Goal: Information Seeking & Learning: Learn about a topic

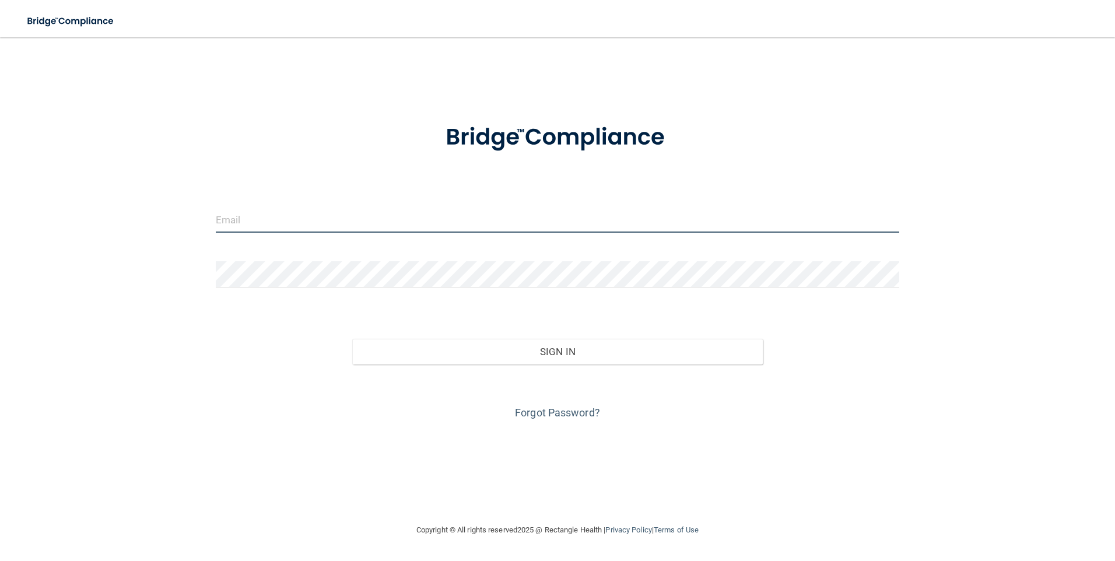
click at [240, 218] on input "email" at bounding box center [558, 219] width 684 height 26
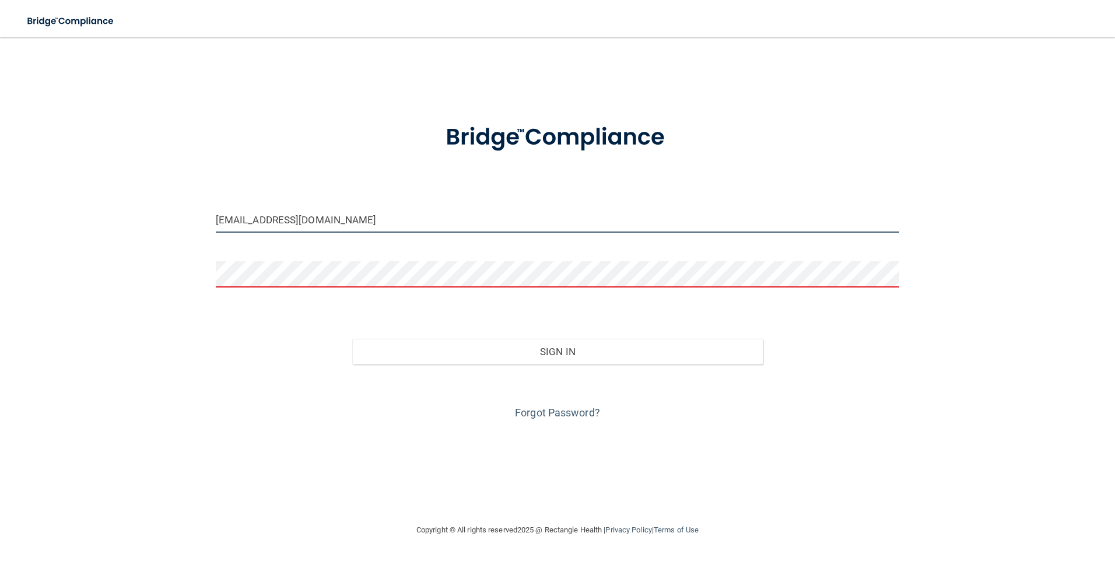
type input "[EMAIL_ADDRESS][DOMAIN_NAME]"
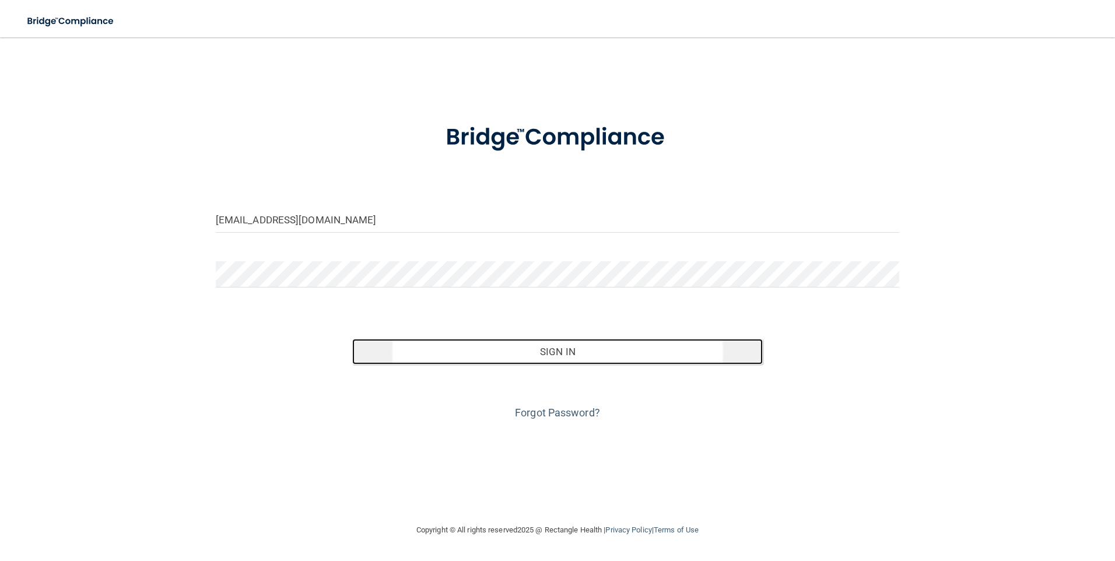
click at [545, 357] on button "Sign In" at bounding box center [557, 352] width 411 height 26
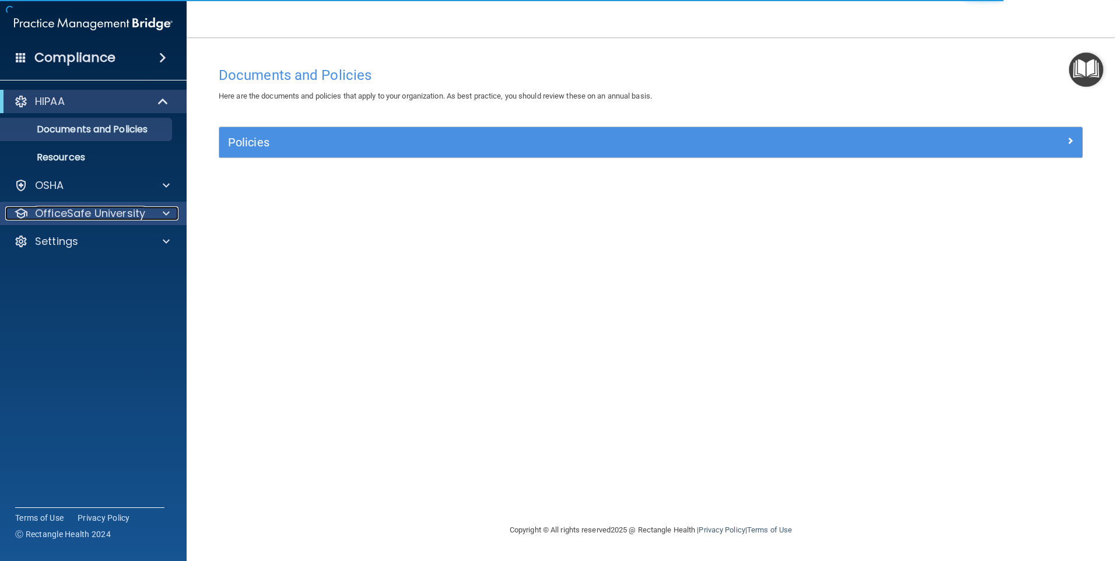
click at [127, 216] on p "OfficeSafe University" at bounding box center [90, 213] width 110 height 14
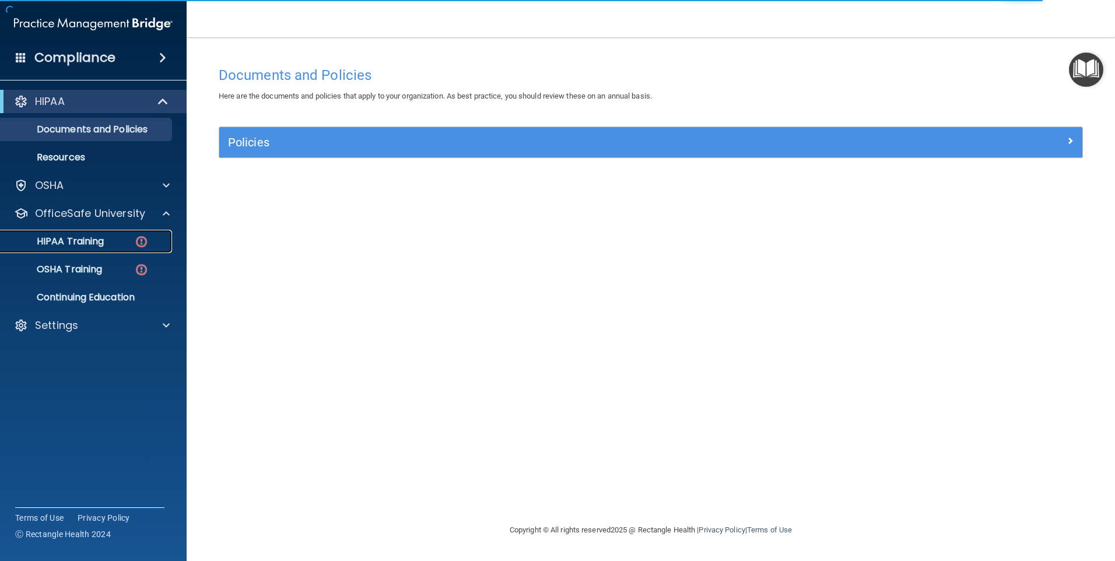
click at [139, 237] on img at bounding box center [141, 241] width 15 height 15
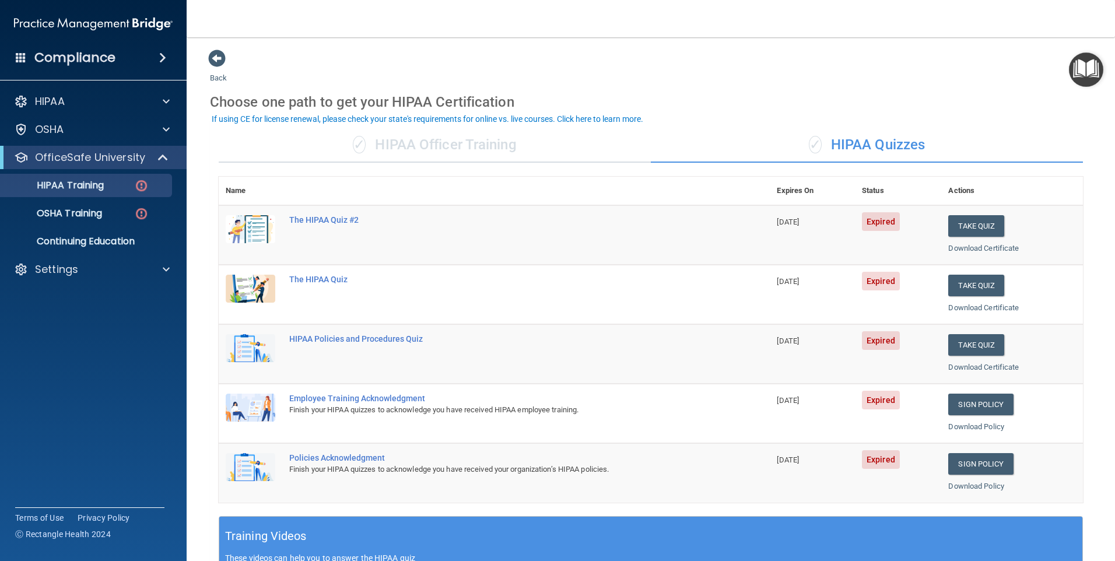
drag, startPoint x: 753, startPoint y: 86, endPoint x: 739, endPoint y: 87, distance: 14.0
click at [739, 87] on div "Choose one path to get your HIPAA Certification" at bounding box center [651, 102] width 882 height 34
click at [395, 232] on td "The HIPAA Quiz #2" at bounding box center [526, 234] width 488 height 59
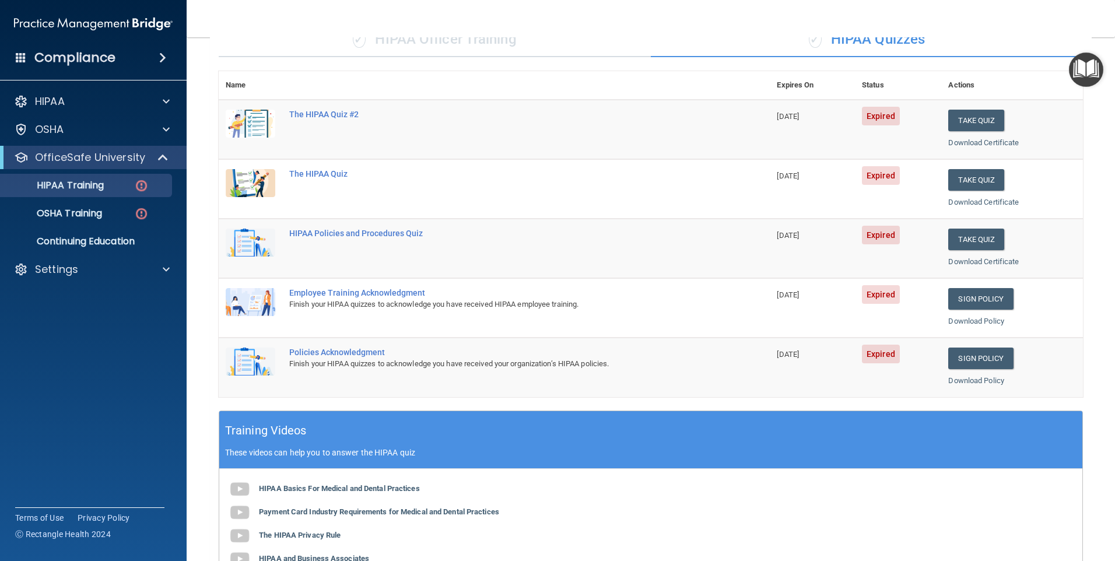
scroll to position [50, 0]
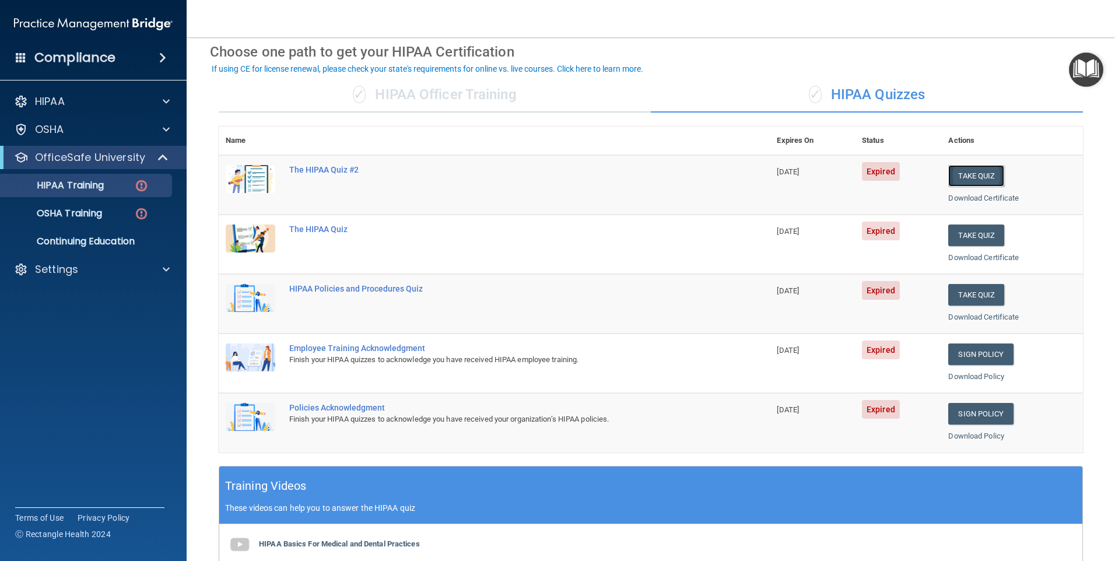
click at [969, 176] on button "Take Quiz" at bounding box center [976, 176] width 56 height 22
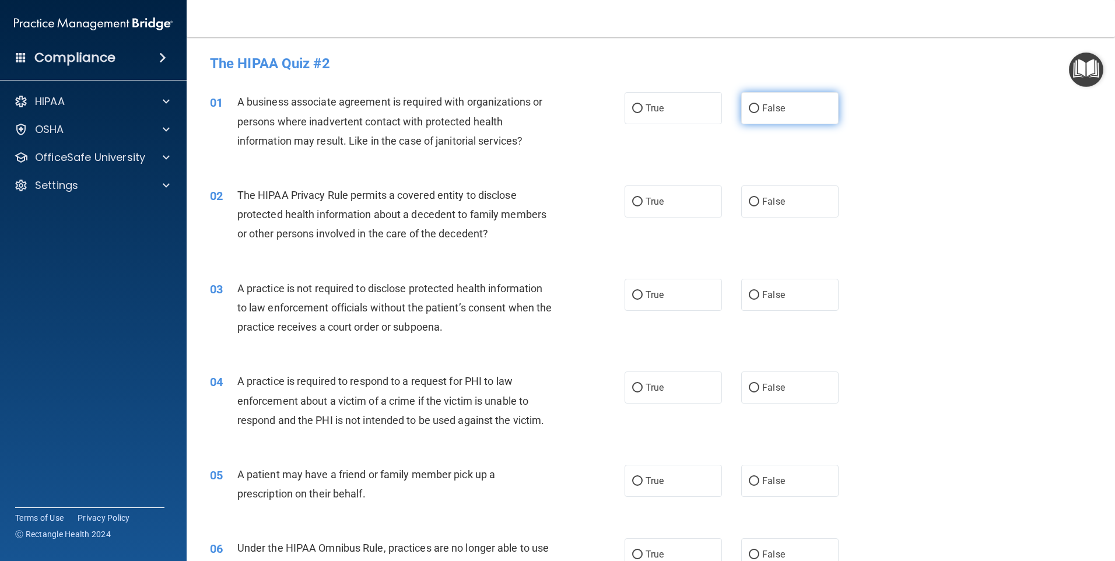
click at [749, 106] on input "False" at bounding box center [754, 108] width 10 height 9
radio input "true"
click at [635, 199] on input "True" at bounding box center [637, 202] width 10 height 9
radio input "true"
click at [749, 297] on input "False" at bounding box center [754, 295] width 10 height 9
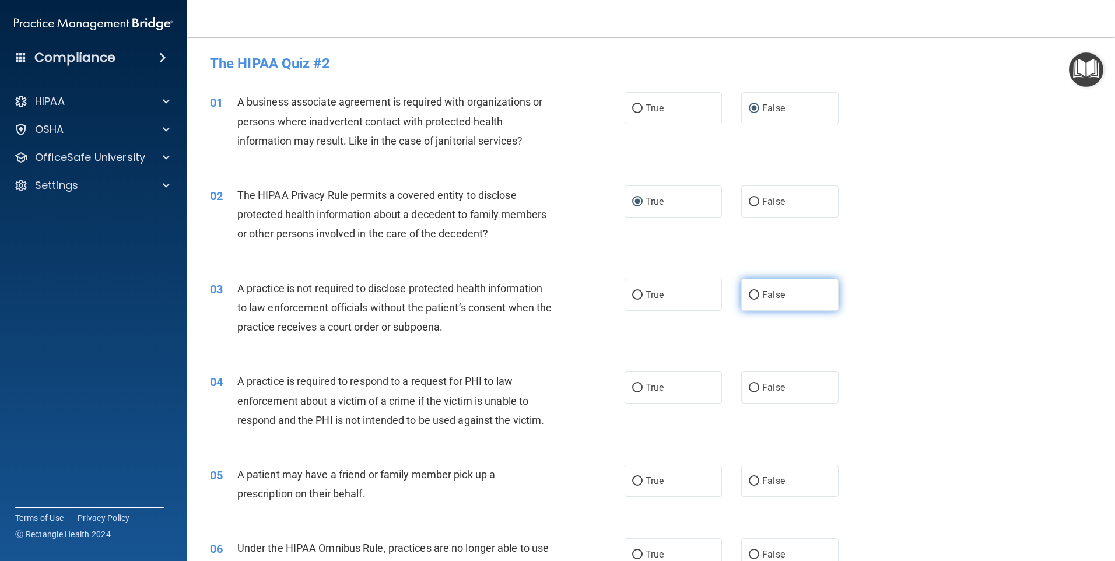
radio input "true"
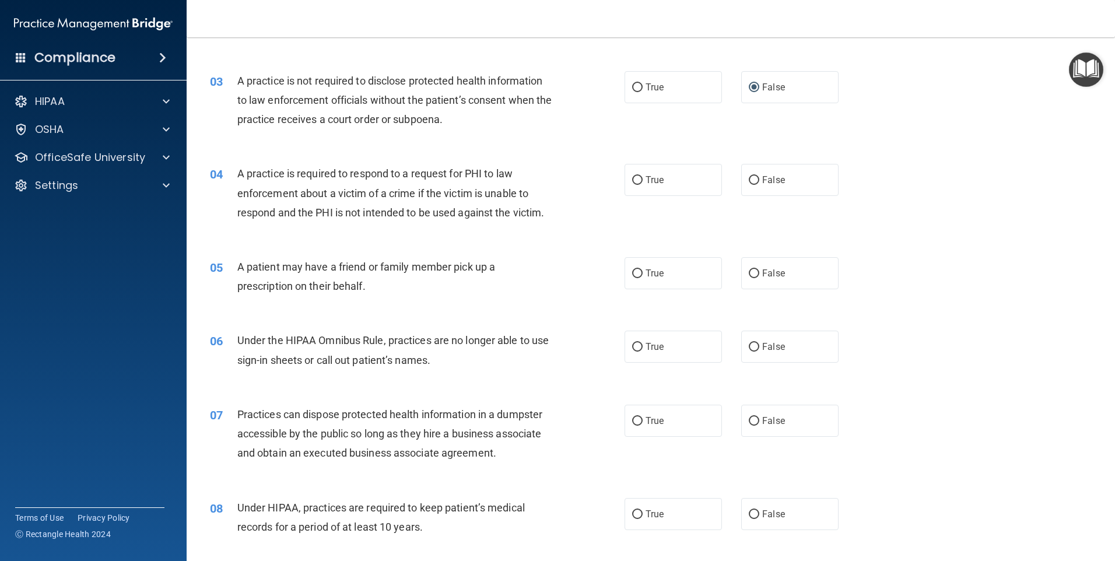
scroll to position [211, 0]
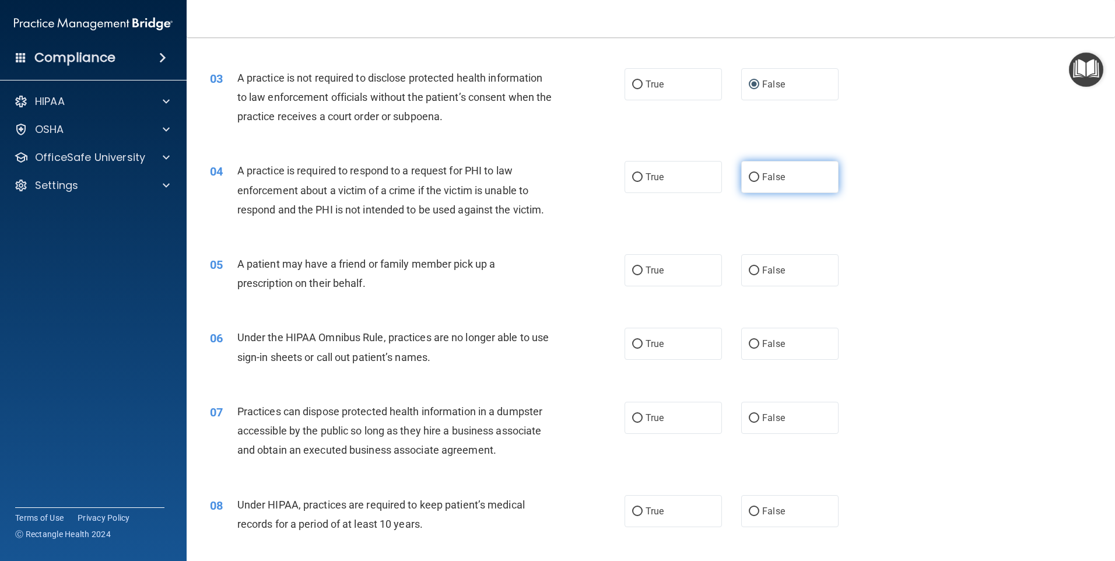
click at [749, 176] on input "False" at bounding box center [754, 177] width 10 height 9
radio input "true"
click at [632, 271] on input "True" at bounding box center [637, 271] width 10 height 9
radio input "true"
click at [634, 342] on input "True" at bounding box center [637, 344] width 10 height 9
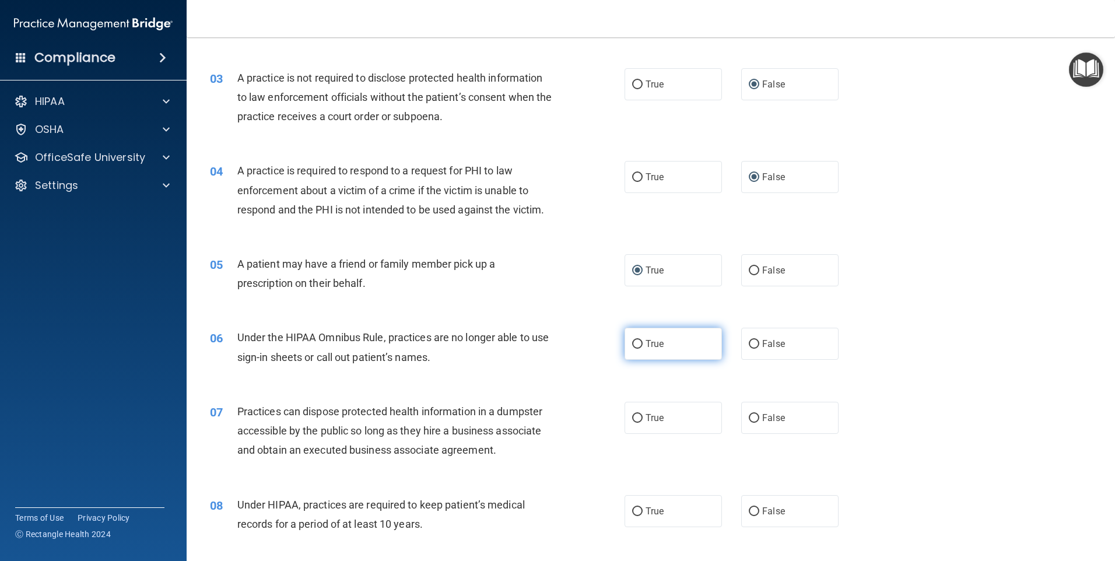
radio input "true"
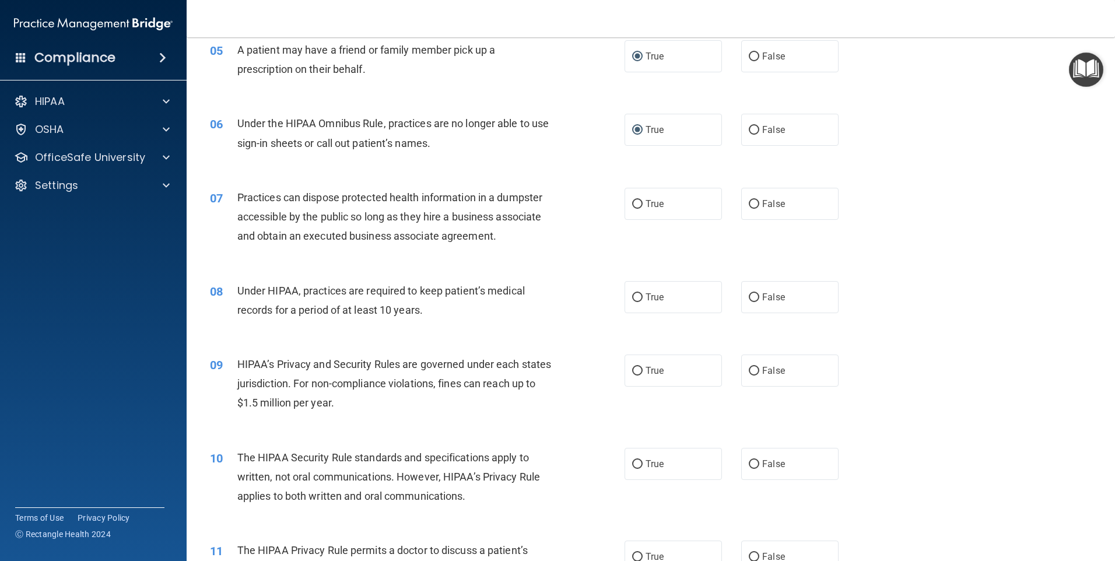
scroll to position [456, 0]
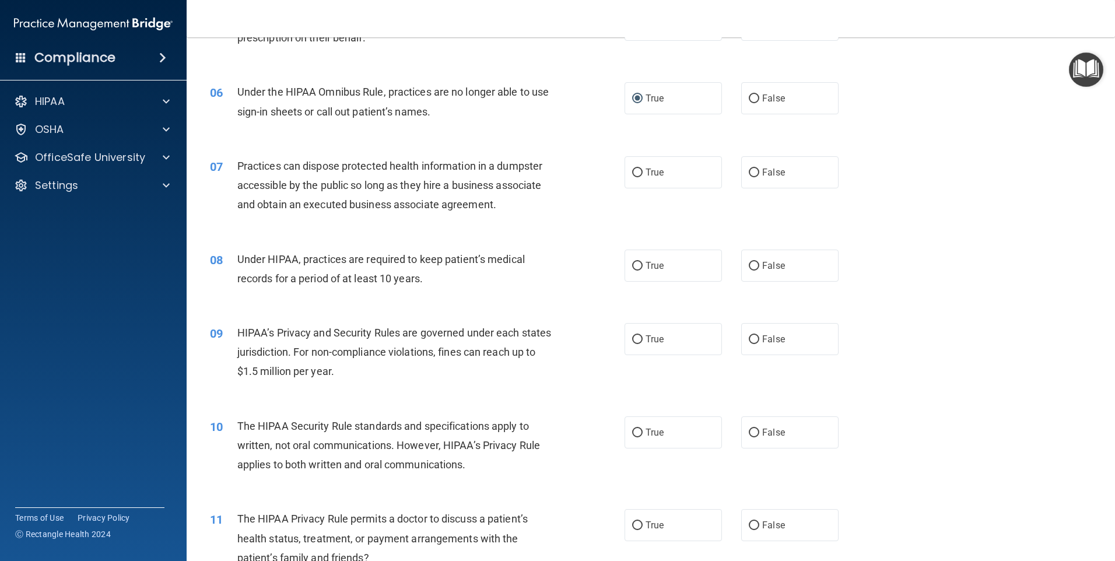
click at [928, 170] on div "07 Practices can dispose protected health information in a dumpster accessible …" at bounding box center [650, 188] width 899 height 93
click at [749, 170] on input "False" at bounding box center [754, 173] width 10 height 9
radio input "true"
click at [749, 265] on input "False" at bounding box center [754, 266] width 10 height 9
radio input "true"
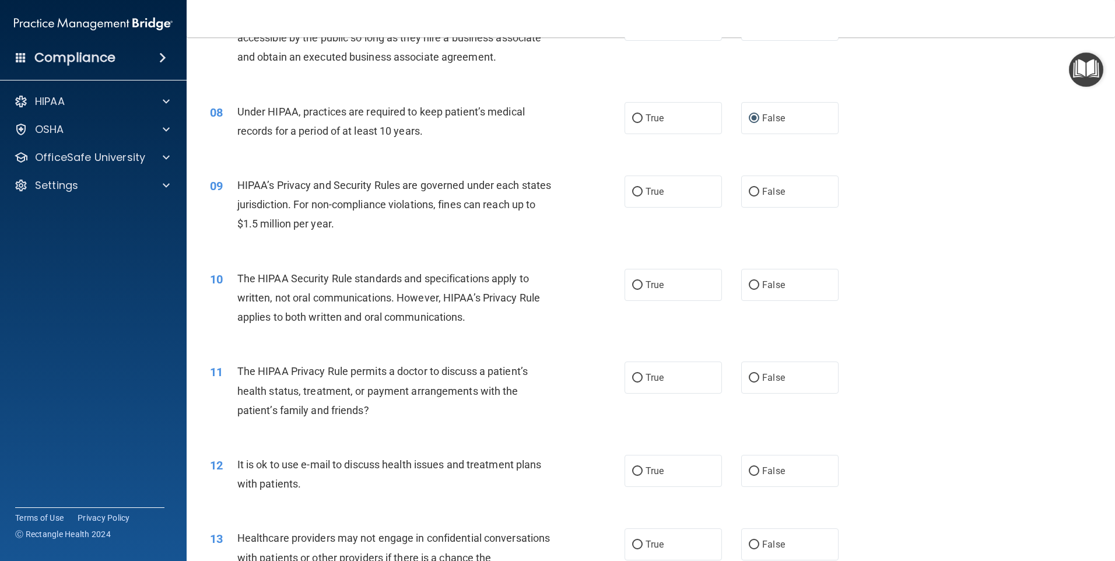
scroll to position [613, 0]
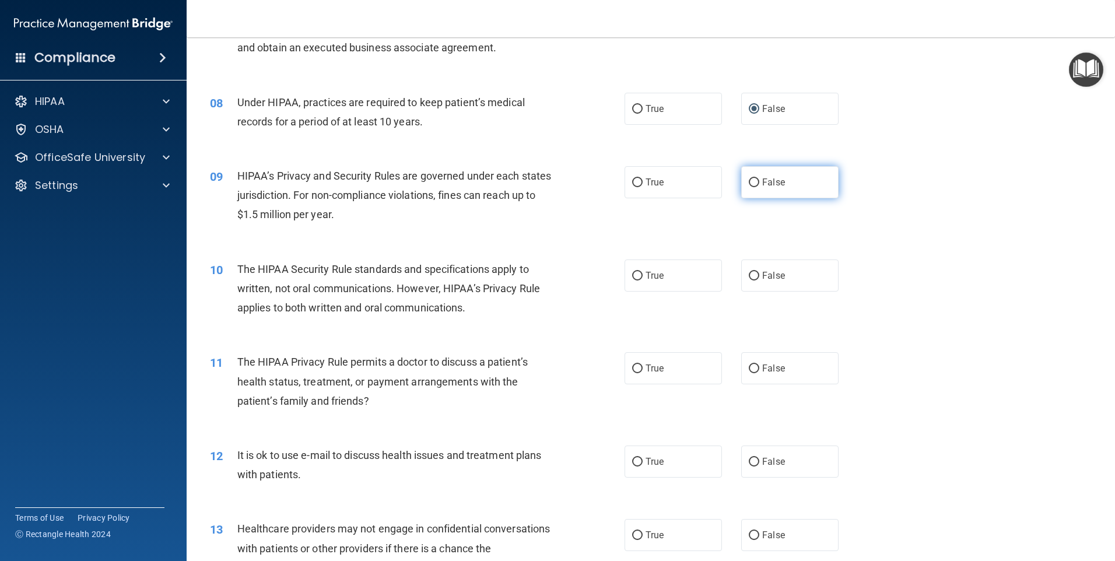
click at [751, 185] on input "False" at bounding box center [754, 182] width 10 height 9
radio input "true"
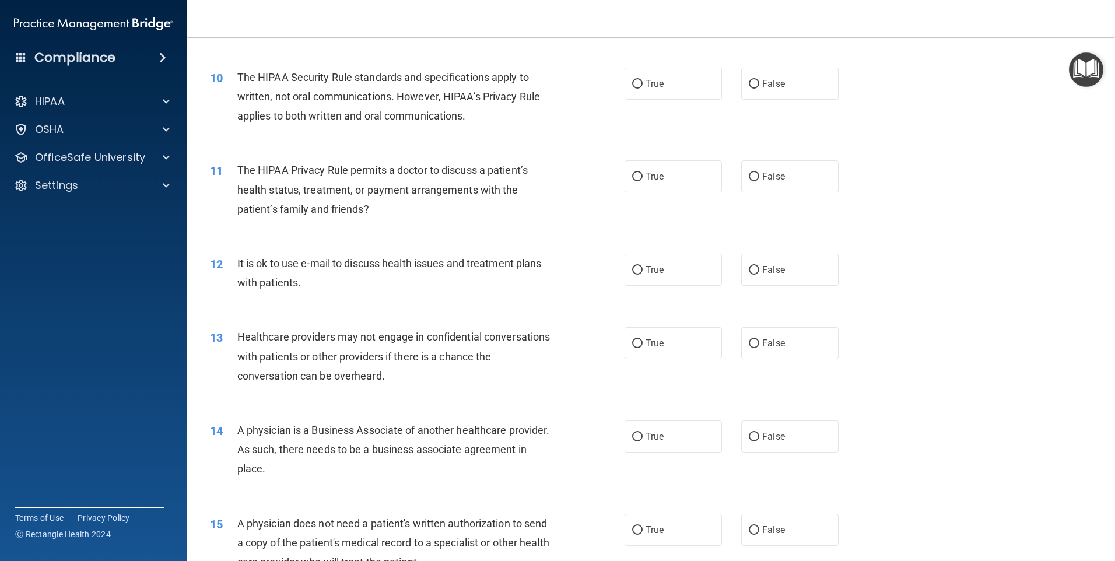
scroll to position [736, 0]
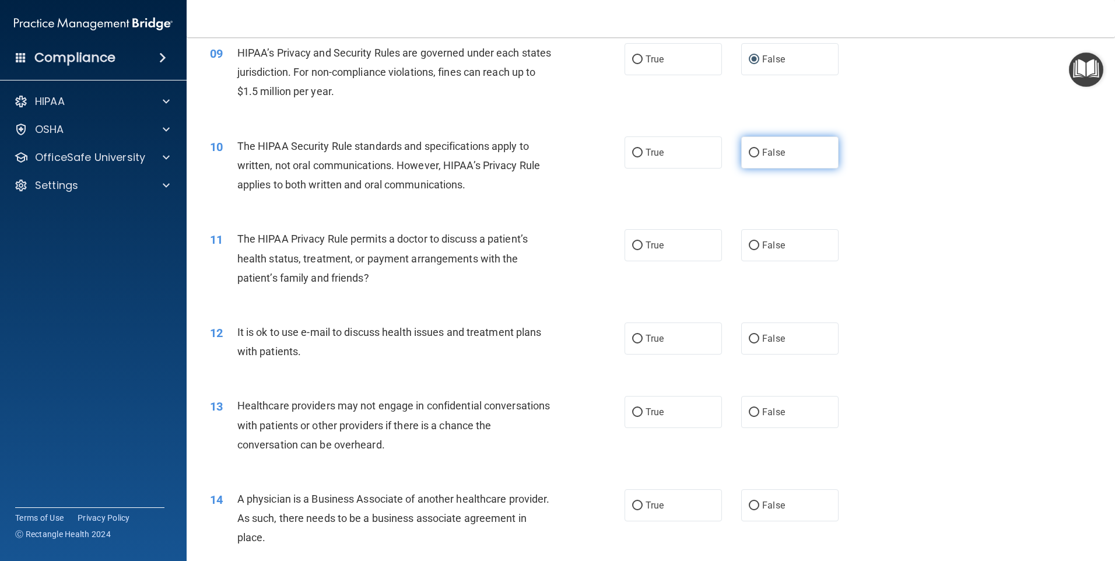
click at [749, 151] on input "False" at bounding box center [754, 153] width 10 height 9
radio input "true"
click at [552, 245] on div "The HIPAA Privacy Rule permits a doctor to discuss a patient’s health status, t…" at bounding box center [399, 258] width 324 height 58
click at [632, 244] on input "True" at bounding box center [637, 245] width 10 height 9
radio input "true"
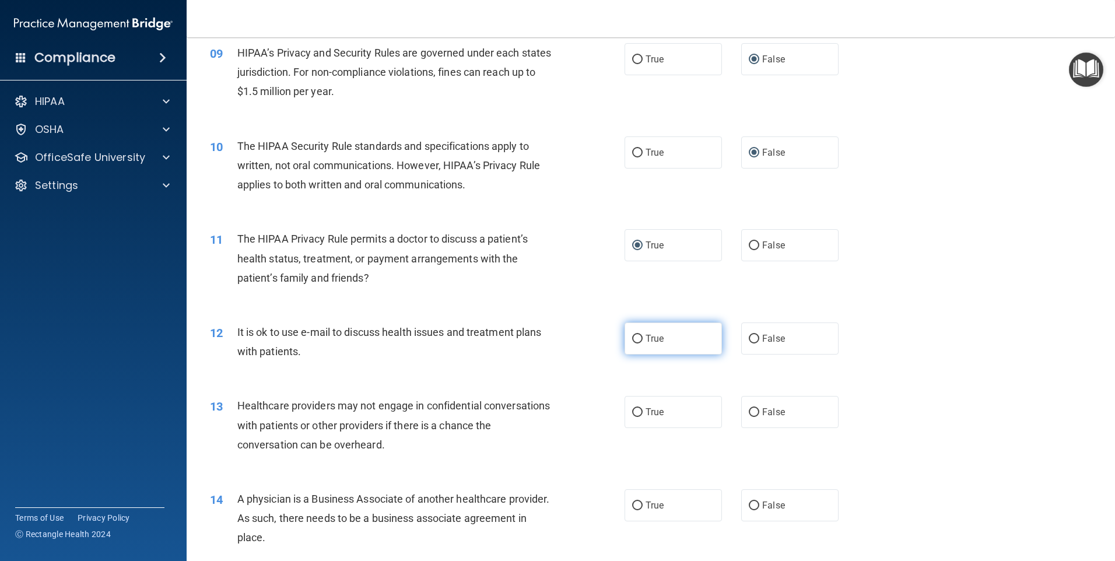
click at [634, 338] on input "True" at bounding box center [637, 339] width 10 height 9
radio input "true"
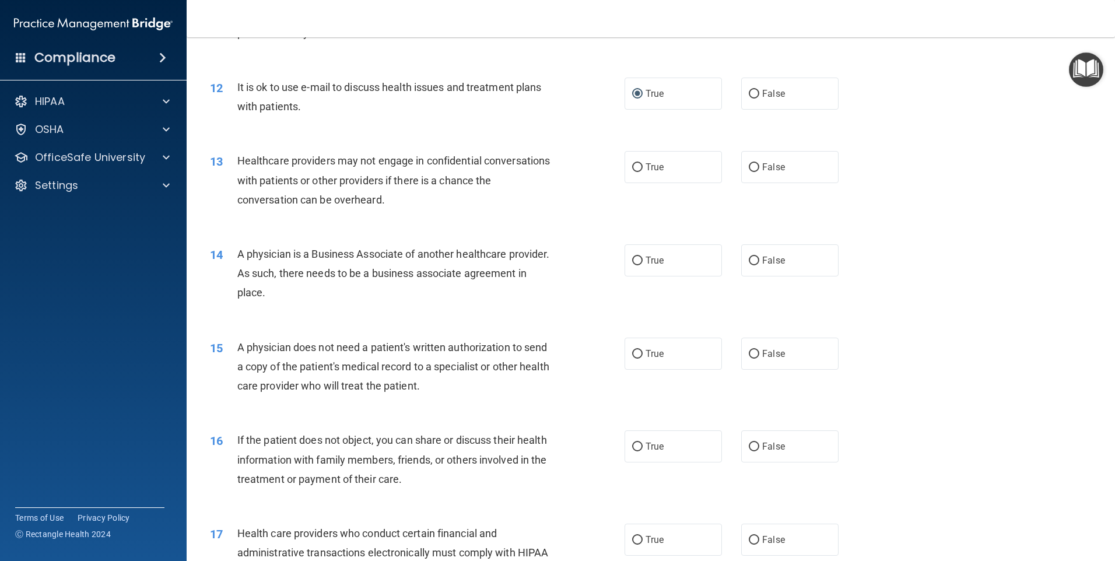
scroll to position [984, 0]
click at [626, 195] on div "13 Healthcare providers may not engage in confidential conversations with patie…" at bounding box center [417, 180] width 450 height 64
click at [633, 164] on input "True" at bounding box center [637, 164] width 10 height 9
radio input "true"
click at [749, 255] on input "False" at bounding box center [754, 258] width 10 height 9
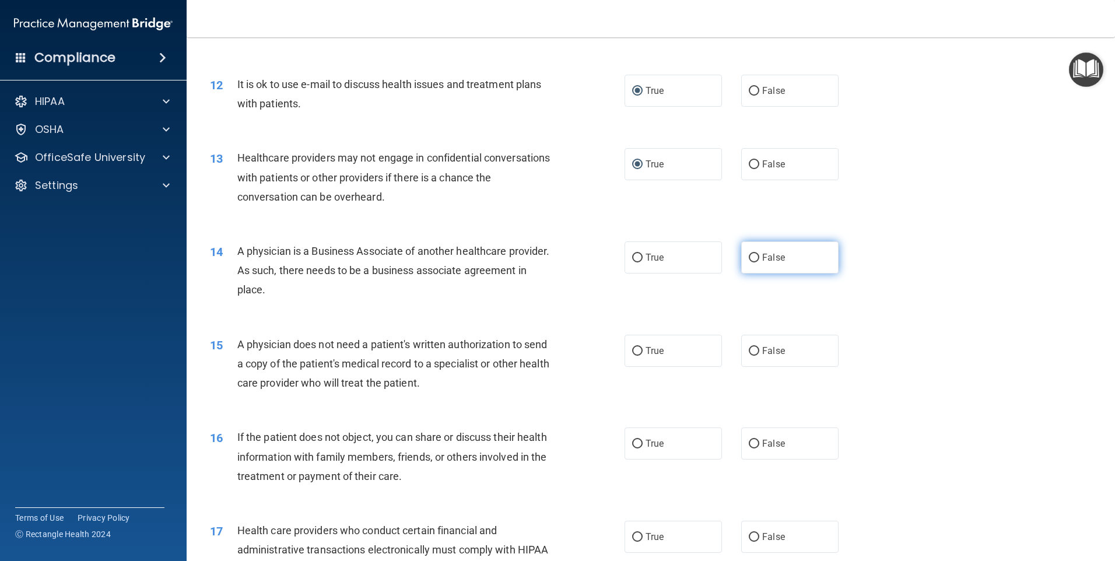
radio input "true"
click at [573, 402] on div "15 A physician does not need a patient's written authorization to send a copy o…" at bounding box center [650, 366] width 899 height 93
click at [632, 350] on input "True" at bounding box center [637, 351] width 10 height 9
radio input "true"
drag, startPoint x: 1105, startPoint y: 320, endPoint x: 1057, endPoint y: 307, distance: 49.5
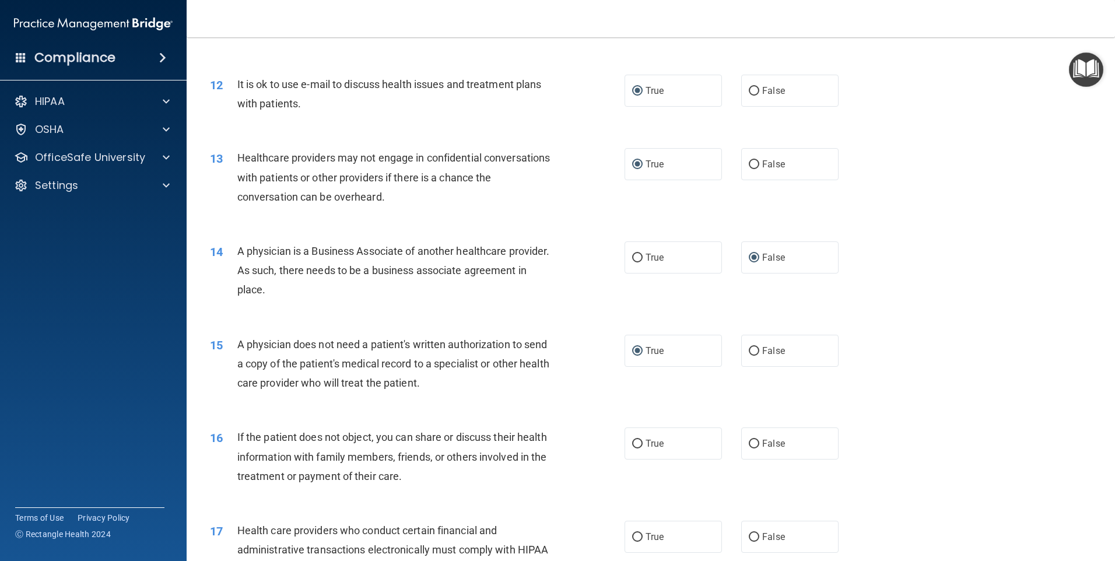
click at [1057, 307] on main "- The HIPAA Quiz #2 This quiz doesn’t expire until 07/17/2025. Are you sure you…" at bounding box center [651, 299] width 928 height 524
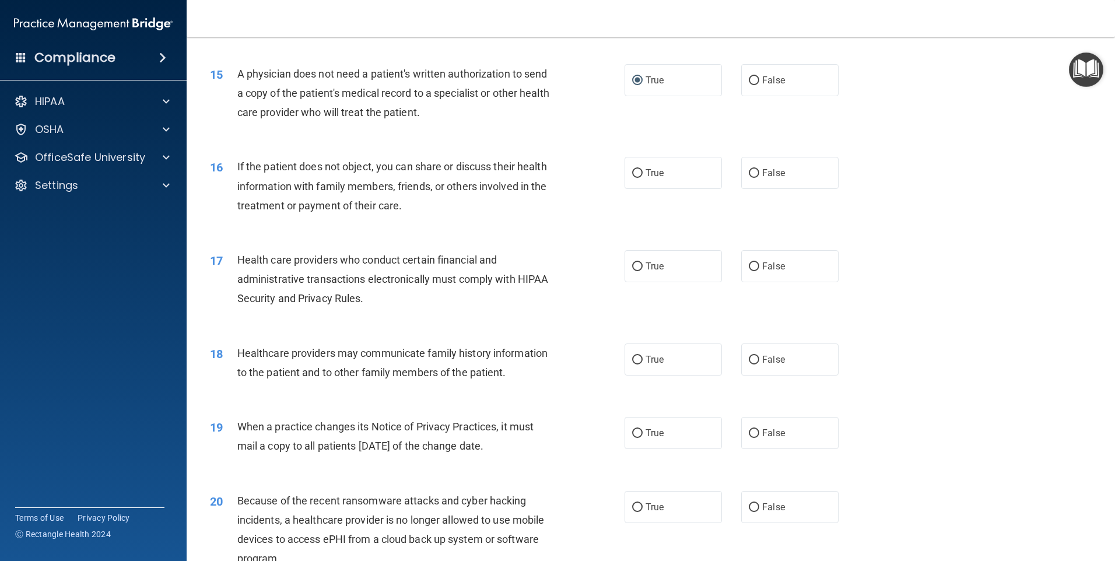
scroll to position [1264, 0]
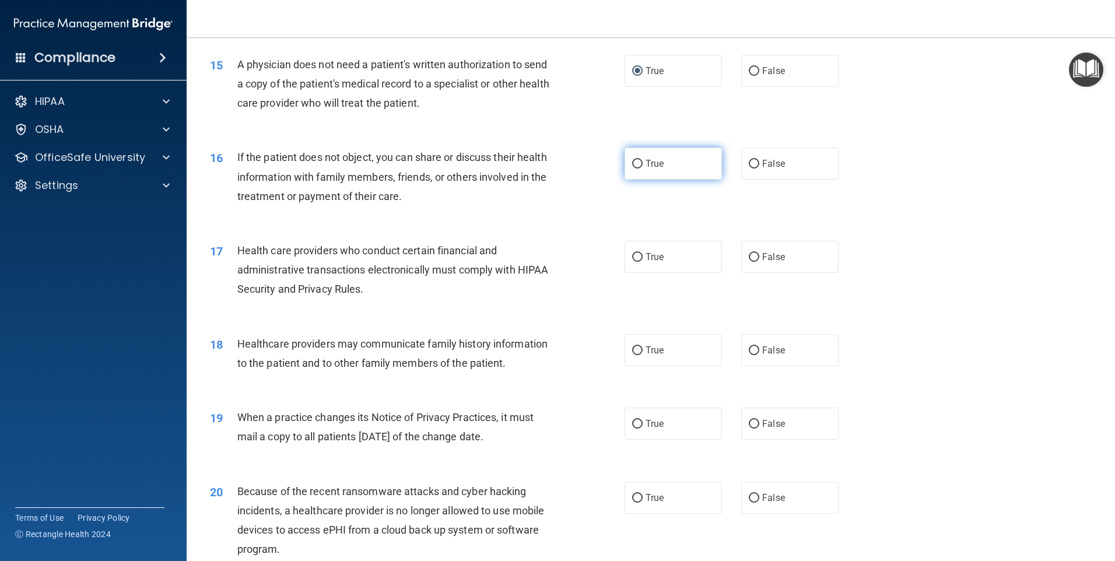
click at [636, 163] on input "True" at bounding box center [637, 164] width 10 height 9
radio input "true"
click at [632, 257] on input "True" at bounding box center [637, 257] width 10 height 9
radio input "true"
click at [545, 399] on div "19 When a practice changes its Notice of Privacy Practices, it must mail a copy…" at bounding box center [650, 429] width 899 height 73
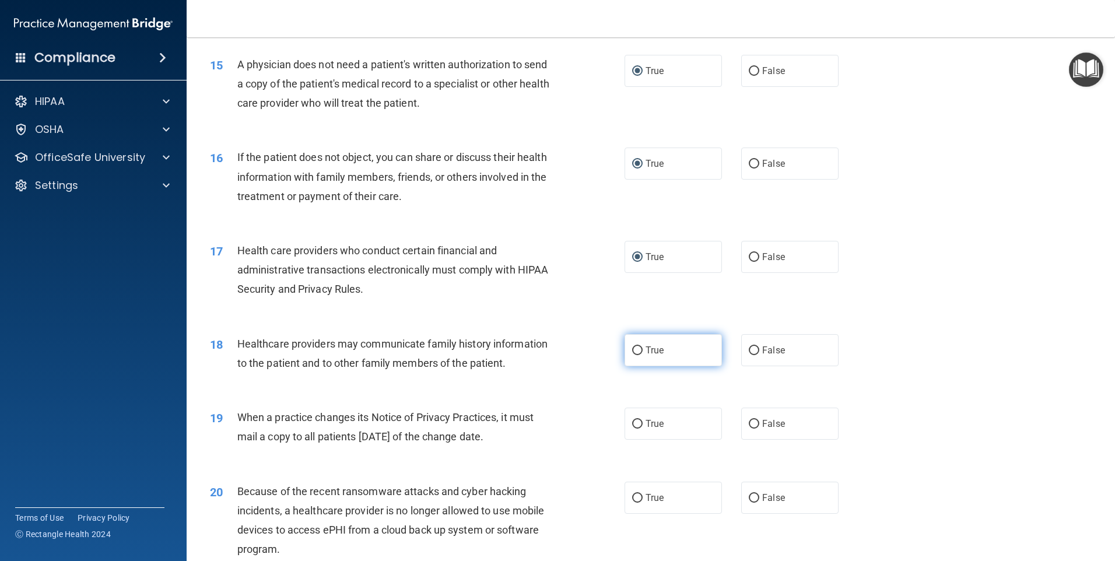
click at [635, 352] on input "True" at bounding box center [637, 350] width 10 height 9
radio input "true"
click at [632, 422] on input "True" at bounding box center [637, 424] width 10 height 9
radio input "true"
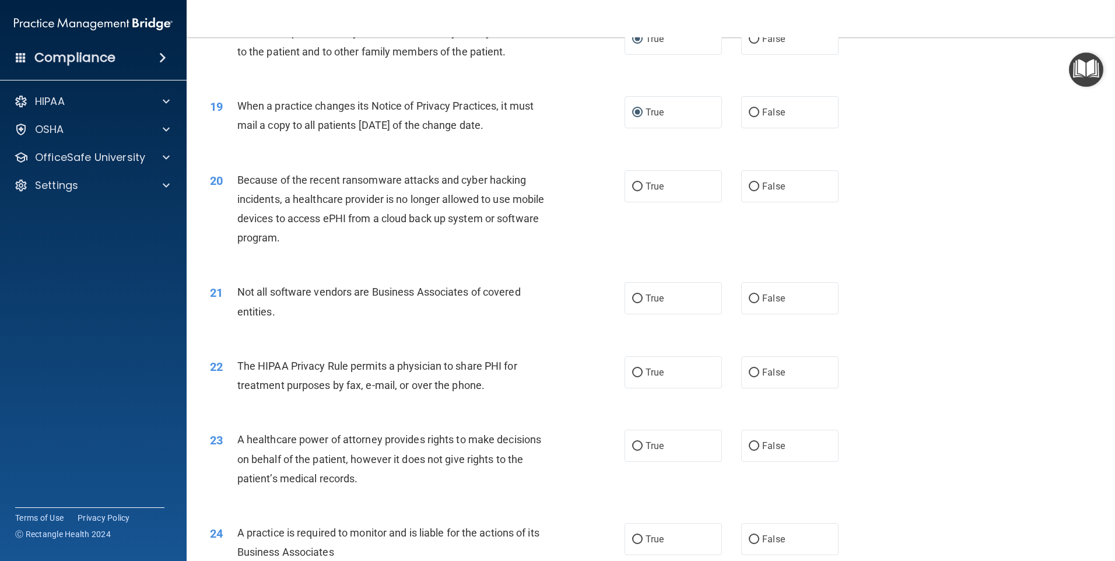
scroll to position [1578, 0]
click at [632, 107] on input "True" at bounding box center [637, 110] width 10 height 9
click at [749, 107] on input "False" at bounding box center [754, 110] width 10 height 9
radio input "true"
radio input "false"
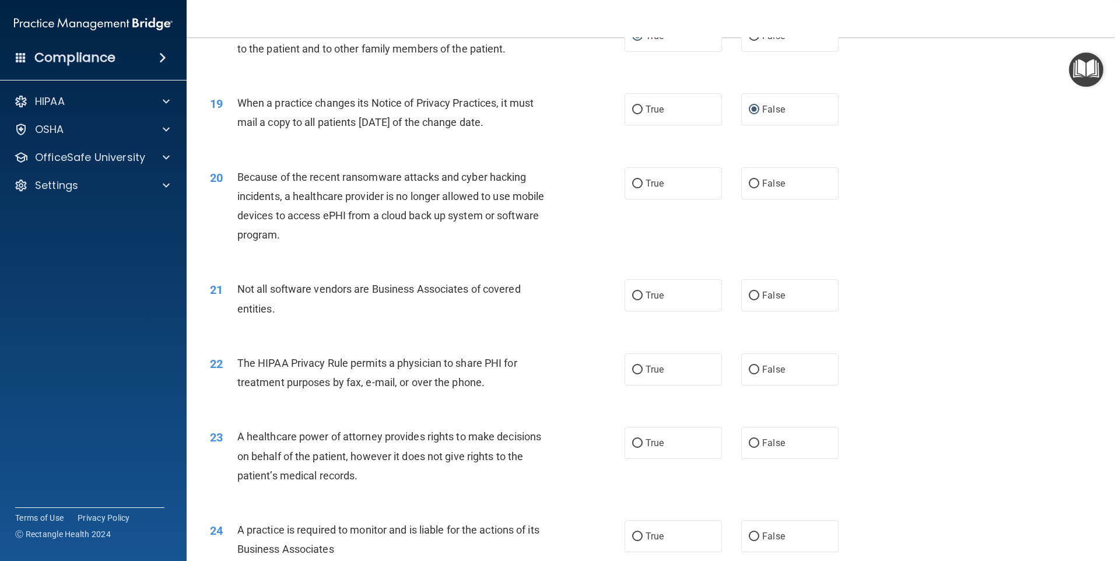
click at [820, 206] on div "20 Because of the recent ransomware attacks and cyber hacking incidents, a heal…" at bounding box center [650, 209] width 899 height 113
click at [749, 182] on input "False" at bounding box center [754, 184] width 10 height 9
radio input "true"
click at [632, 295] on input "True" at bounding box center [637, 296] width 10 height 9
radio input "true"
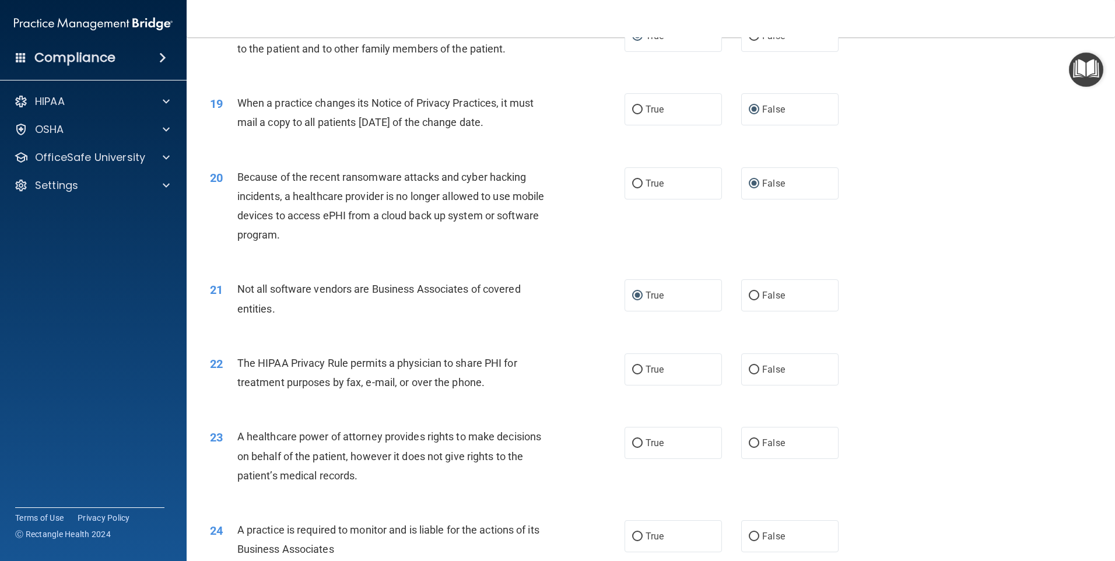
click at [560, 408] on div "22 The HIPAA Privacy Rule permits a physician to share PHI for treatment purpos…" at bounding box center [650, 375] width 899 height 73
click at [633, 369] on input "True" at bounding box center [637, 370] width 10 height 9
radio input "true"
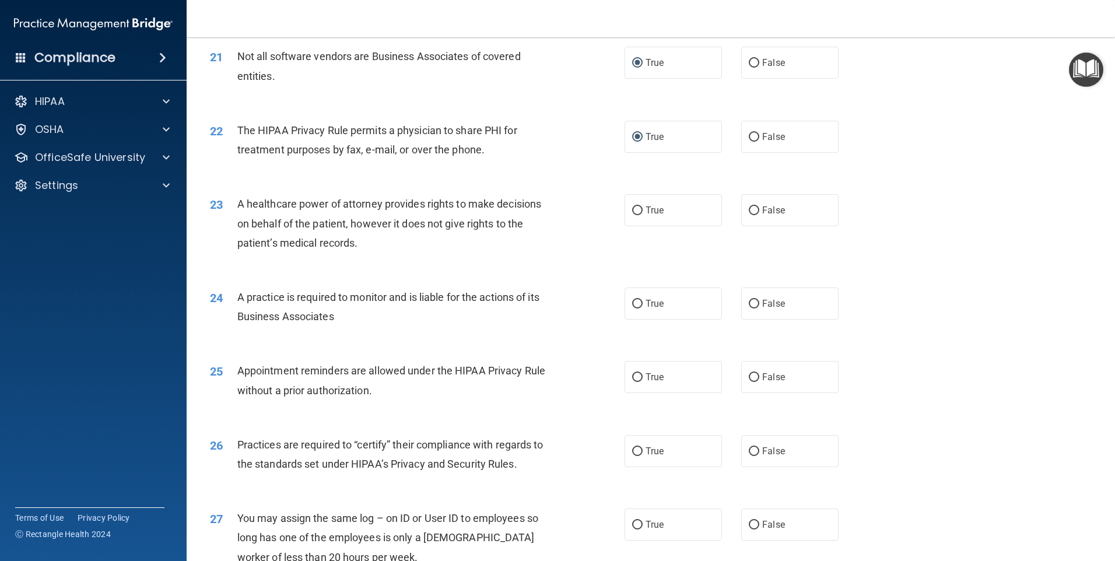
scroll to position [1814, 0]
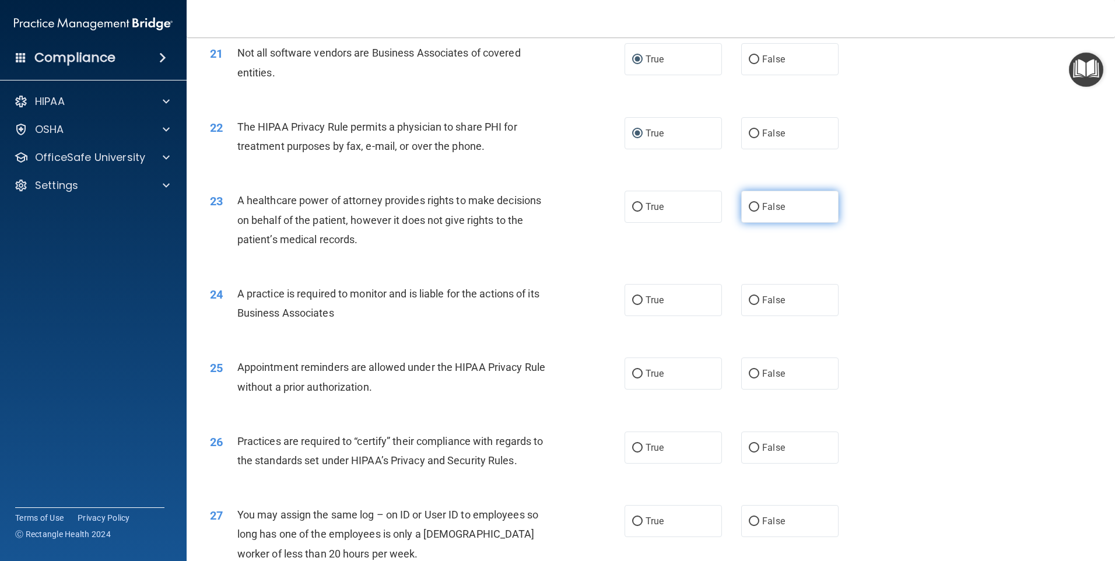
click at [749, 205] on input "False" at bounding box center [754, 207] width 10 height 9
radio input "true"
click at [561, 309] on div "24 A practice is required to monitor and is liable for the actions of its Busin…" at bounding box center [417, 306] width 450 height 44
click at [634, 373] on input "True" at bounding box center [637, 374] width 10 height 9
radio input "true"
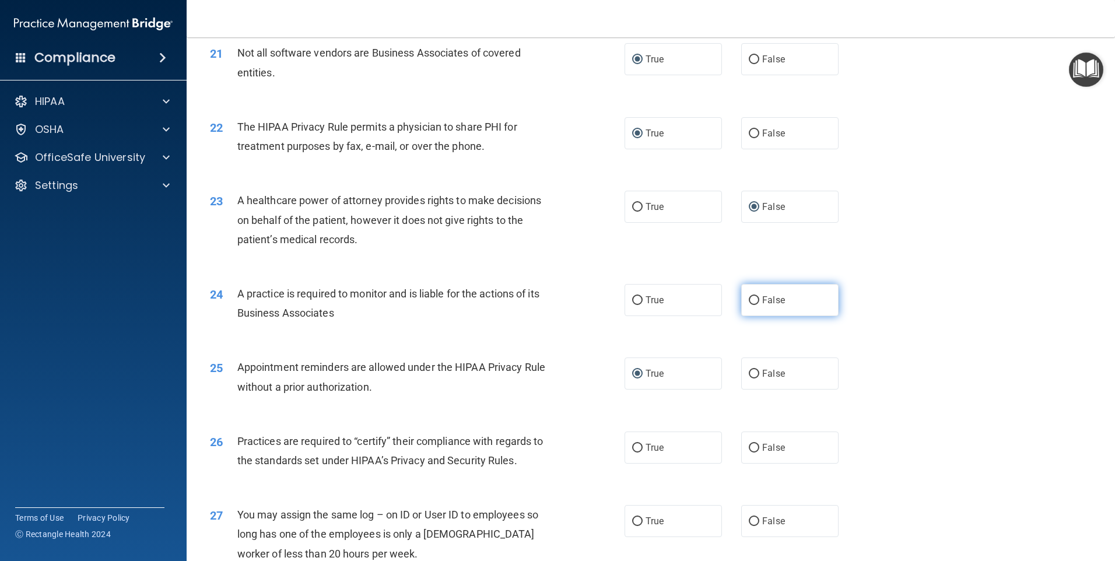
click at [749, 297] on input "False" at bounding box center [754, 300] width 10 height 9
radio input "true"
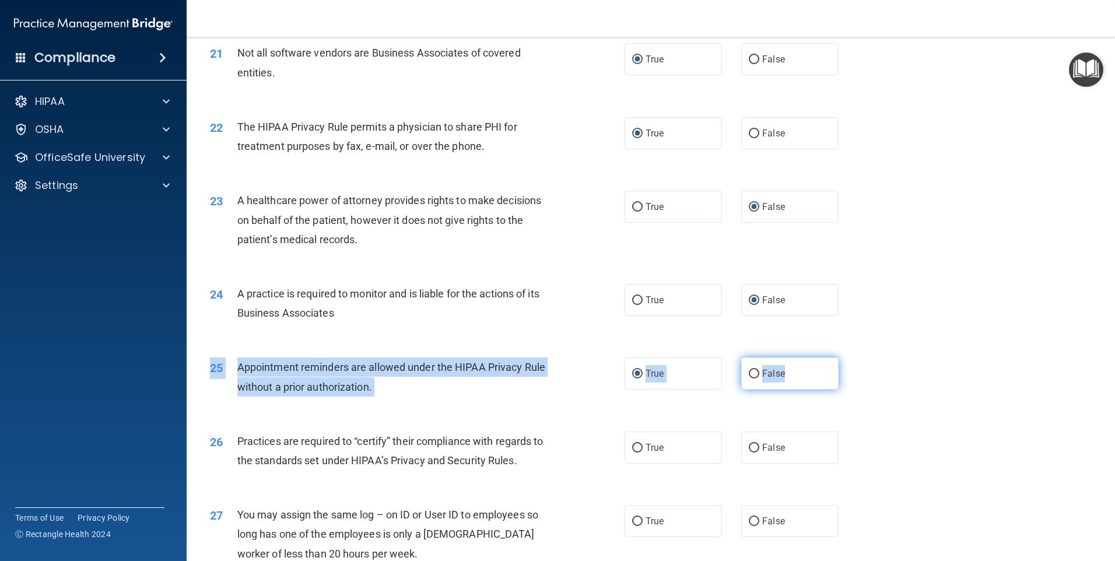
drag, startPoint x: 593, startPoint y: 416, endPoint x: 812, endPoint y: 367, distance: 224.7
click at [812, 367] on div "25 Appointment reminders are allowed under the HIPAA Privacy Rule without a pri…" at bounding box center [650, 379] width 899 height 73
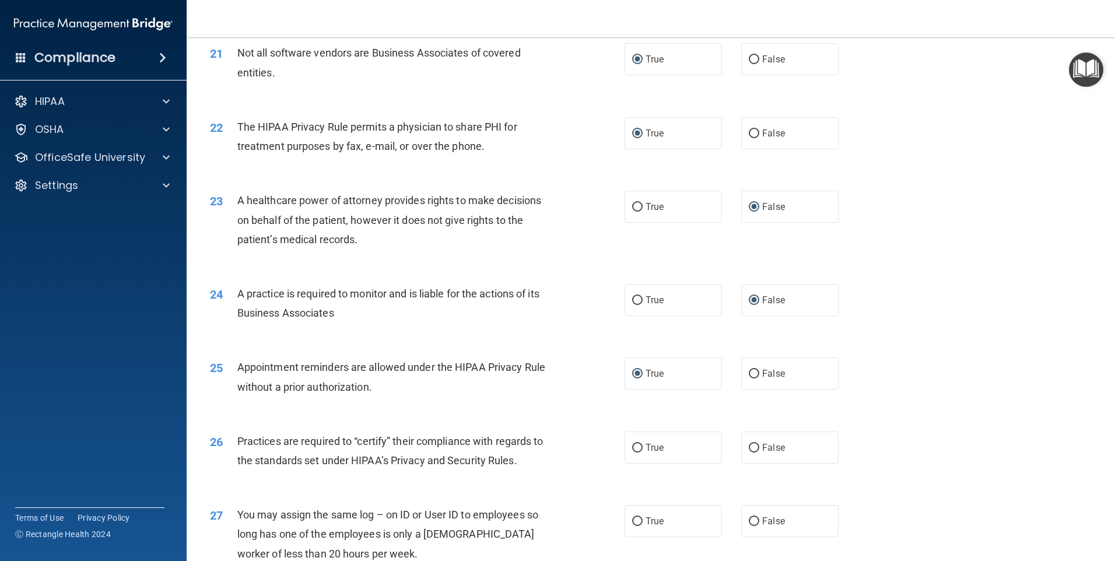
click at [909, 400] on div "25 Appointment reminders are allowed under the HIPAA Privacy Rule without a pri…" at bounding box center [650, 379] width 899 height 73
click at [749, 447] on input "False" at bounding box center [754, 448] width 10 height 9
radio input "true"
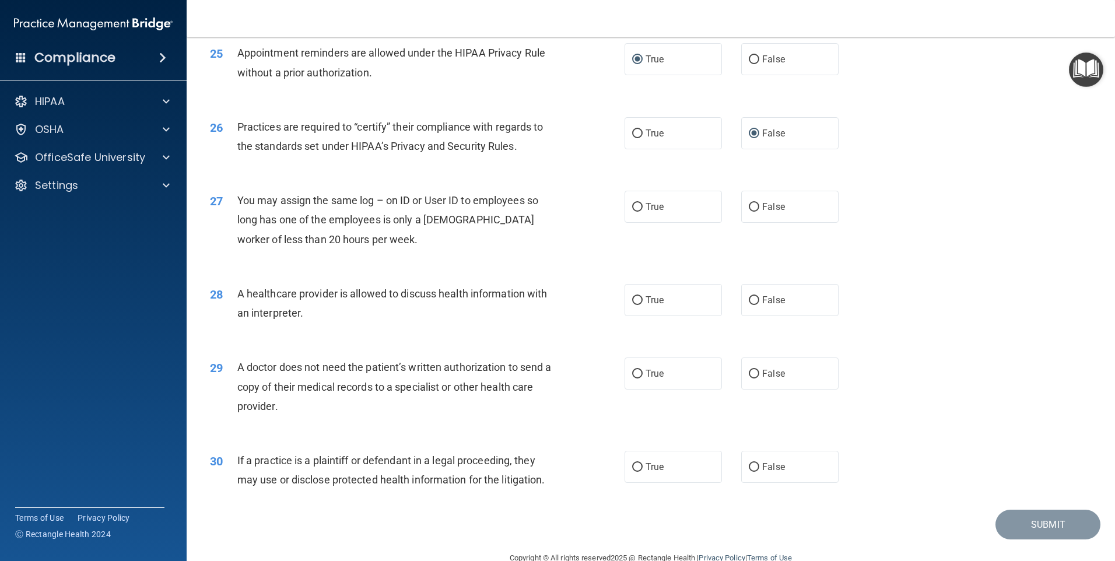
scroll to position [2144, 0]
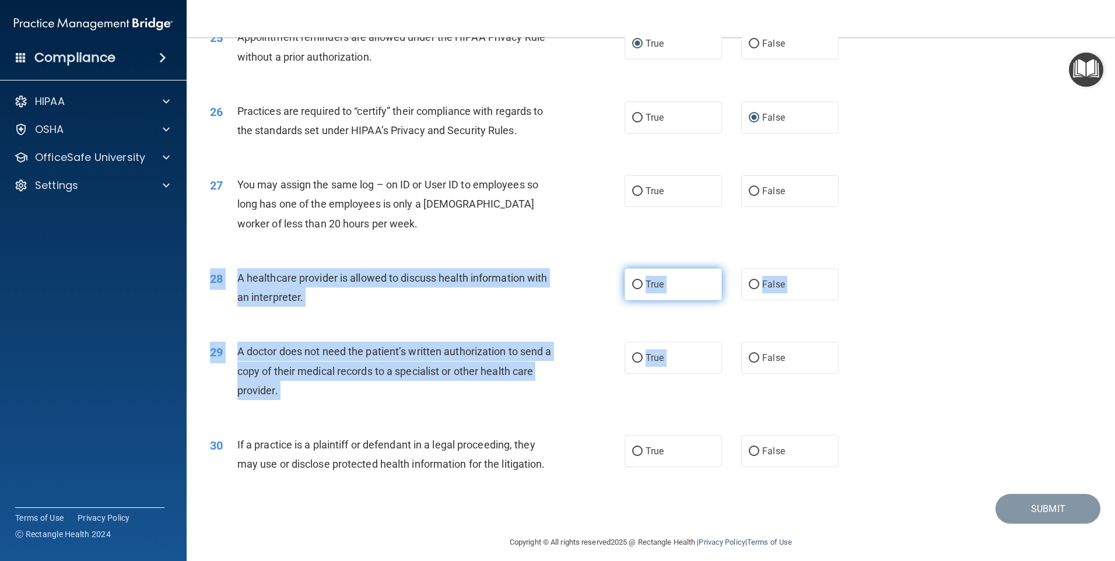
drag, startPoint x: 751, startPoint y: 342, endPoint x: 651, endPoint y: 300, distance: 107.7
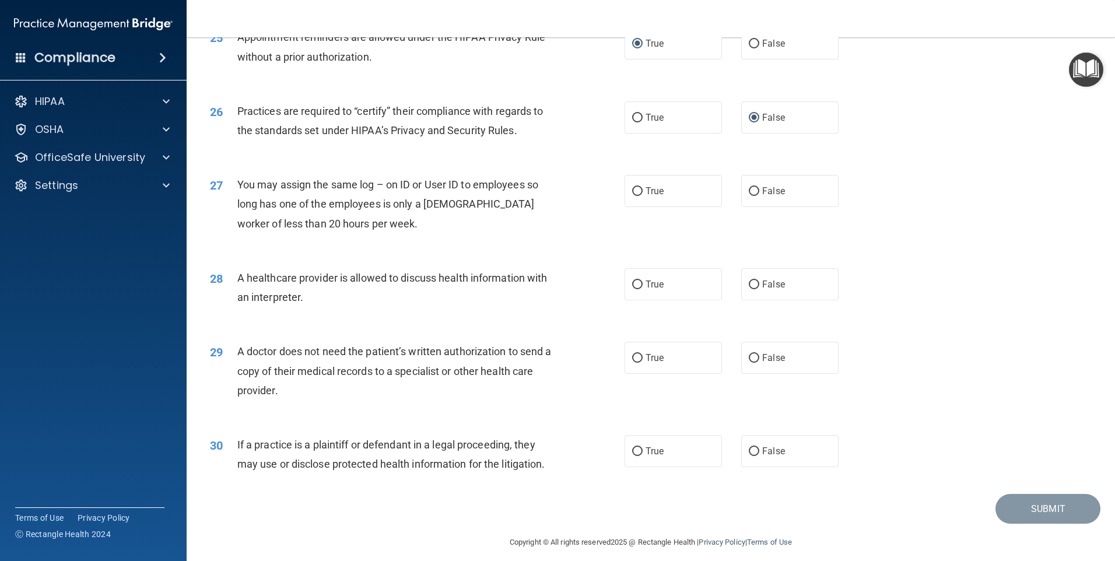
click at [895, 261] on div "28 A healthcare provider is allowed to discuss health information with an inter…" at bounding box center [650, 290] width 899 height 73
click at [749, 188] on input "False" at bounding box center [754, 191] width 10 height 9
radio input "true"
click at [633, 286] on input "True" at bounding box center [637, 285] width 10 height 9
radio input "true"
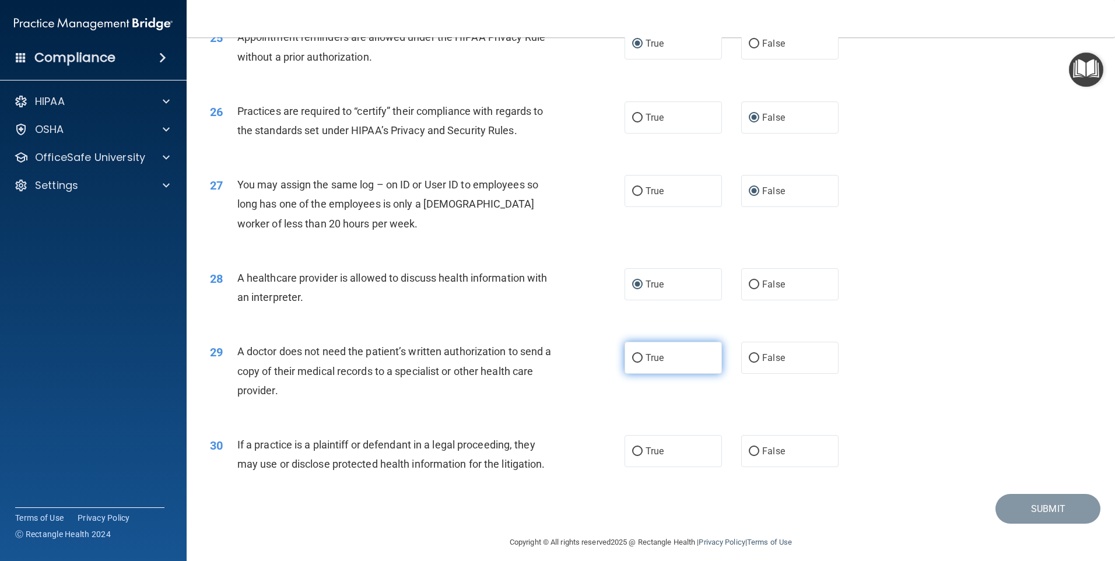
drag, startPoint x: 605, startPoint y: 388, endPoint x: 636, endPoint y: 362, distance: 40.9
click at [858, 342] on ng-form "29 A doctor does not need the patient’s written authorization to send a copy of…" at bounding box center [858, 342] width 0 height 0
click at [633, 356] on input "True" at bounding box center [637, 358] width 10 height 9
radio input "true"
drag, startPoint x: 634, startPoint y: 455, endPoint x: 614, endPoint y: 431, distance: 31.1
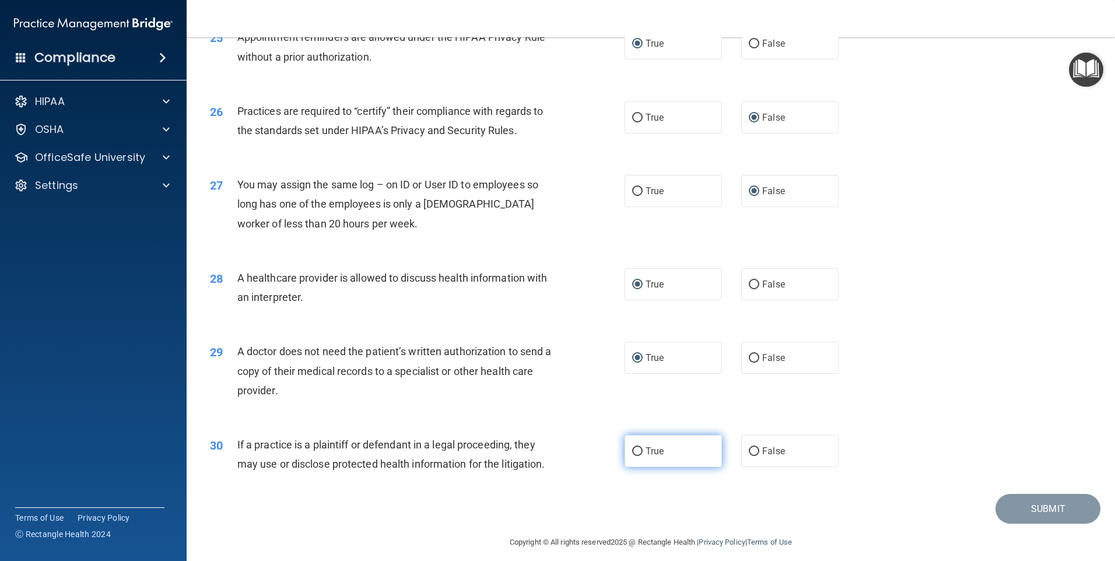
drag, startPoint x: 614, startPoint y: 431, endPoint x: 630, endPoint y: 449, distance: 24.4
click at [632, 449] on input "True" at bounding box center [637, 451] width 10 height 9
radio input "true"
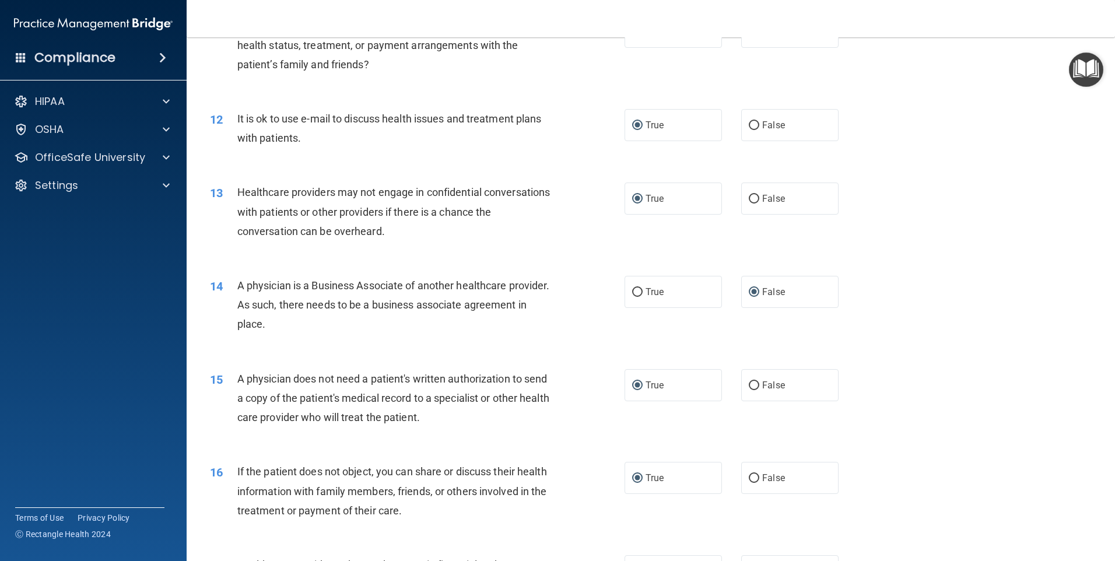
scroll to position [940, 0]
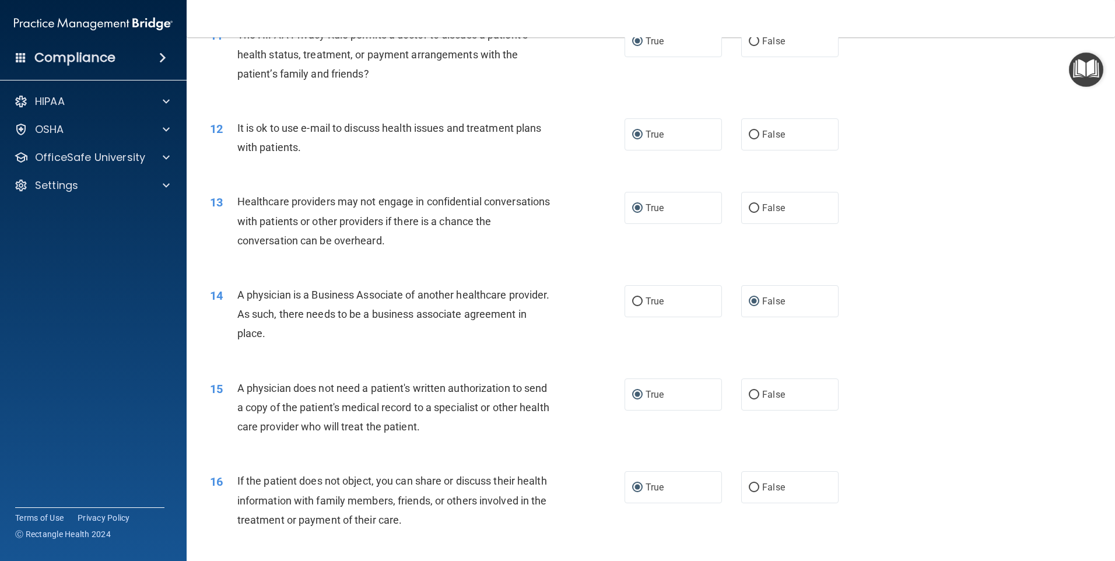
drag, startPoint x: 1060, startPoint y: 247, endPoint x: 1057, endPoint y: 239, distance: 8.7
click at [1057, 239] on div "13 Healthcare providers may not engage in confidential conversations with patie…" at bounding box center [650, 223] width 899 height 93
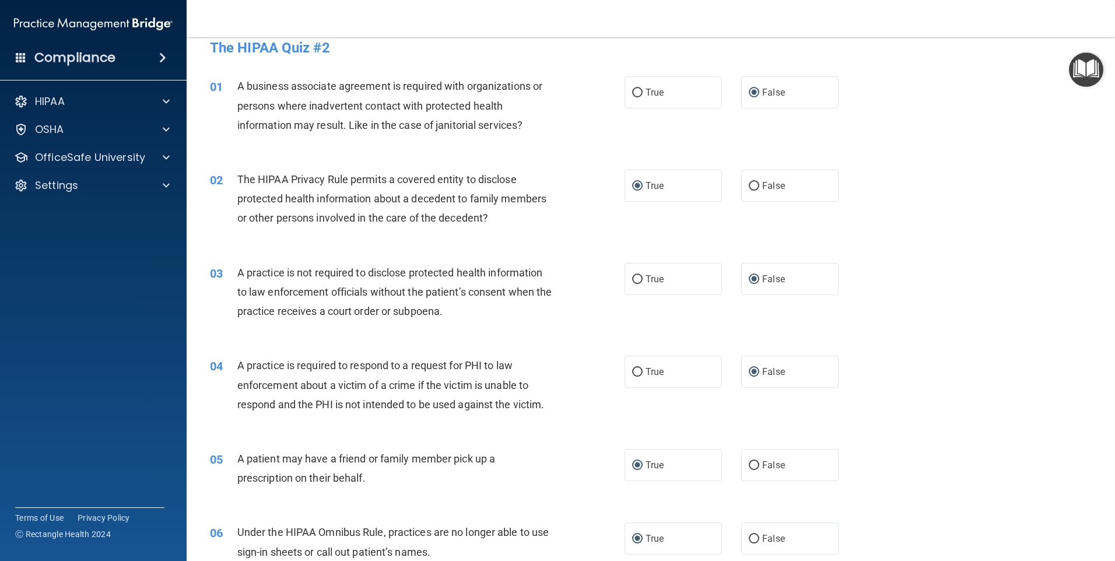
scroll to position [0, 0]
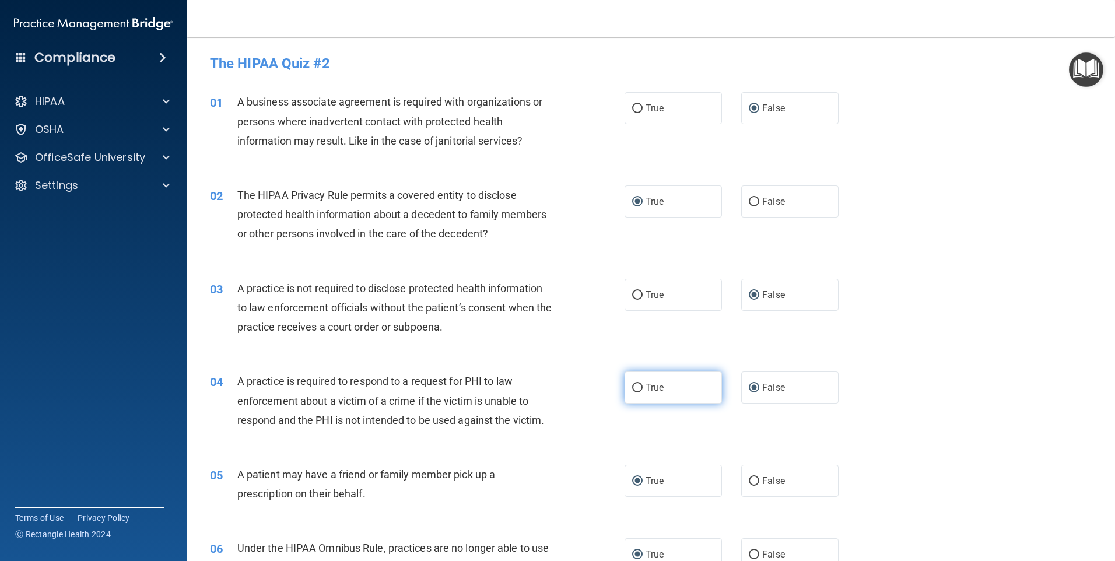
click at [633, 385] on input "True" at bounding box center [637, 388] width 10 height 9
radio input "true"
radio input "false"
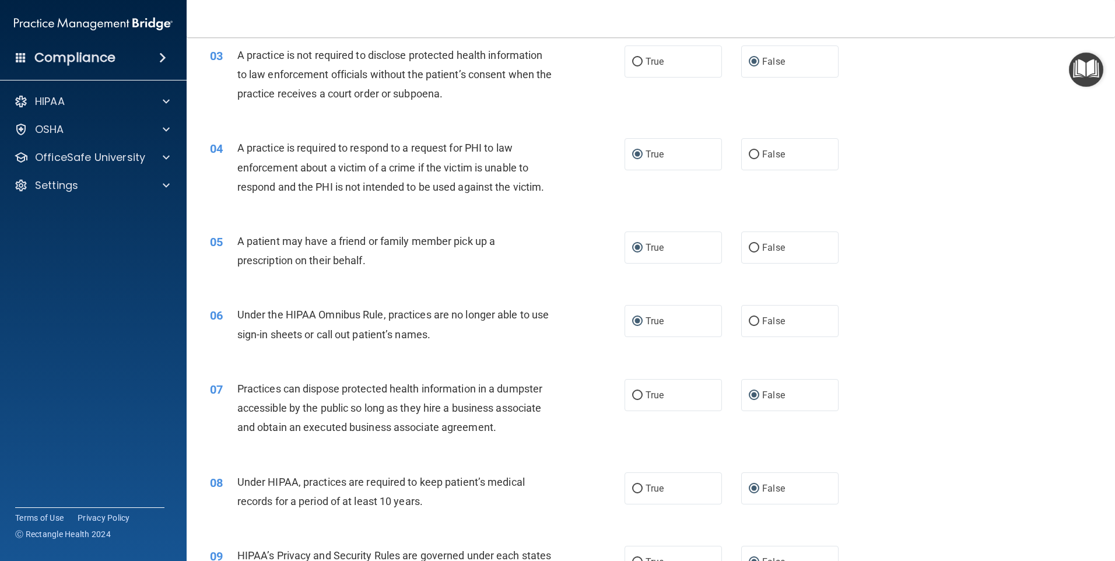
scroll to position [257, 0]
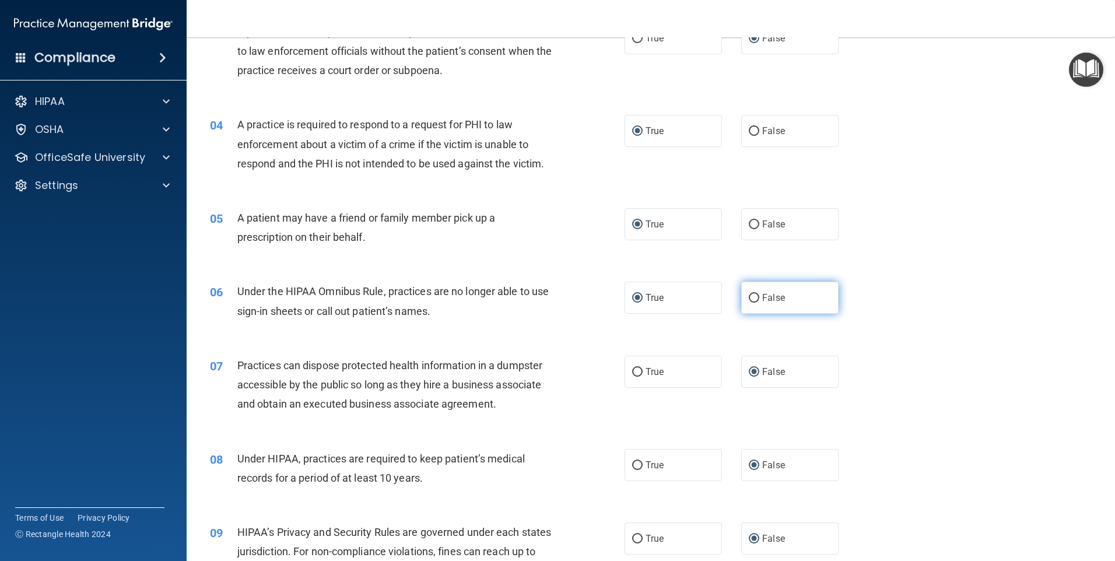
click at [749, 297] on input "False" at bounding box center [754, 298] width 10 height 9
radio input "true"
radio input "false"
click at [891, 351] on div "07 Practices can dispose protected health information in a dumpster accessible …" at bounding box center [650, 387] width 899 height 93
click at [1028, 496] on div "08 Under HIPAA, practices are required to keep patient’s medical records for a …" at bounding box center [650, 470] width 899 height 73
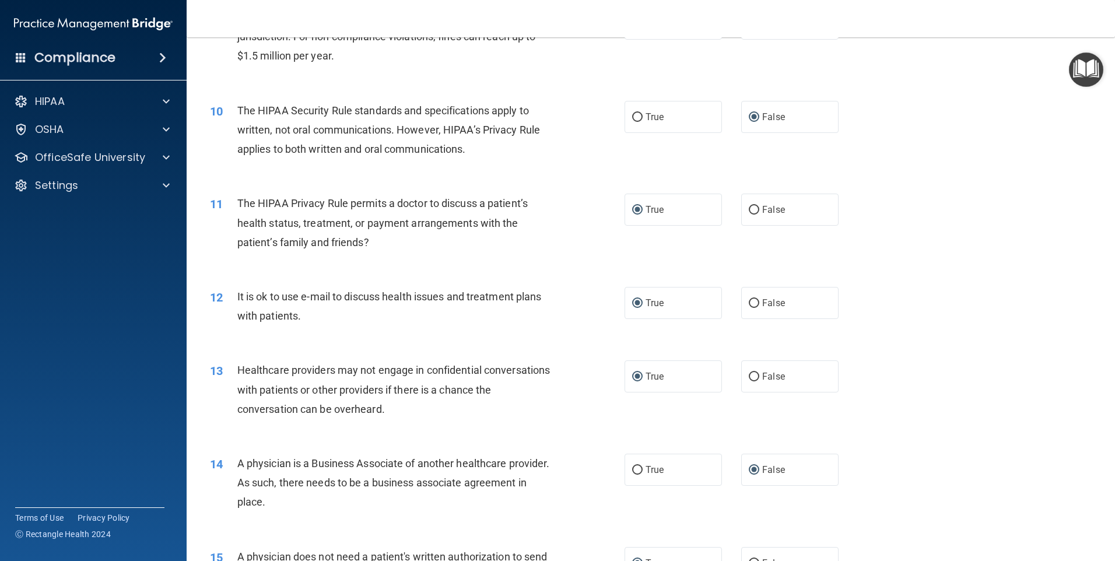
scroll to position [857, 0]
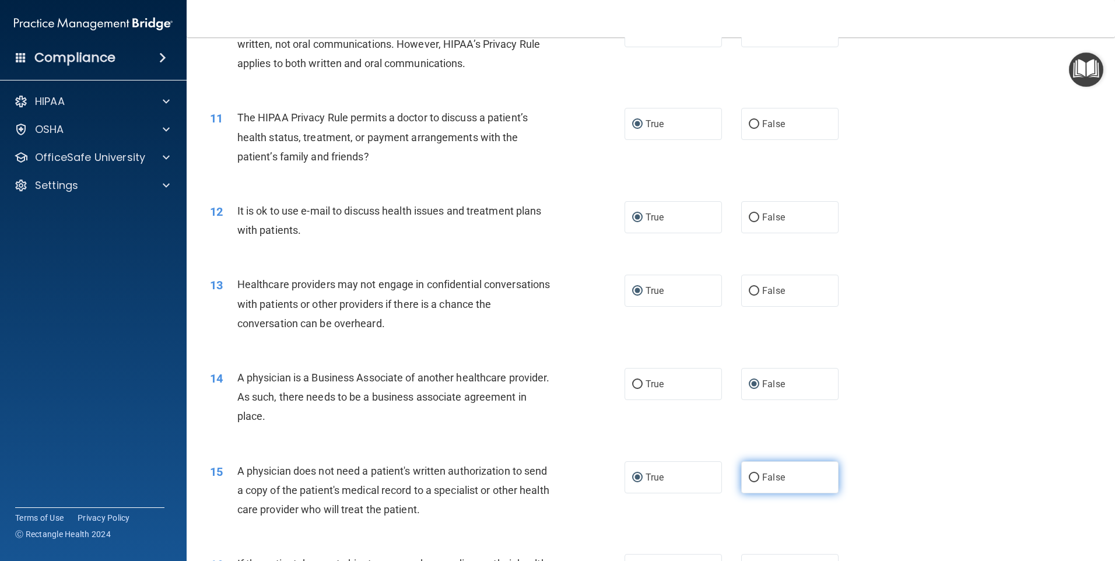
click at [749, 476] on input "False" at bounding box center [754, 478] width 10 height 9
radio input "true"
radio input "false"
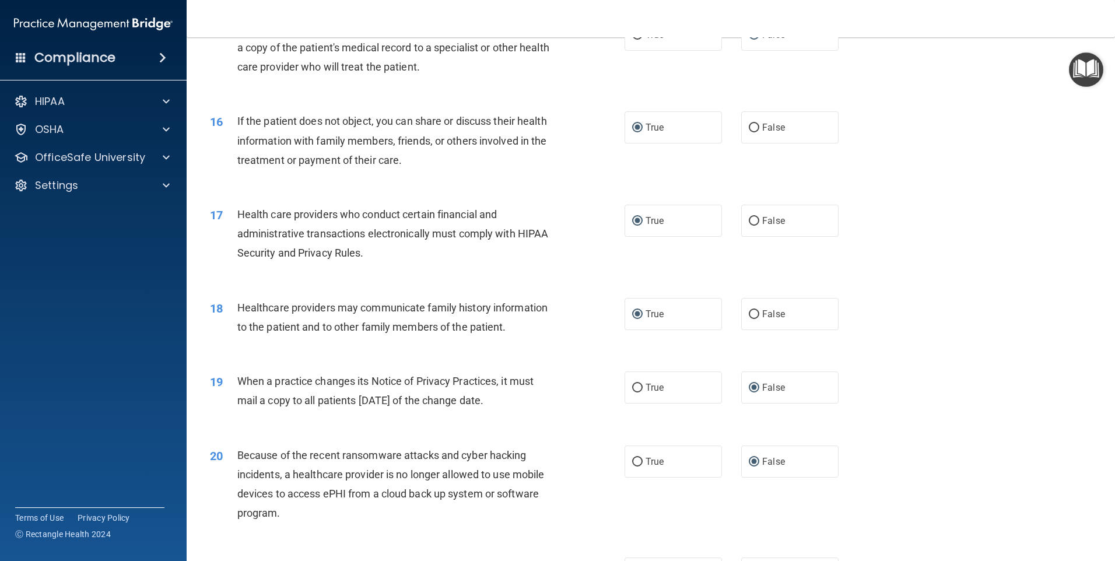
scroll to position [1339, 0]
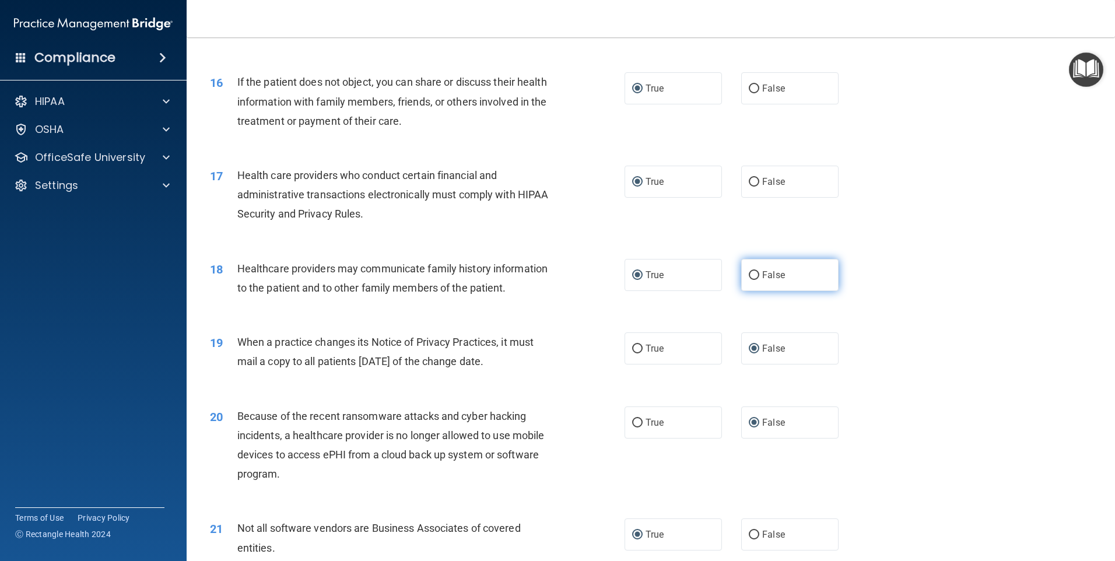
click at [749, 276] on input "False" at bounding box center [754, 275] width 10 height 9
radio input "true"
radio input "false"
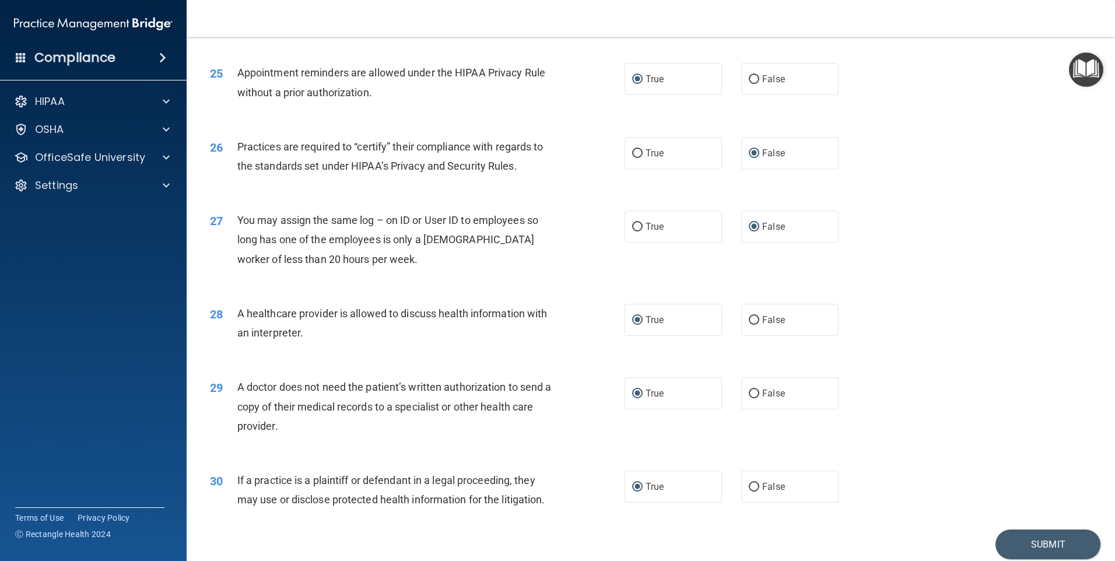
scroll to position [2154, 0]
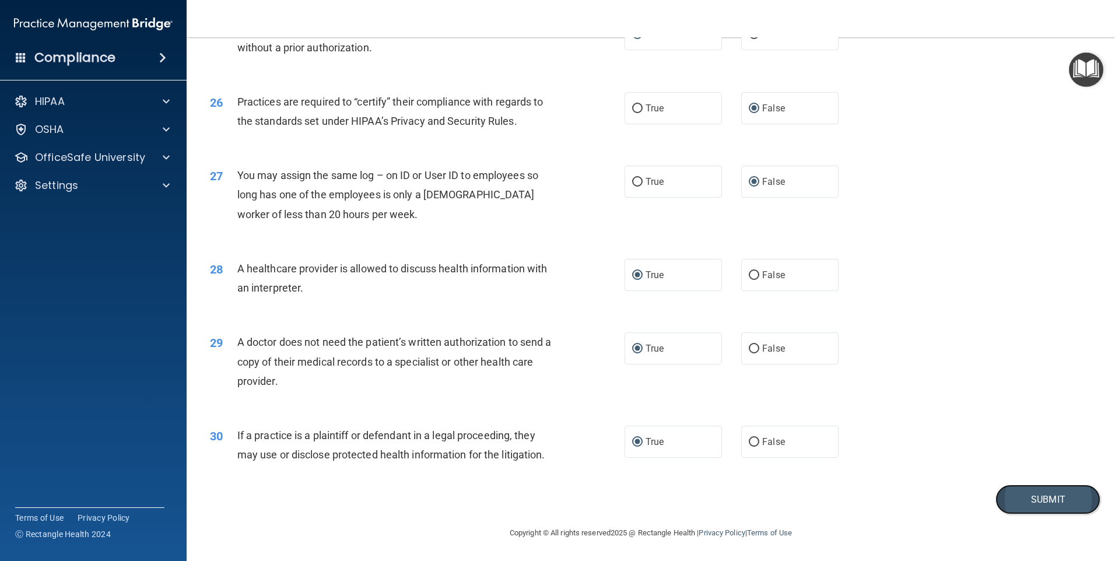
click at [1032, 498] on button "Submit" at bounding box center [1048, 500] width 105 height 30
drag, startPoint x: 925, startPoint y: 328, endPoint x: 940, endPoint y: 344, distance: 21.0
click at [940, 344] on div "29 A doctor does not need the patient’s written authorization to send a copy of…" at bounding box center [650, 364] width 899 height 93
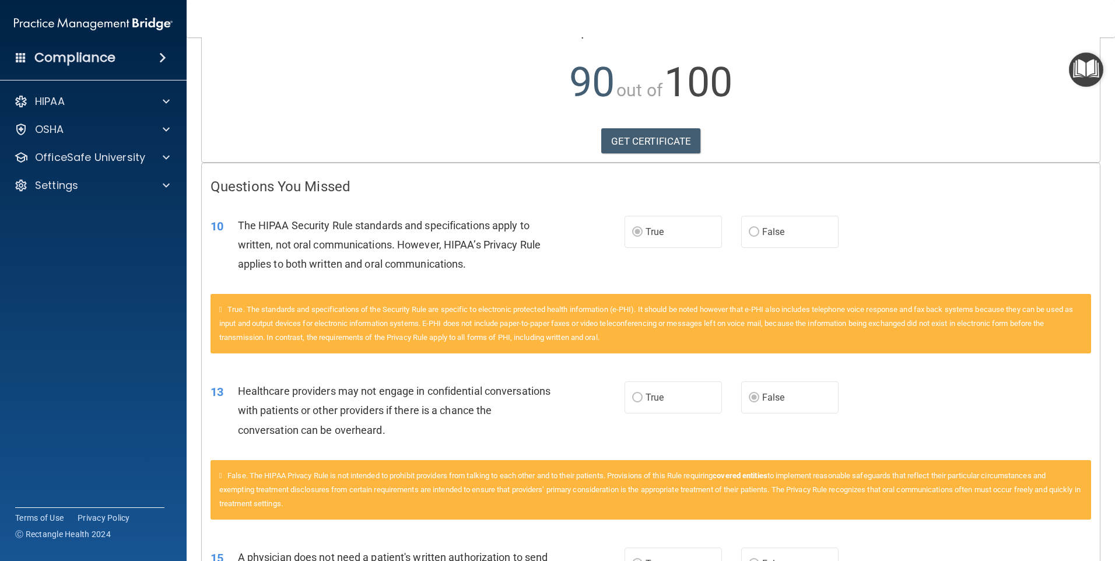
scroll to position [114, 0]
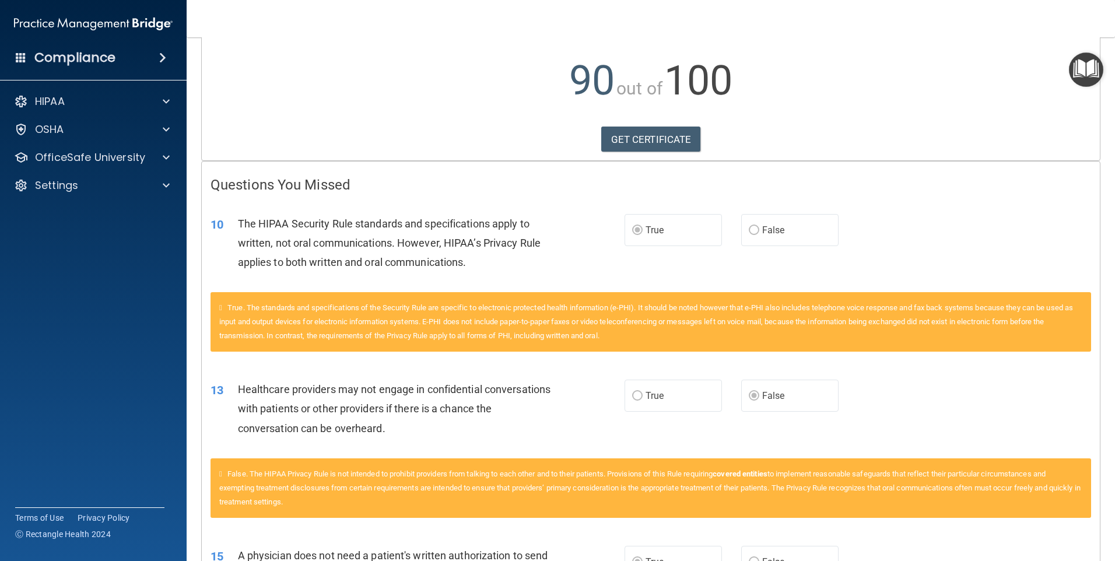
click at [1097, 524] on main "Calculating your score.... Success! You've completed " The HIPAA Quiz #2 " with…" at bounding box center [651, 299] width 928 height 524
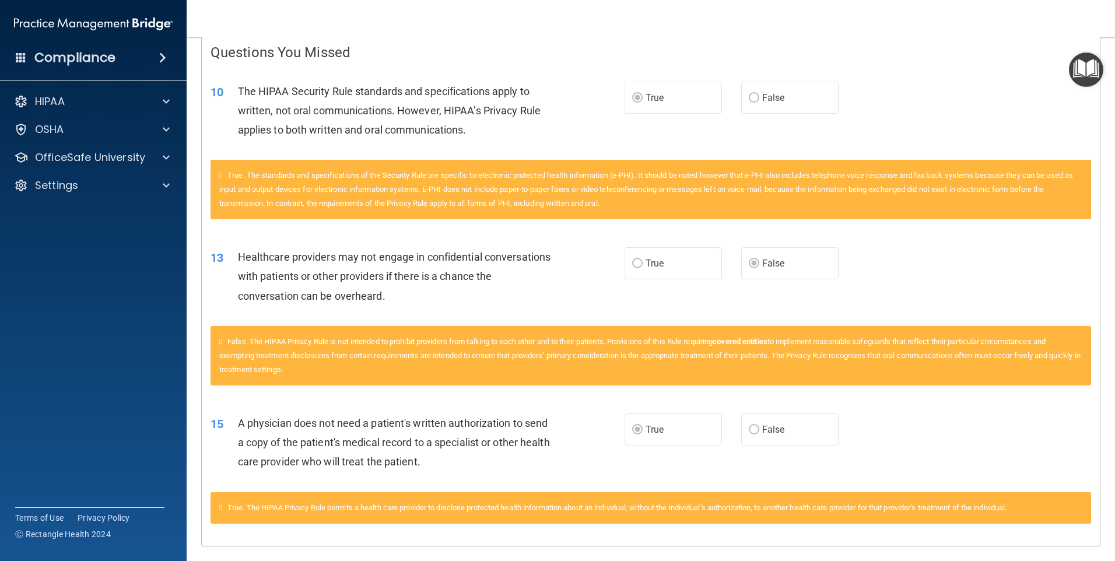
scroll to position [278, 0]
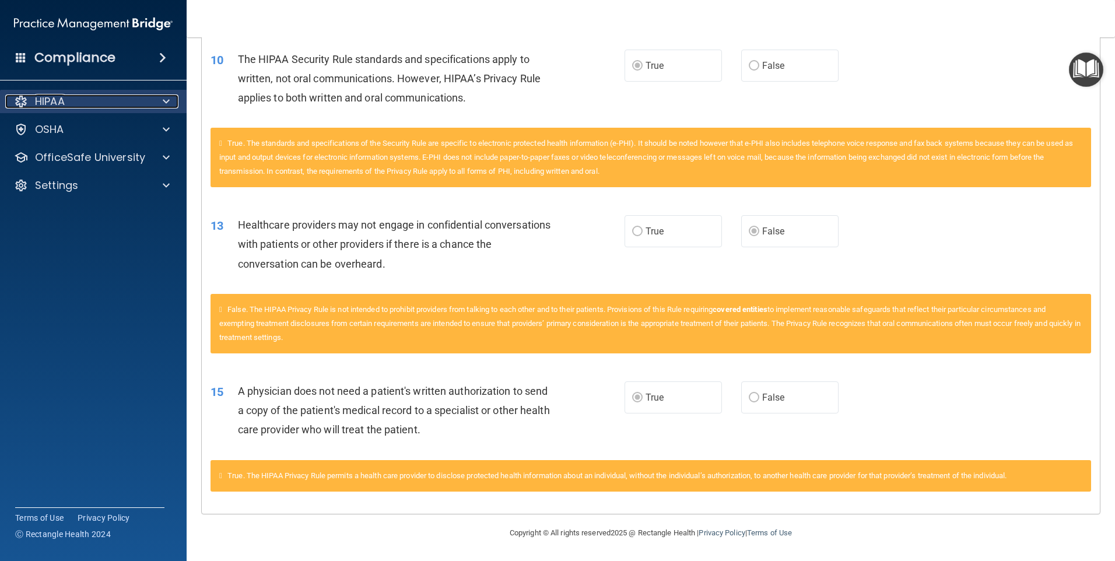
click at [89, 106] on div "HIPAA" at bounding box center [77, 101] width 145 height 14
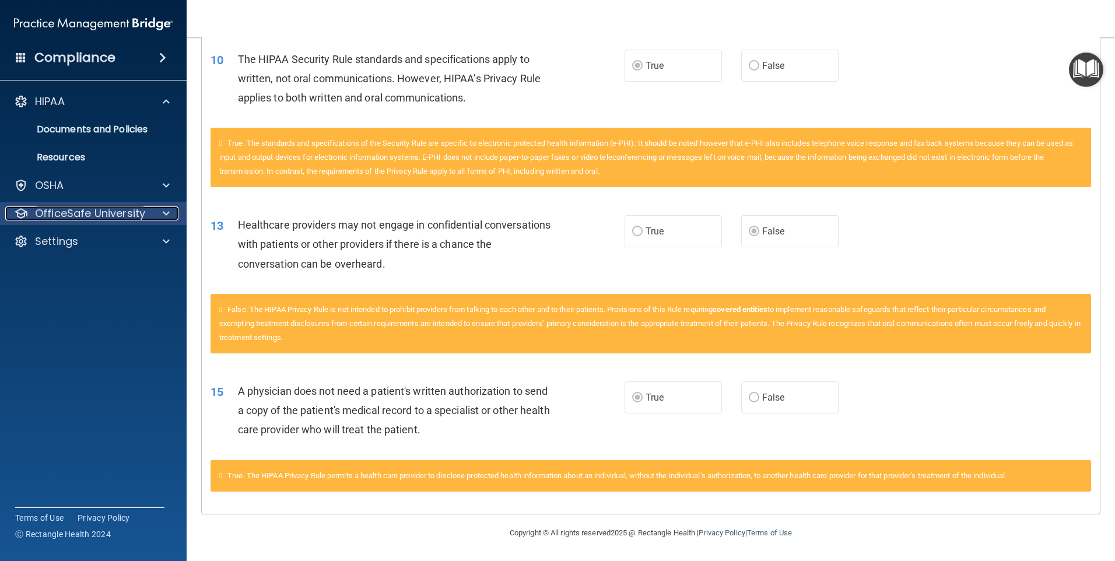
click at [117, 212] on p "OfficeSafe University" at bounding box center [90, 213] width 110 height 14
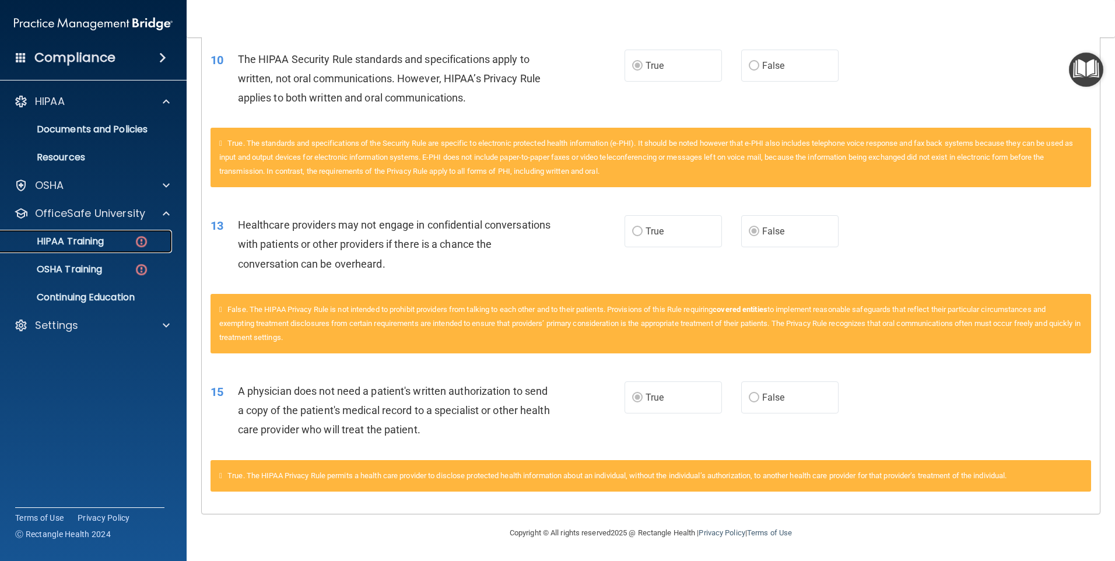
click at [118, 239] on div "HIPAA Training" at bounding box center [87, 242] width 159 height 12
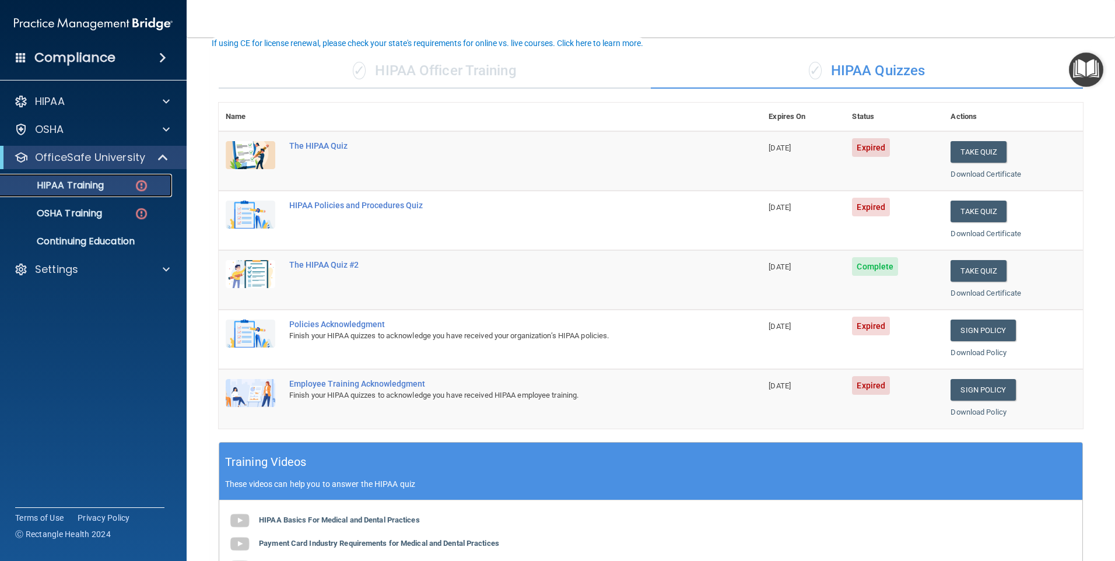
scroll to position [70, 0]
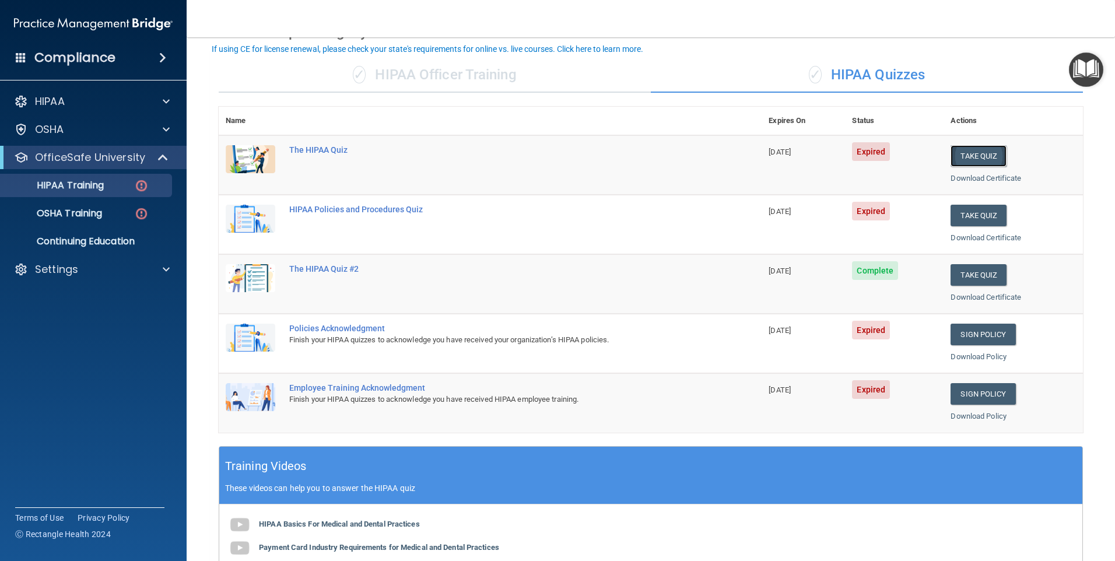
click at [965, 152] on button "Take Quiz" at bounding box center [979, 156] width 56 height 22
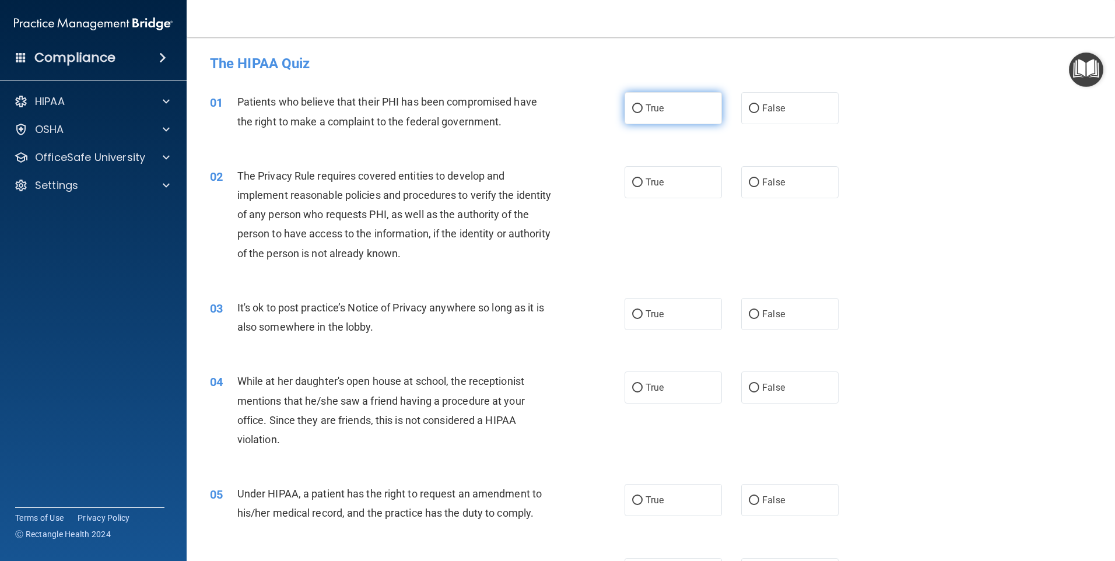
click at [634, 109] on input "True" at bounding box center [637, 108] width 10 height 9
radio input "true"
click at [562, 202] on div "02 The Privacy Rule requires covered entities to develop and implement reasonab…" at bounding box center [417, 217] width 450 height 103
click at [632, 180] on input "True" at bounding box center [637, 182] width 10 height 9
radio input "true"
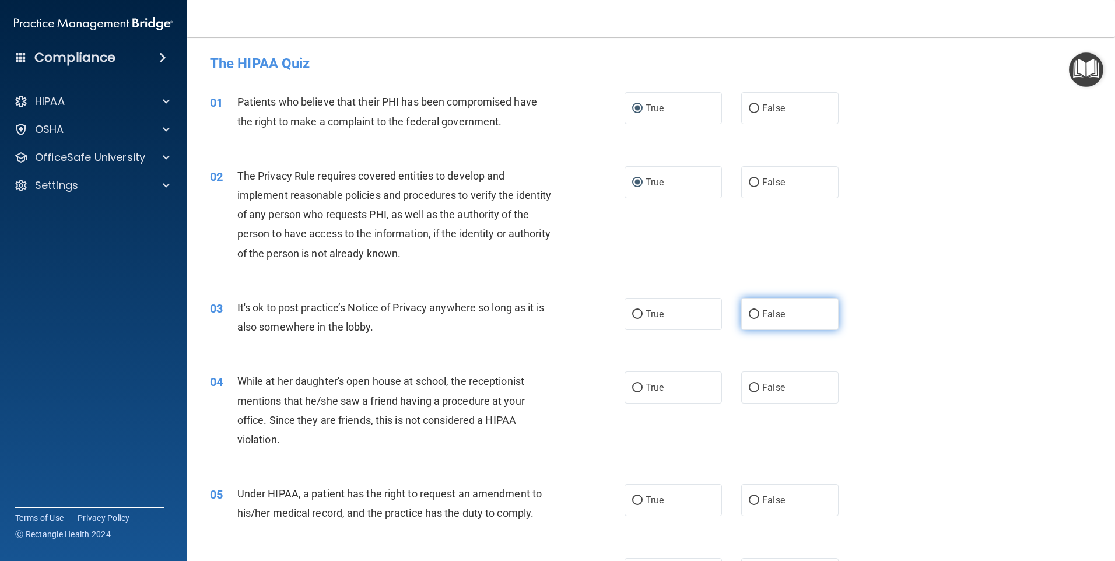
click at [749, 316] on input "False" at bounding box center [754, 314] width 10 height 9
radio input "true"
click at [749, 386] on input "False" at bounding box center [754, 388] width 10 height 9
radio input "true"
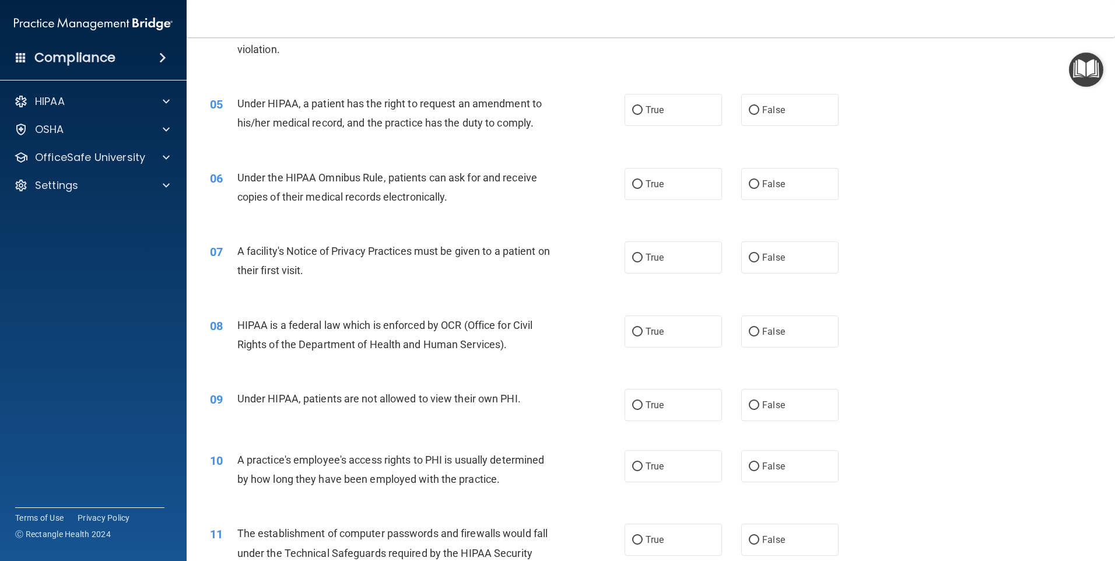
scroll to position [371, 0]
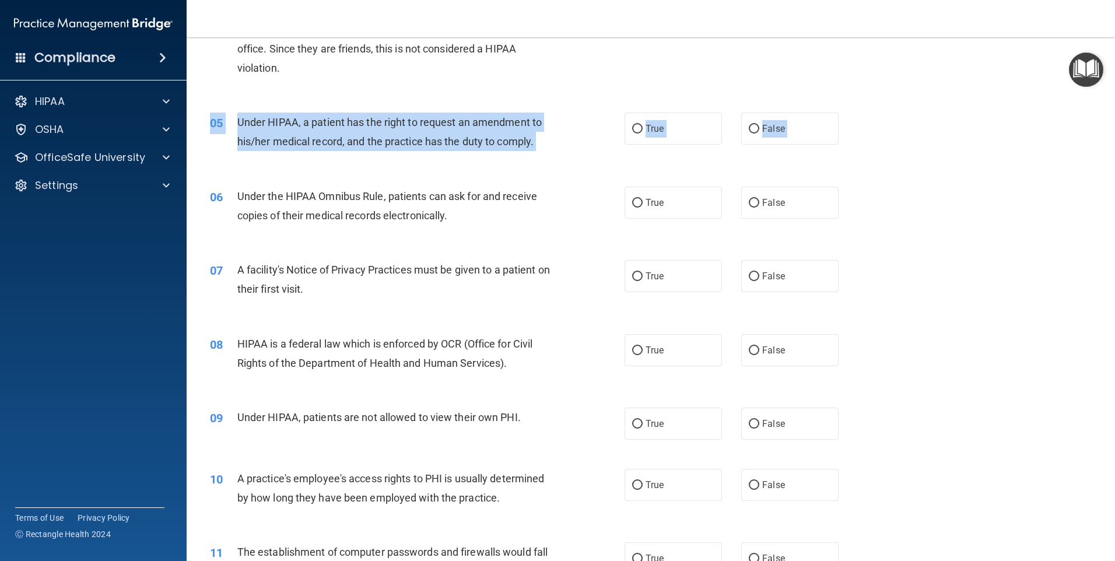
drag, startPoint x: 1010, startPoint y: 169, endPoint x: 940, endPoint y: 223, distance: 88.4
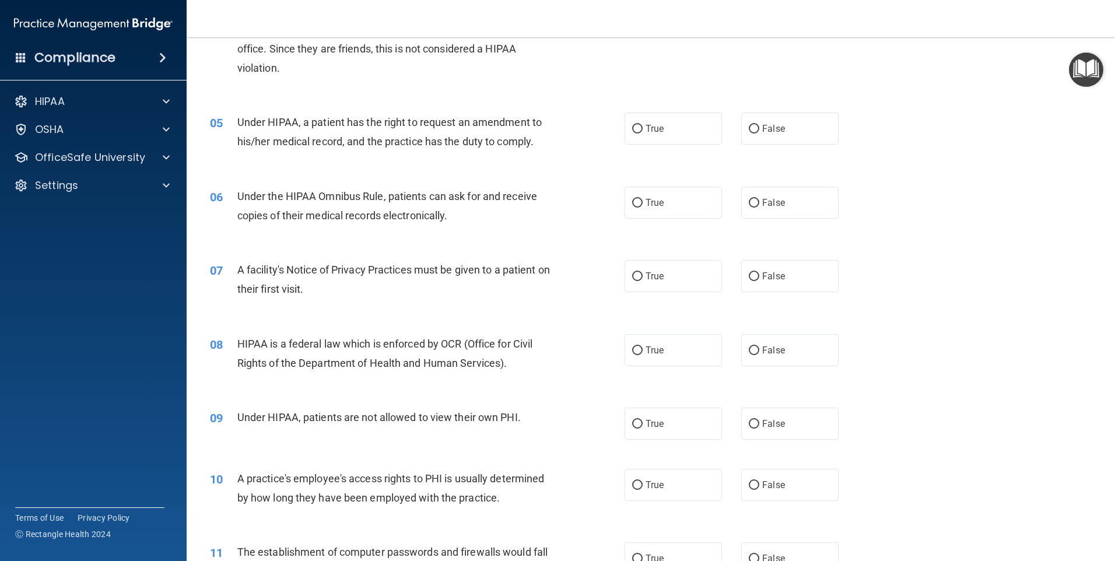
drag, startPoint x: 940, startPoint y: 223, endPoint x: 913, endPoint y: 254, distance: 40.5
click at [913, 254] on div "07 A facility's Notice of Privacy Practices must be given to a patient on their…" at bounding box center [650, 282] width 899 height 73
click at [578, 86] on div "04 While at her daughter's open house at school, the receptionist mentions that…" at bounding box center [650, 41] width 899 height 113
click at [752, 129] on input "False" at bounding box center [754, 129] width 10 height 9
radio input "true"
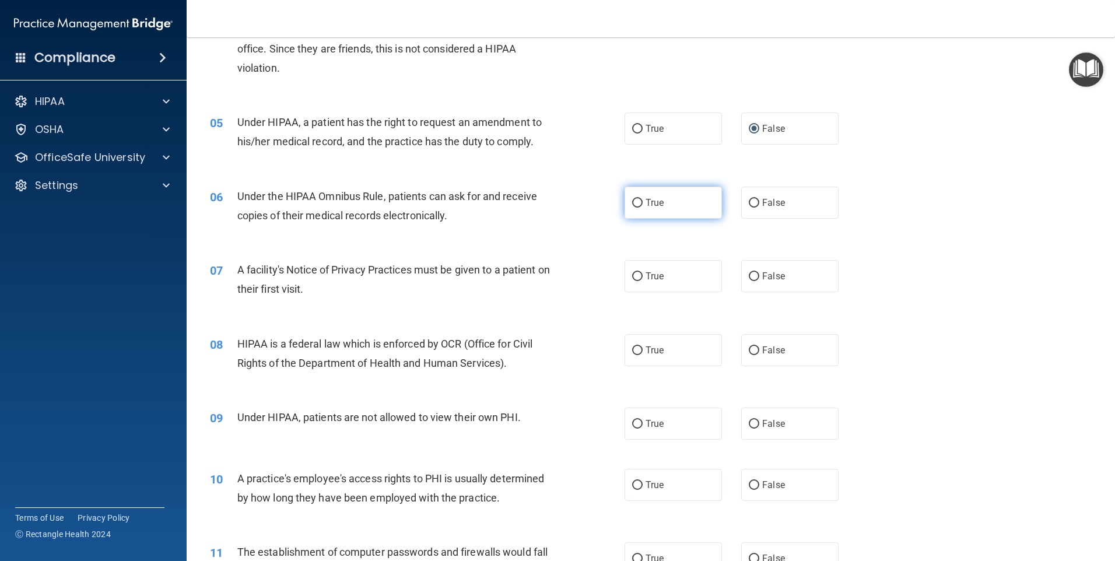
click at [632, 201] on input "True" at bounding box center [637, 203] width 10 height 9
radio input "true"
drag, startPoint x: 536, startPoint y: 295, endPoint x: 545, endPoint y: 296, distance: 8.8
click at [545, 296] on div "A facility's Notice of Privacy Practices must be given to a patient on their fi…" at bounding box center [399, 279] width 324 height 38
click at [632, 275] on input "True" at bounding box center [637, 276] width 10 height 9
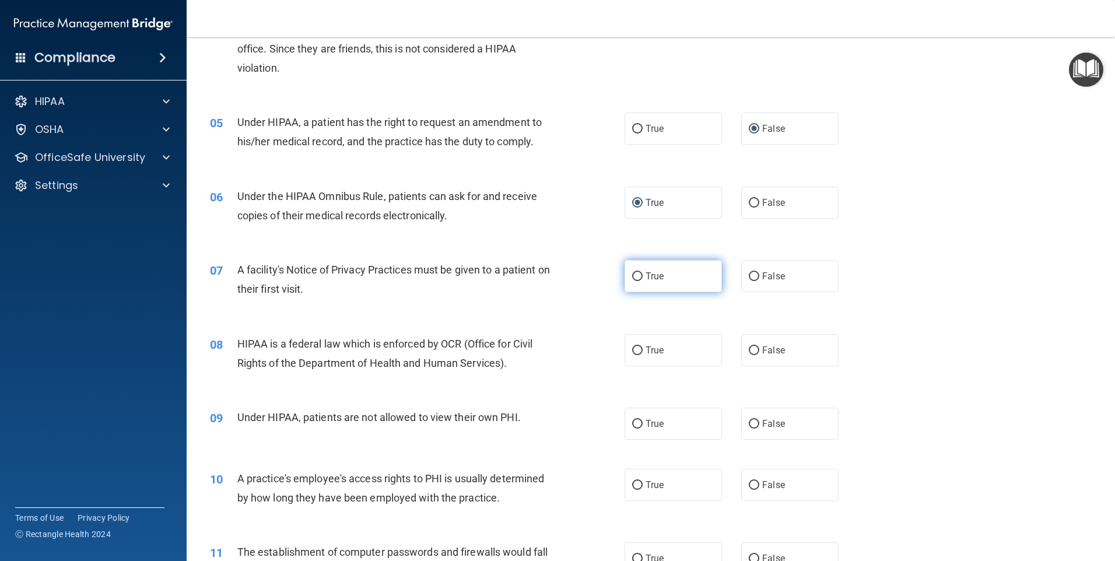
radio input "true"
click at [634, 349] on input "True" at bounding box center [637, 350] width 10 height 9
radio input "true"
click at [749, 423] on input "False" at bounding box center [754, 424] width 10 height 9
radio input "true"
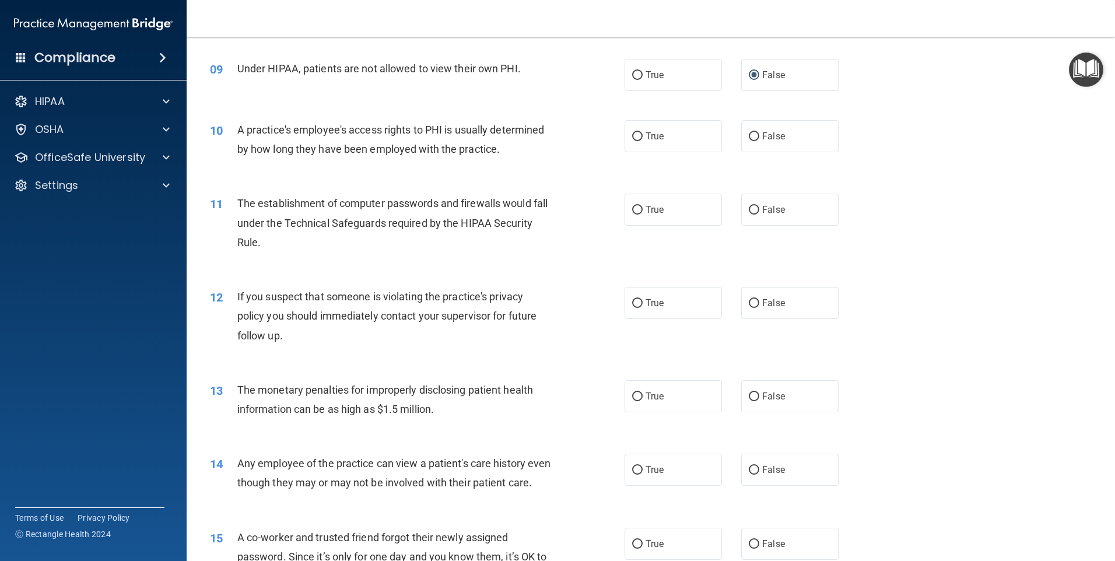
scroll to position [736, 0]
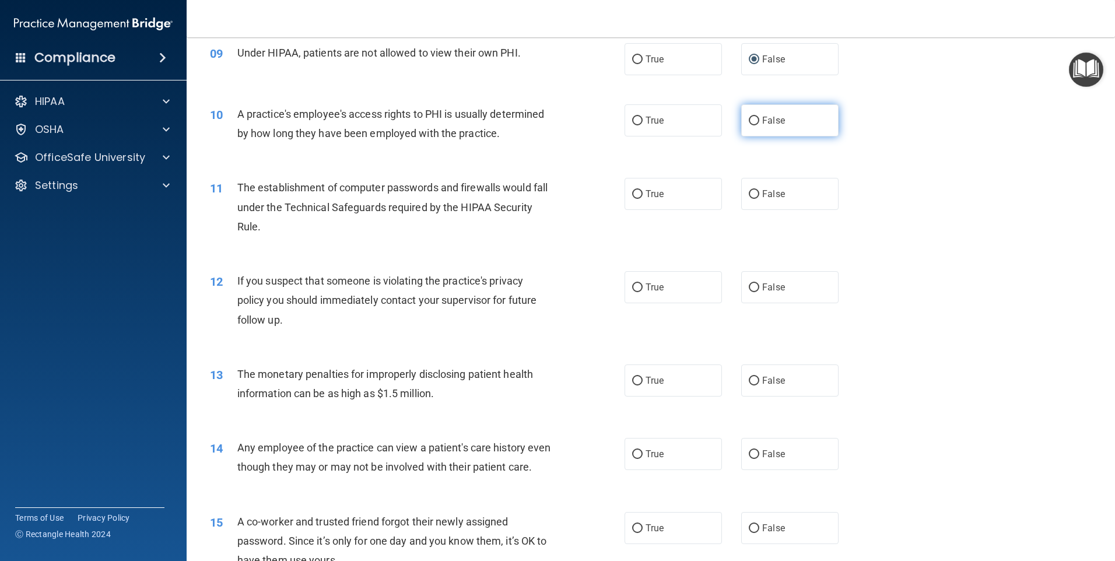
click at [749, 119] on input "False" at bounding box center [754, 121] width 10 height 9
radio input "true"
click at [633, 194] on input "True" at bounding box center [637, 194] width 10 height 9
radio input "true"
click at [633, 286] on input "True" at bounding box center [637, 287] width 10 height 9
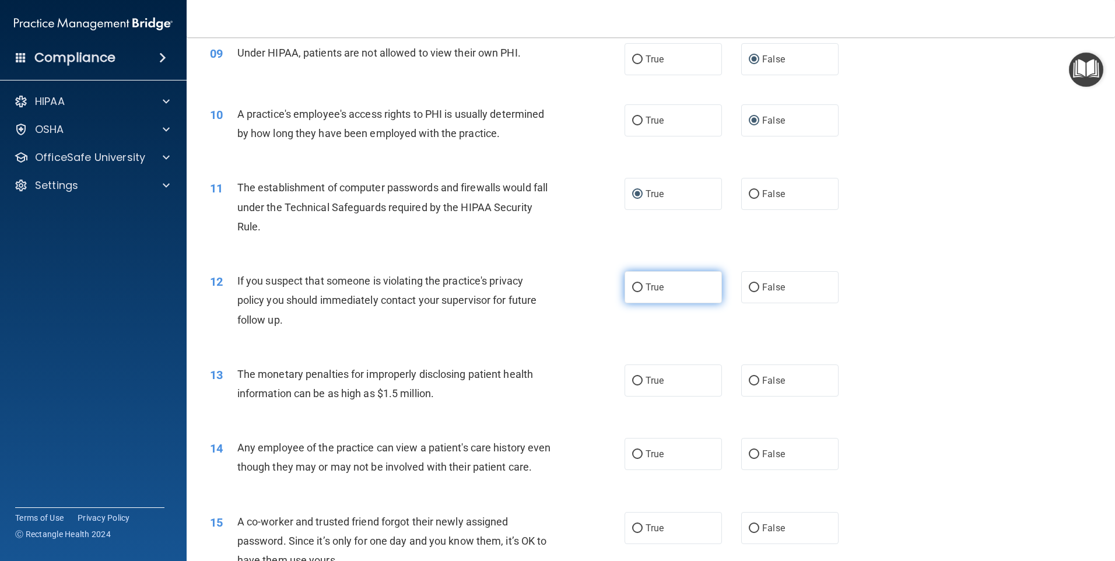
radio input "true"
click at [633, 381] on input "True" at bounding box center [637, 381] width 10 height 9
radio input "true"
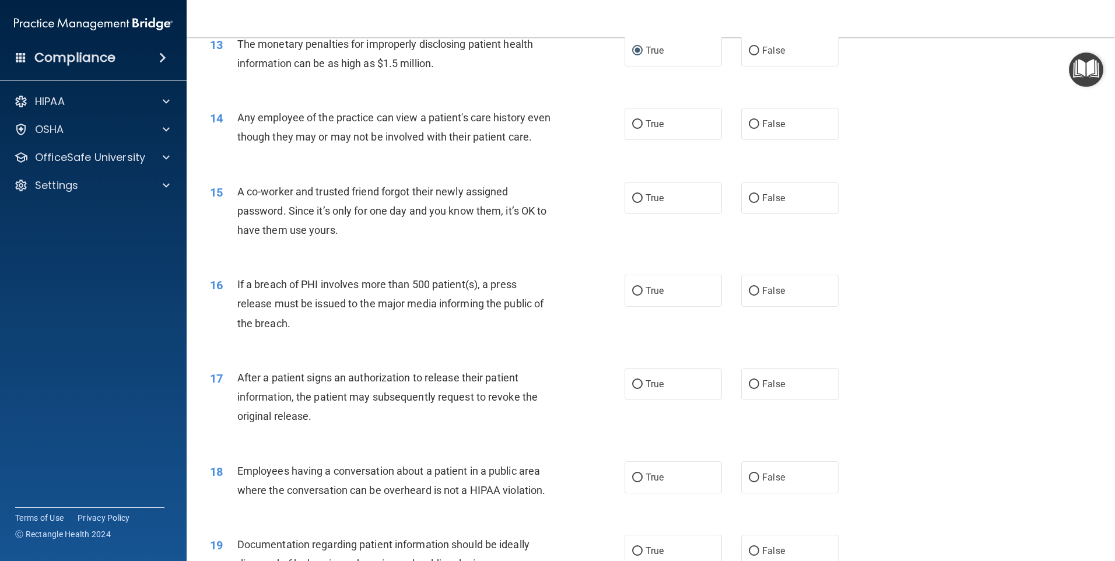
scroll to position [1079, 0]
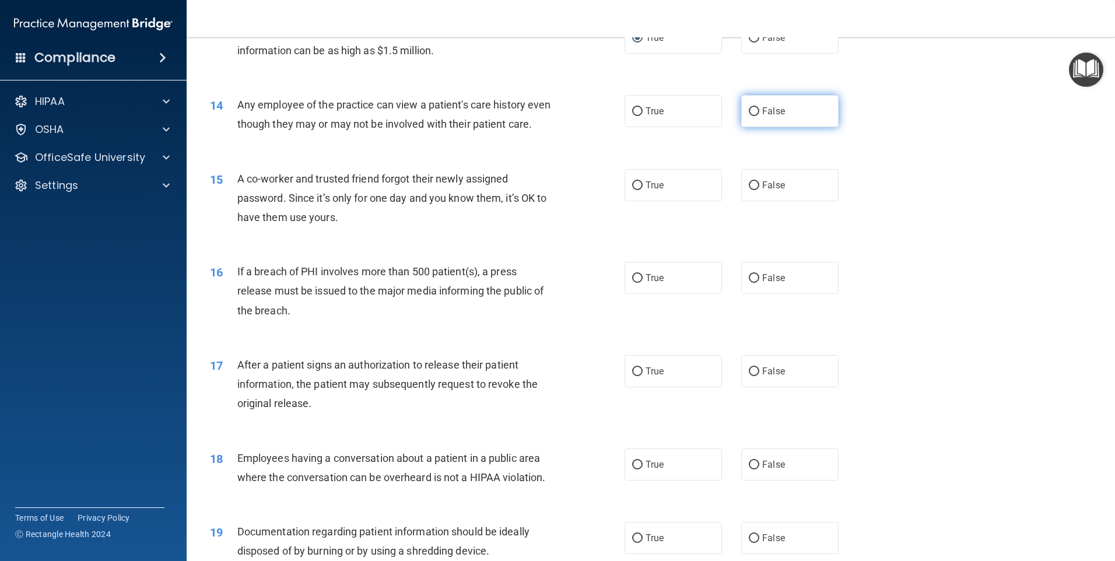
click at [749, 112] on input "False" at bounding box center [754, 111] width 10 height 9
radio input "true"
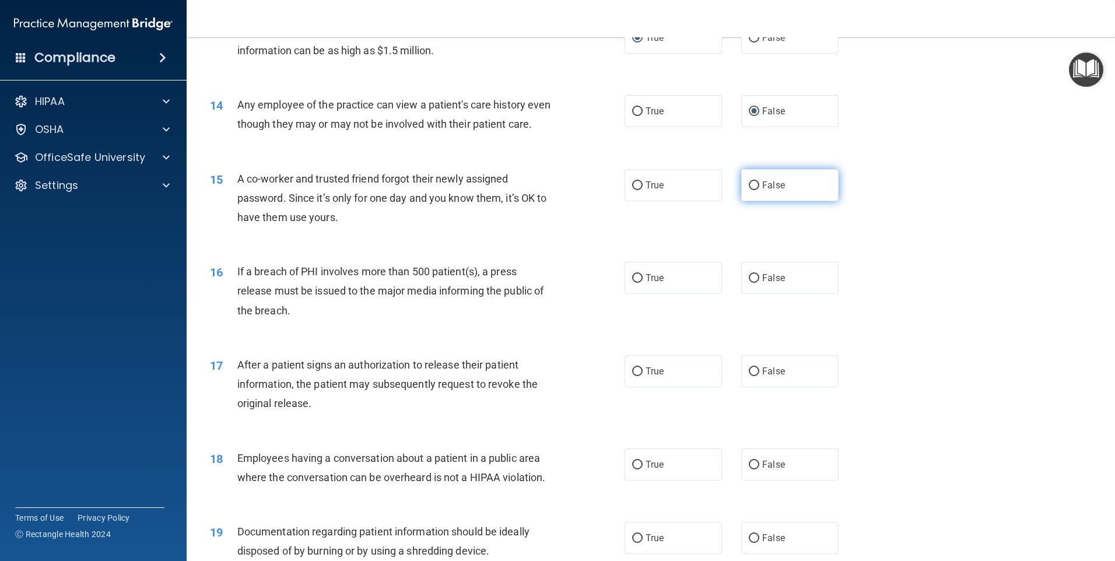
click at [749, 190] on input "False" at bounding box center [754, 185] width 10 height 9
radio input "true"
click at [633, 283] on input "True" at bounding box center [637, 278] width 10 height 9
radio input "true"
click at [633, 376] on input "True" at bounding box center [637, 371] width 10 height 9
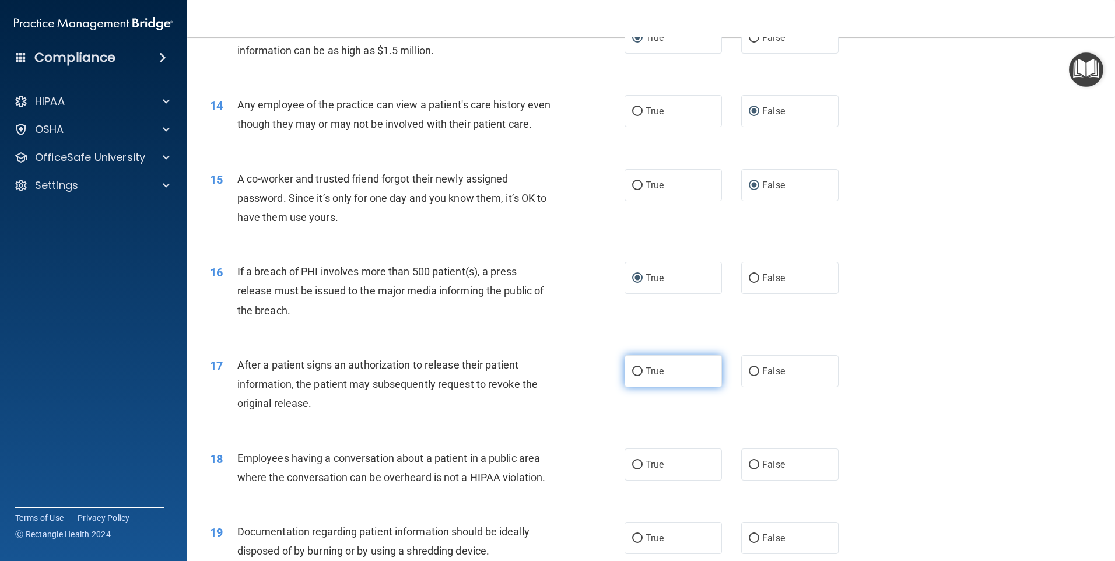
radio input "true"
click at [749, 469] on input "False" at bounding box center [754, 465] width 10 height 9
radio input "true"
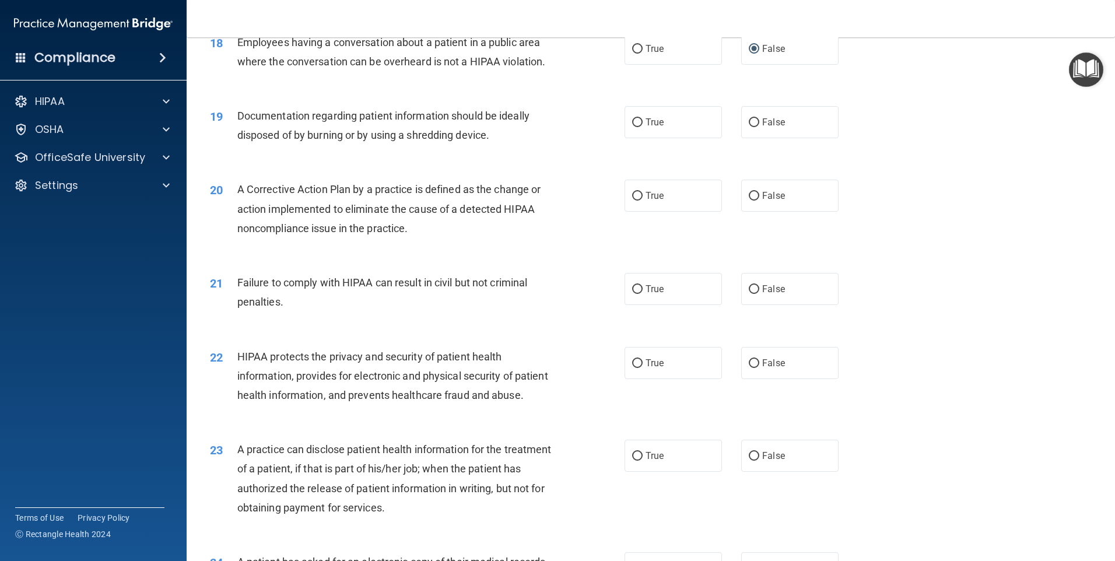
scroll to position [1520, 0]
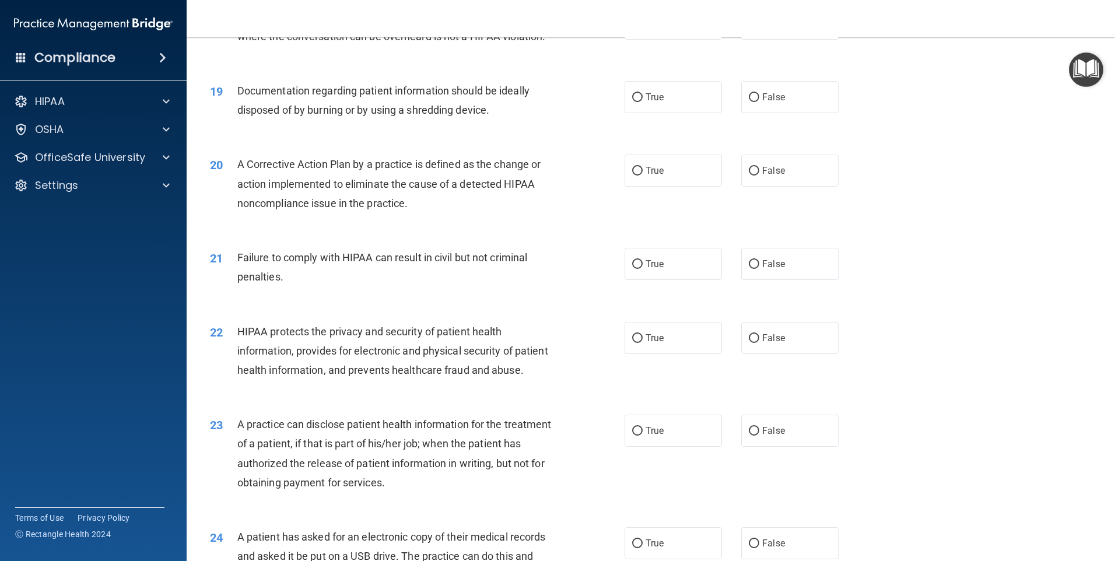
click at [1036, 274] on div "21 Failure to comply with HIPAA can result in civil but not criminal penalties.…" at bounding box center [650, 269] width 899 height 73
click at [635, 102] on input "True" at bounding box center [637, 97] width 10 height 9
radio input "true"
click at [633, 176] on input "True" at bounding box center [637, 171] width 10 height 9
radio input "true"
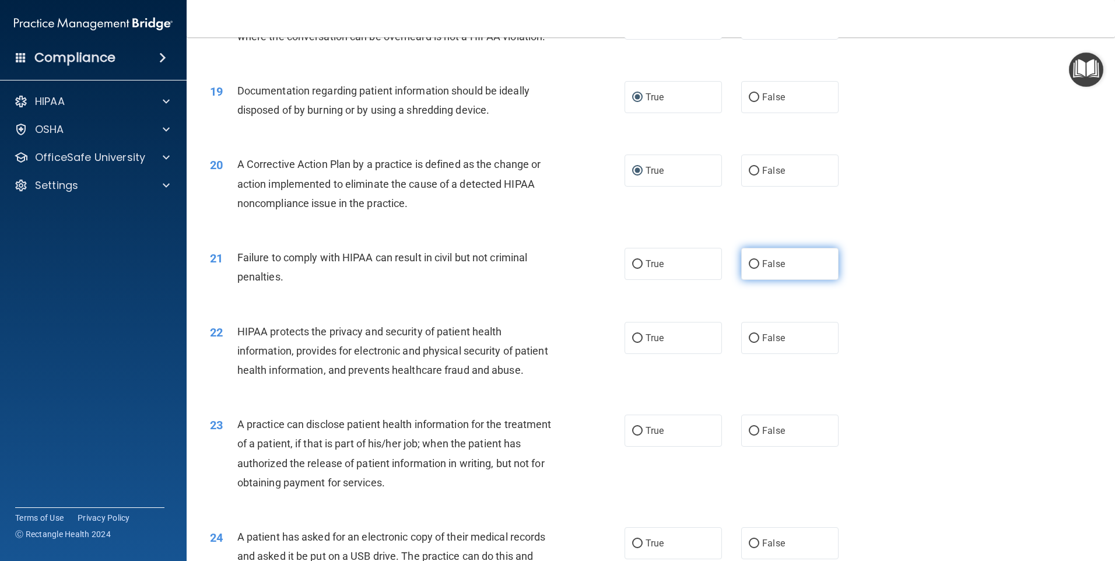
click at [750, 269] on input "False" at bounding box center [754, 264] width 10 height 9
radio input "true"
click at [633, 343] on input "True" at bounding box center [637, 338] width 10 height 9
radio input "true"
click at [595, 443] on div "23 A practice can disclose patient health information for the treatment of a pa…" at bounding box center [417, 456] width 450 height 83
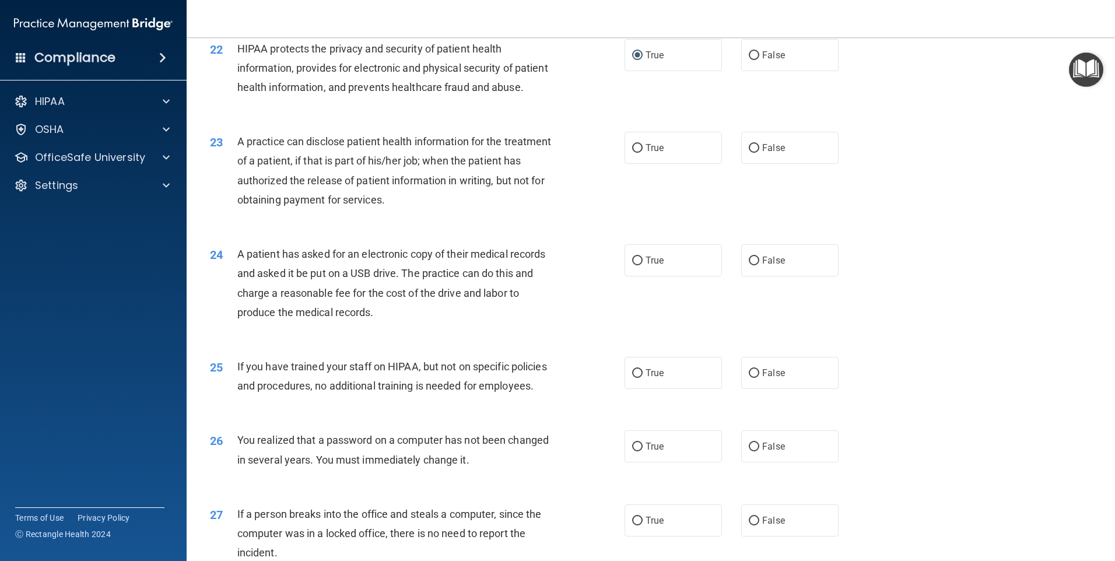
scroll to position [1831, 0]
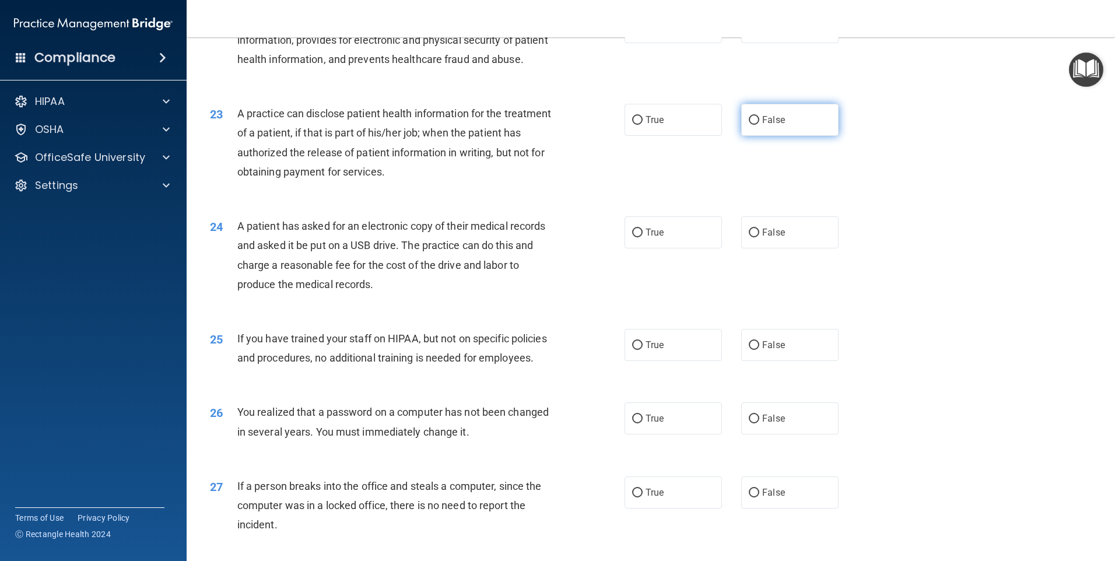
click at [749, 125] on input "False" at bounding box center [754, 120] width 10 height 9
radio input "true"
click at [633, 237] on input "True" at bounding box center [637, 233] width 10 height 9
radio input "true"
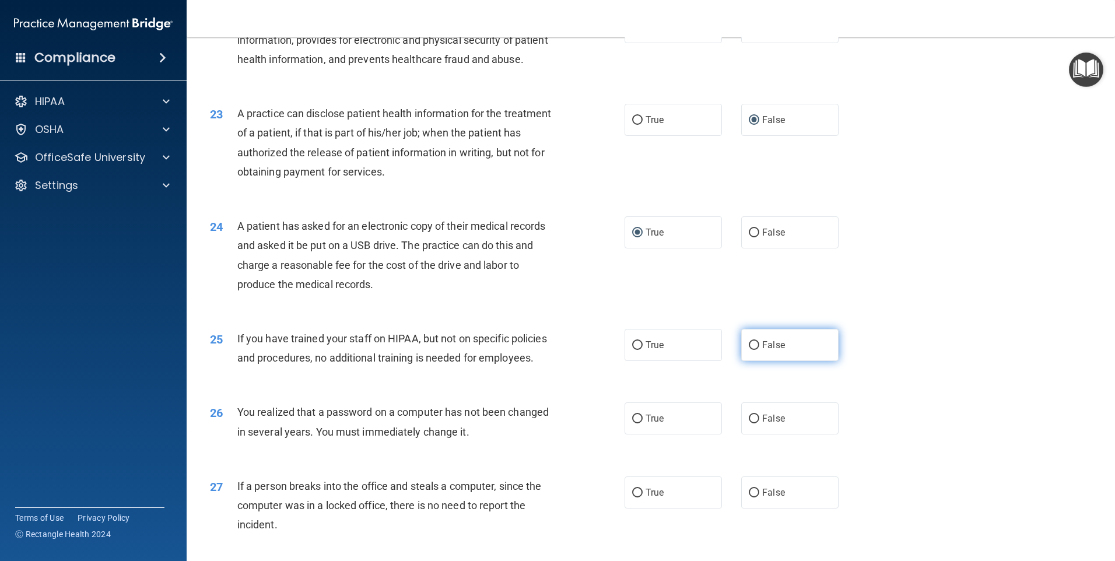
click at [749, 350] on input "False" at bounding box center [754, 345] width 10 height 9
radio input "true"
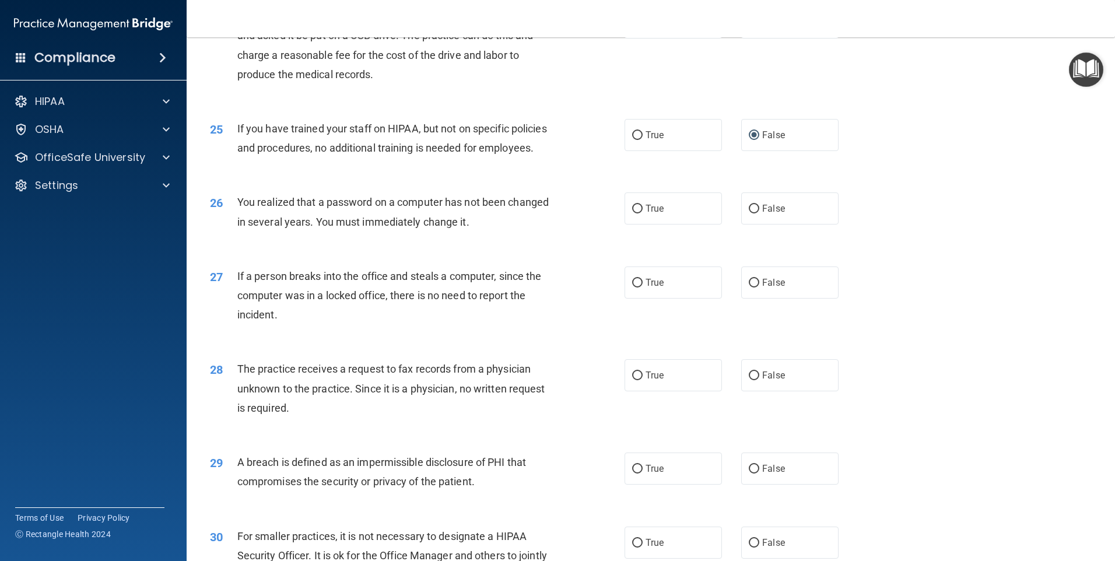
scroll to position [2046, 0]
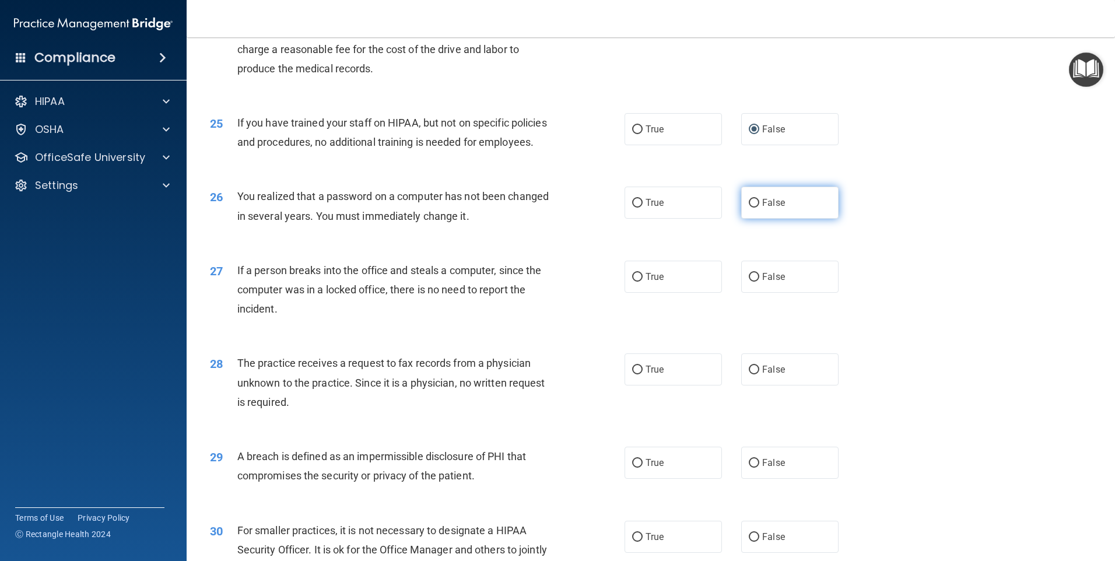
click at [749, 208] on input "False" at bounding box center [754, 203] width 10 height 9
radio input "true"
click at [749, 282] on input "False" at bounding box center [754, 277] width 10 height 9
radio input "true"
click at [749, 374] on input "False" at bounding box center [754, 370] width 10 height 9
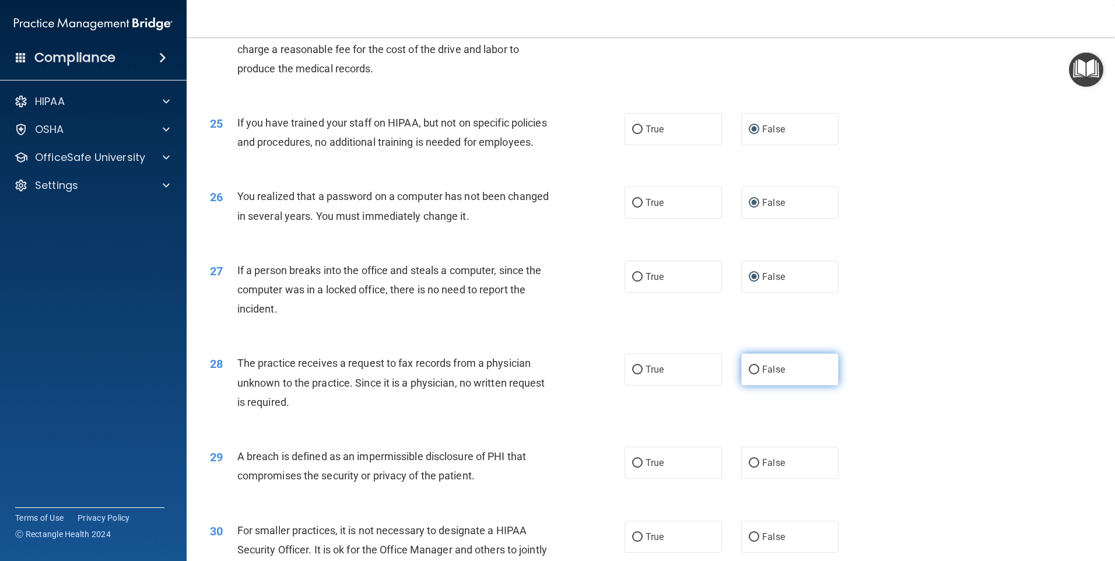
radio input "true"
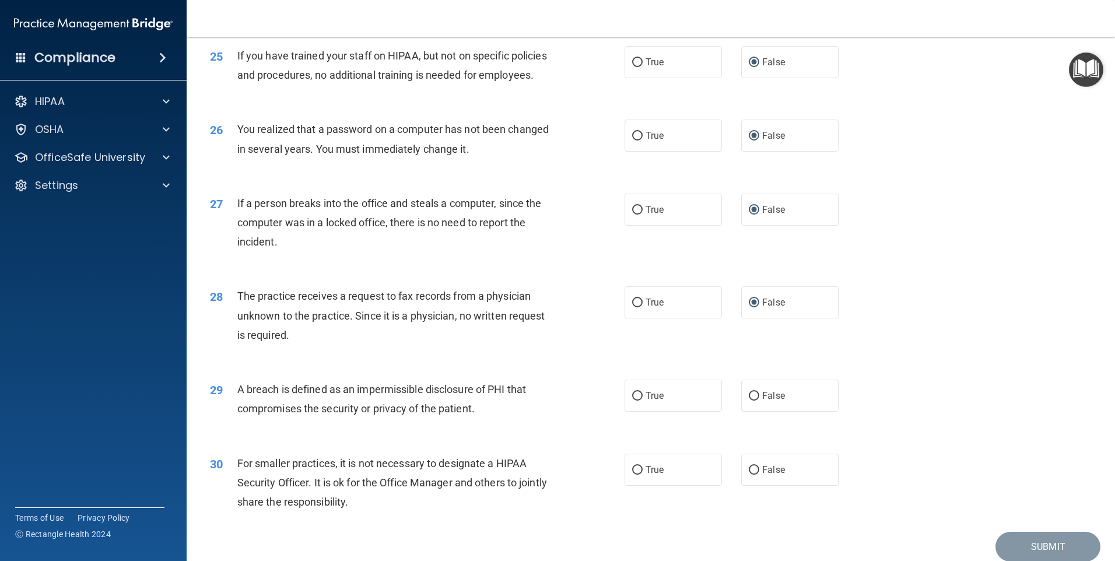
scroll to position [2180, 0]
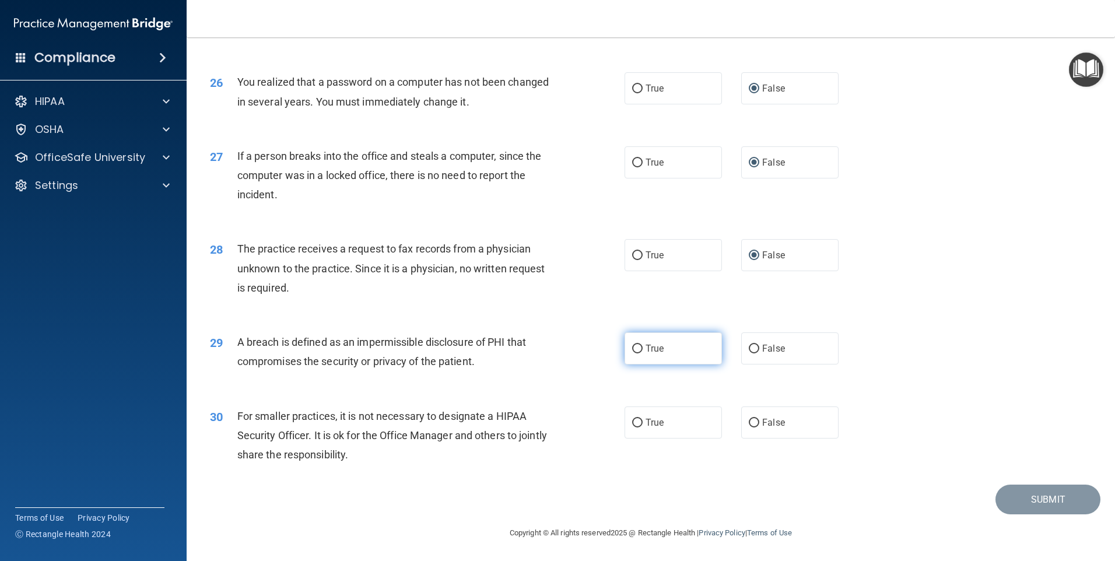
click at [632, 348] on input "True" at bounding box center [637, 349] width 10 height 9
radio input "true"
click at [752, 346] on input "False" at bounding box center [754, 349] width 10 height 9
radio input "true"
radio input "false"
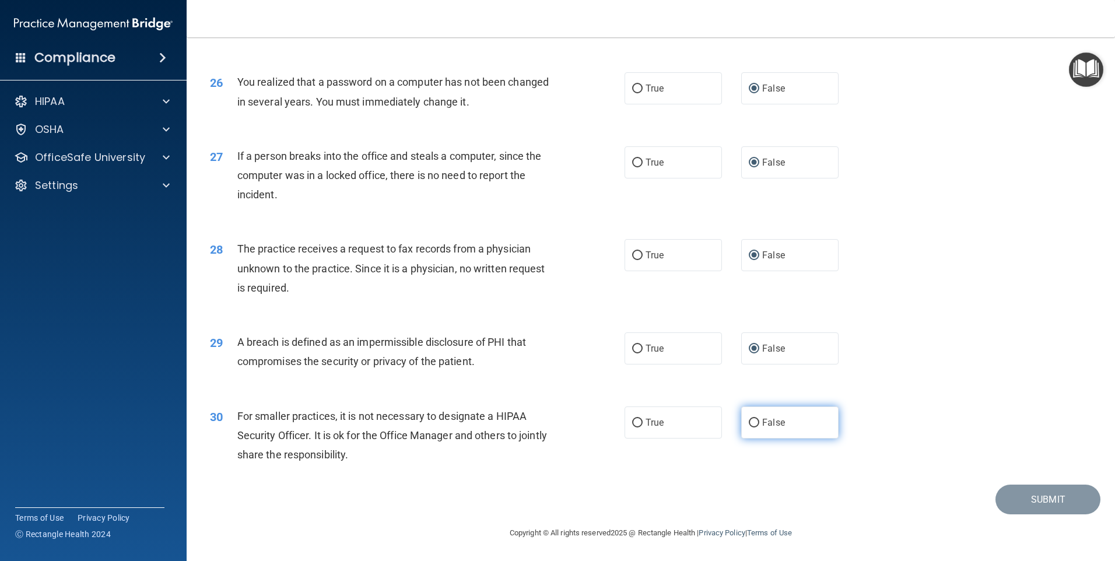
click at [749, 419] on input "False" at bounding box center [754, 423] width 10 height 9
radio input "true"
drag, startPoint x: 1113, startPoint y: 476, endPoint x: 913, endPoint y: 477, distance: 200.0
click at [913, 477] on div "30 For smaller practices, it is not necessary to designate a HIPAA Security Off…" at bounding box center [650, 438] width 899 height 93
click at [1039, 496] on button "Submit" at bounding box center [1048, 500] width 105 height 30
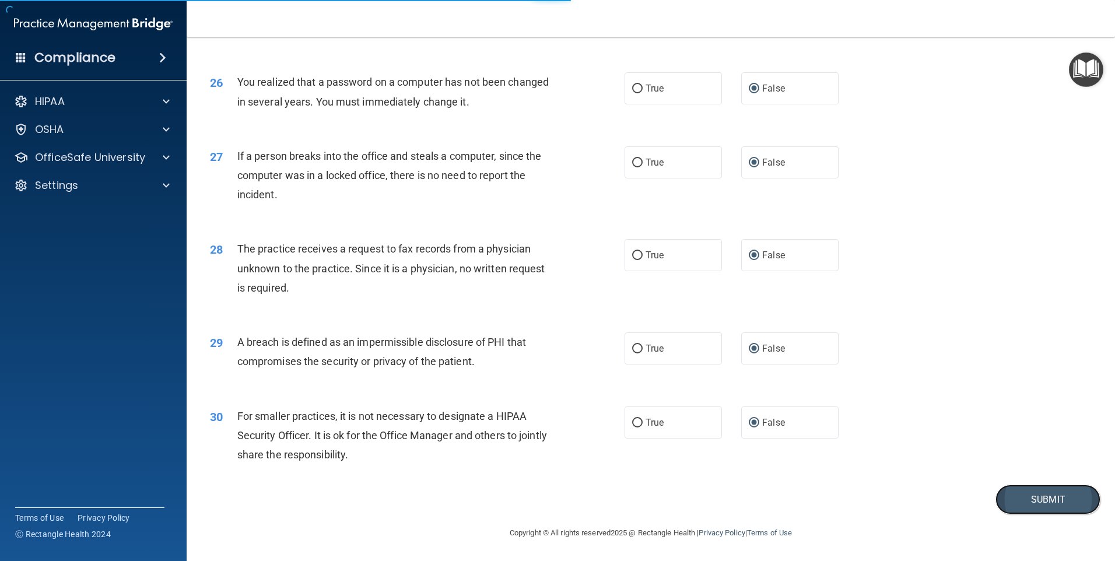
click at [1028, 497] on button "Submit" at bounding box center [1048, 500] width 105 height 30
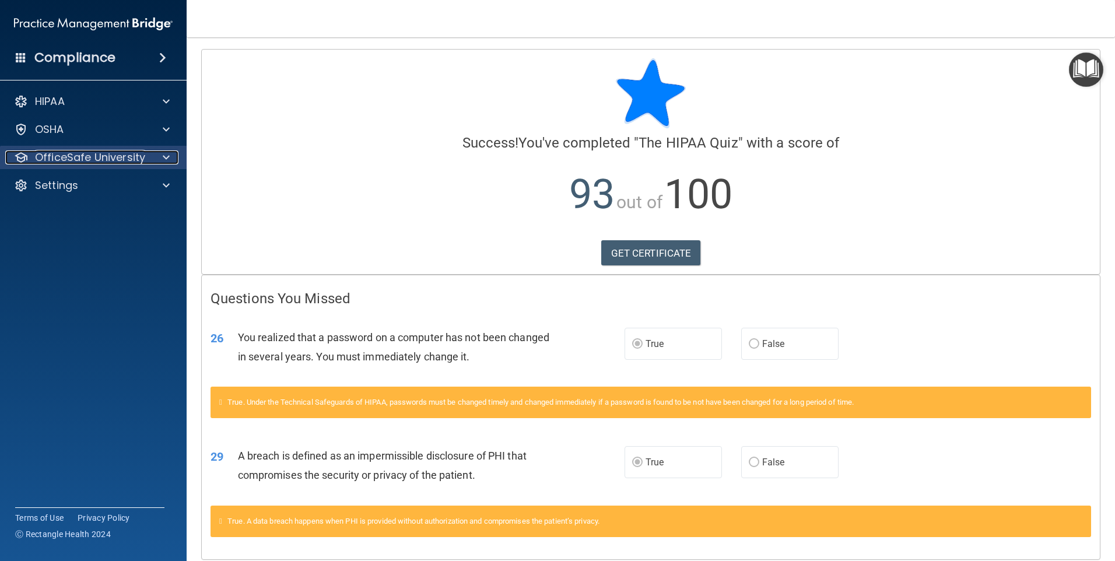
click at [95, 159] on p "OfficeSafe University" at bounding box center [90, 157] width 110 height 14
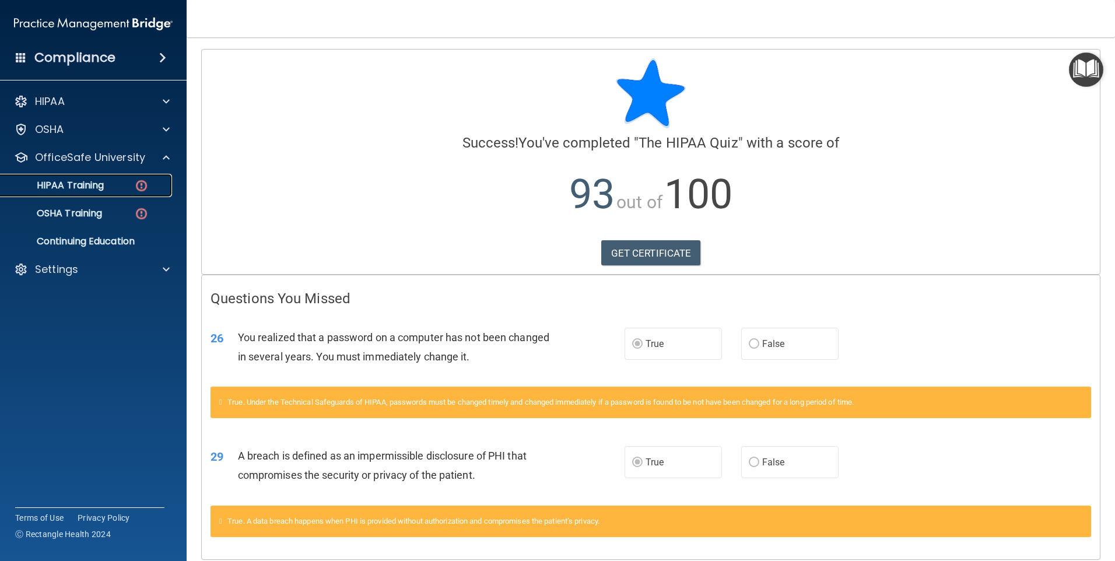
click at [101, 184] on p "HIPAA Training" at bounding box center [56, 186] width 96 height 12
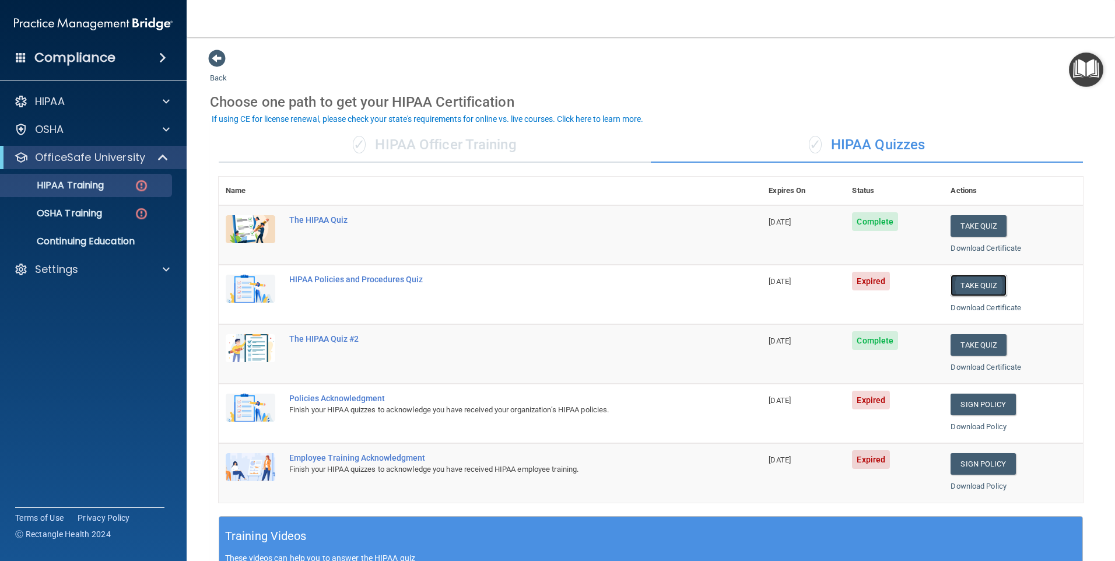
click at [972, 282] on button "Take Quiz" at bounding box center [979, 286] width 56 height 22
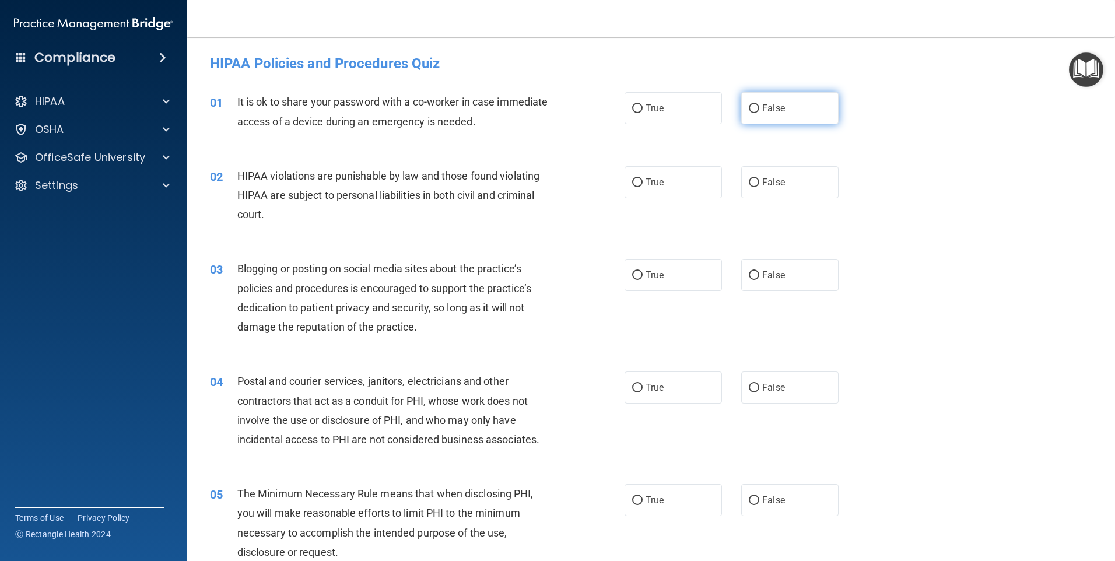
click at [749, 110] on input "False" at bounding box center [754, 108] width 10 height 9
radio input "true"
click at [632, 181] on input "True" at bounding box center [637, 182] width 10 height 9
radio input "true"
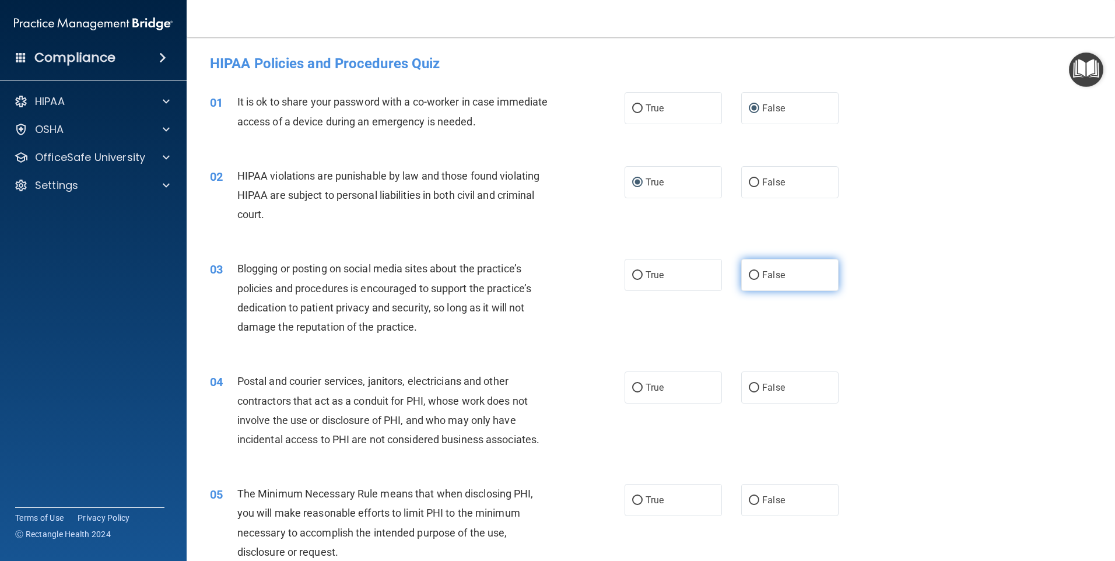
click at [749, 273] on input "False" at bounding box center [754, 275] width 10 height 9
radio input "true"
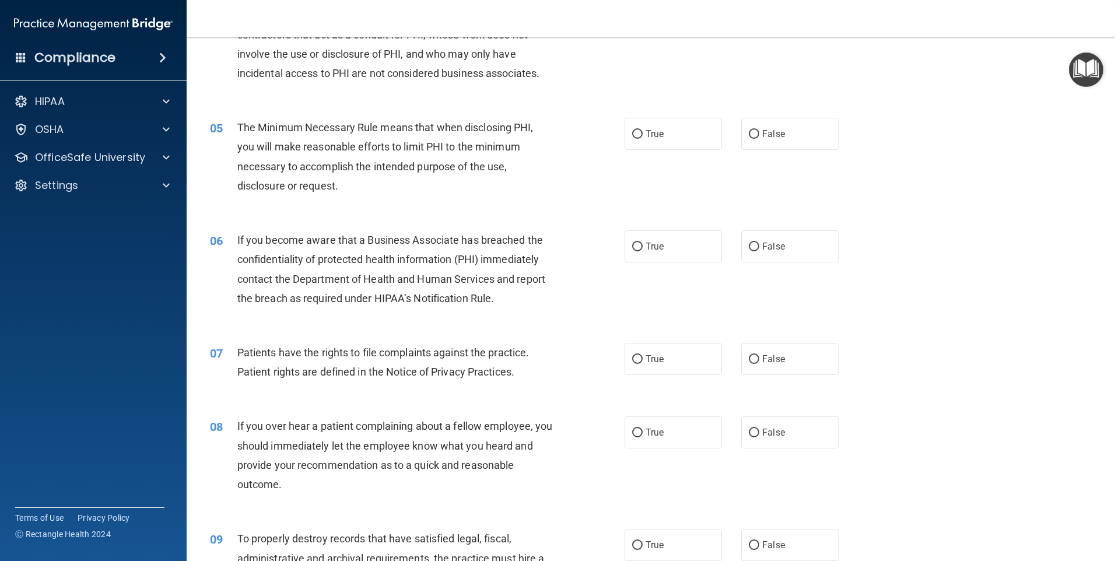
scroll to position [316, 0]
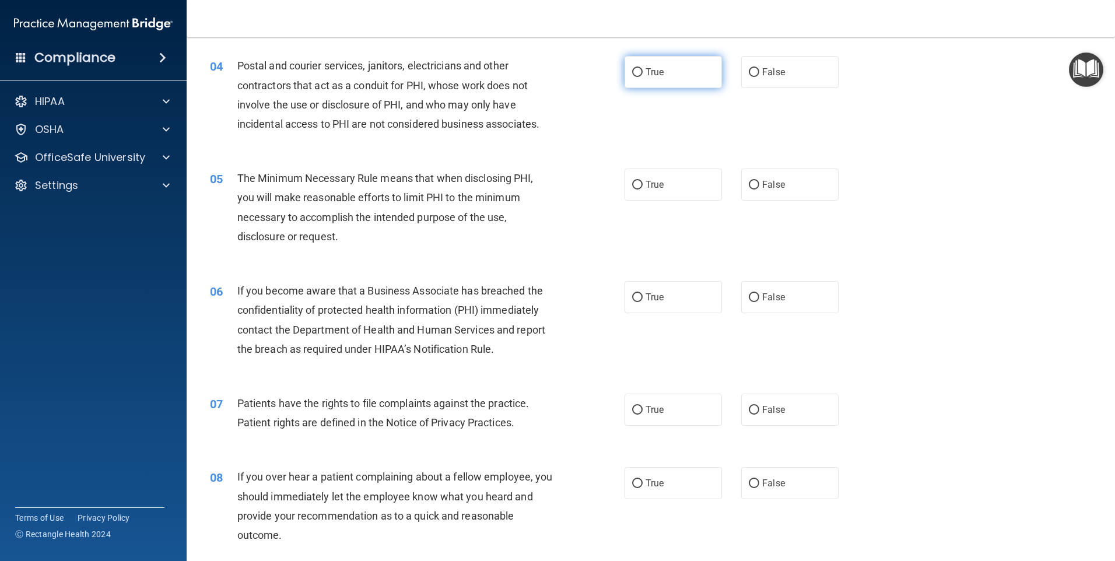
click at [633, 71] on input "True" at bounding box center [637, 72] width 10 height 9
radio input "true"
click at [635, 190] on label "True" at bounding box center [673, 185] width 97 height 32
click at [635, 190] on input "True" at bounding box center [637, 185] width 10 height 9
radio input "true"
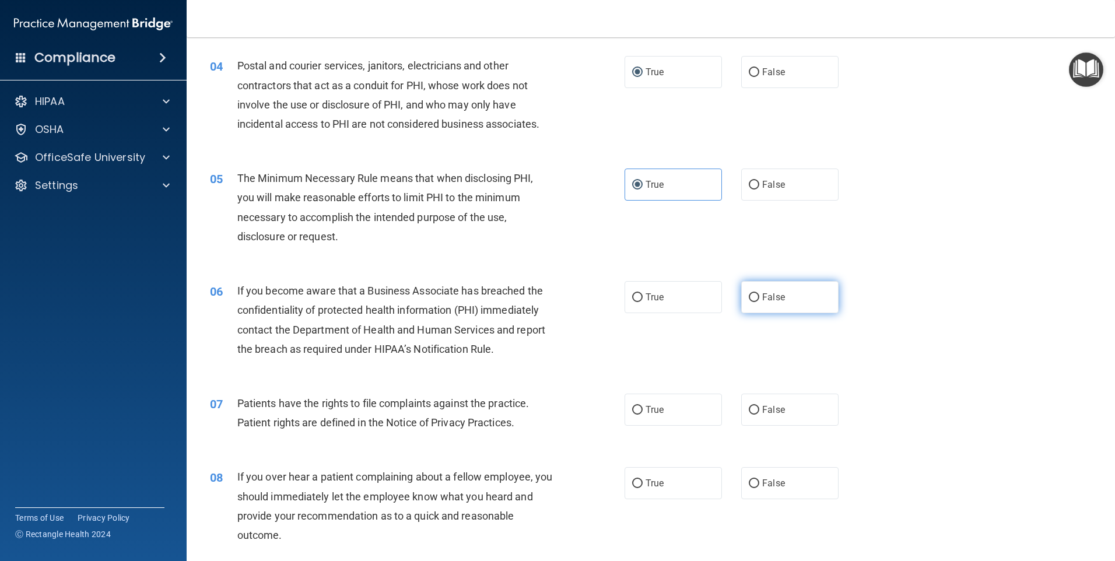
click at [746, 289] on label "False" at bounding box center [789, 297] width 97 height 32
click at [749, 293] on input "False" at bounding box center [754, 297] width 10 height 9
radio input "true"
click at [632, 404] on label "True" at bounding box center [673, 410] width 97 height 32
click at [632, 406] on input "True" at bounding box center [637, 410] width 10 height 9
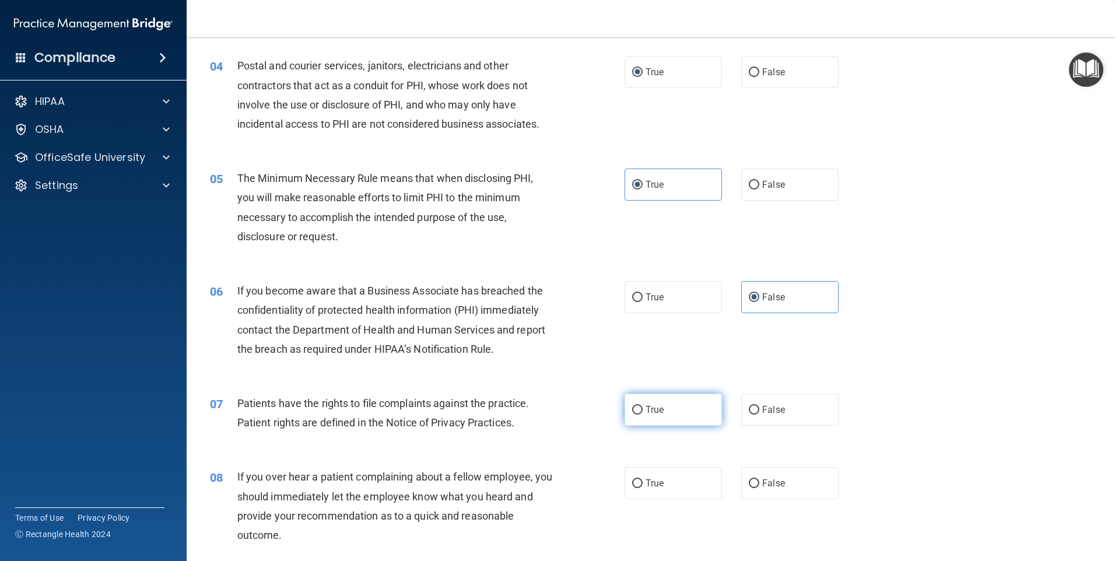
radio input "true"
click at [749, 480] on input "False" at bounding box center [754, 483] width 10 height 9
radio input "true"
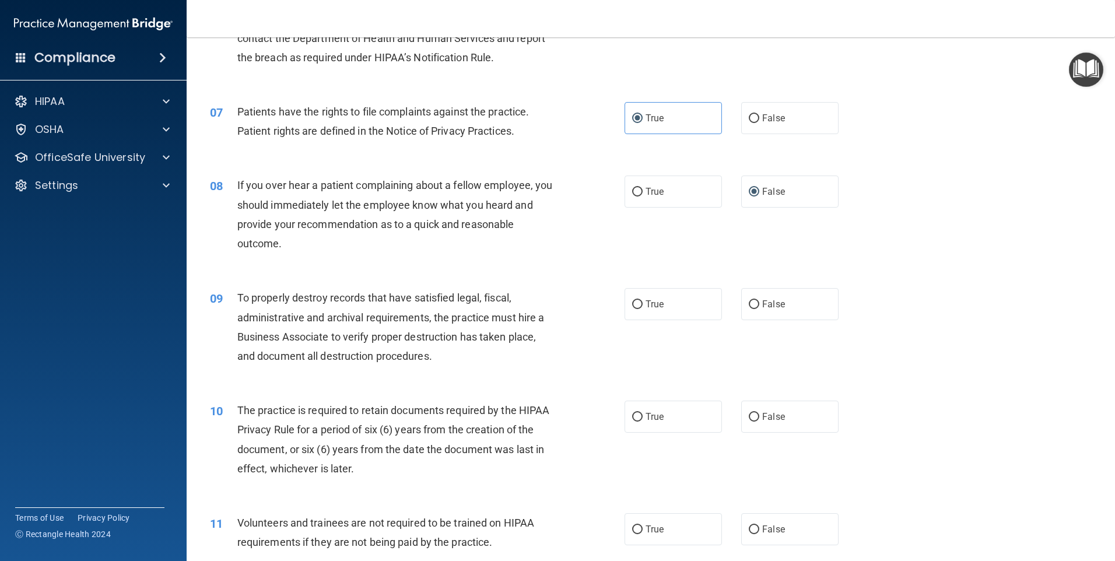
scroll to position [611, 0]
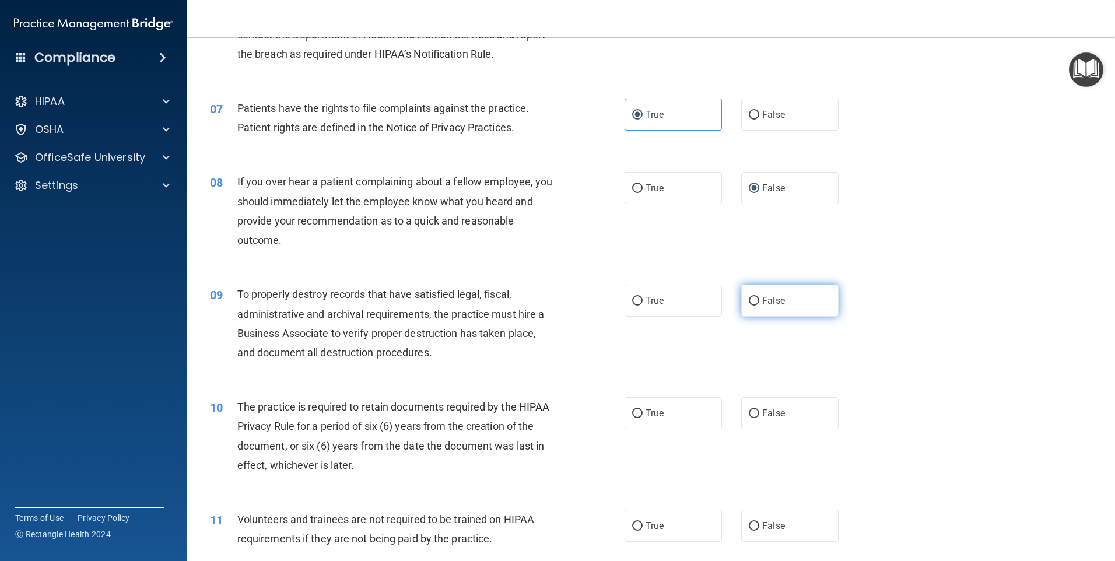
click at [749, 298] on input "False" at bounding box center [754, 301] width 10 height 9
radio input "true"
drag, startPoint x: 746, startPoint y: 298, endPoint x: 781, endPoint y: 338, distance: 52.9
click at [781, 338] on div "09 To properly destroy records that have satisfied legal, fiscal, administrativ…" at bounding box center [650, 326] width 899 height 113
click at [635, 410] on input "True" at bounding box center [637, 413] width 10 height 9
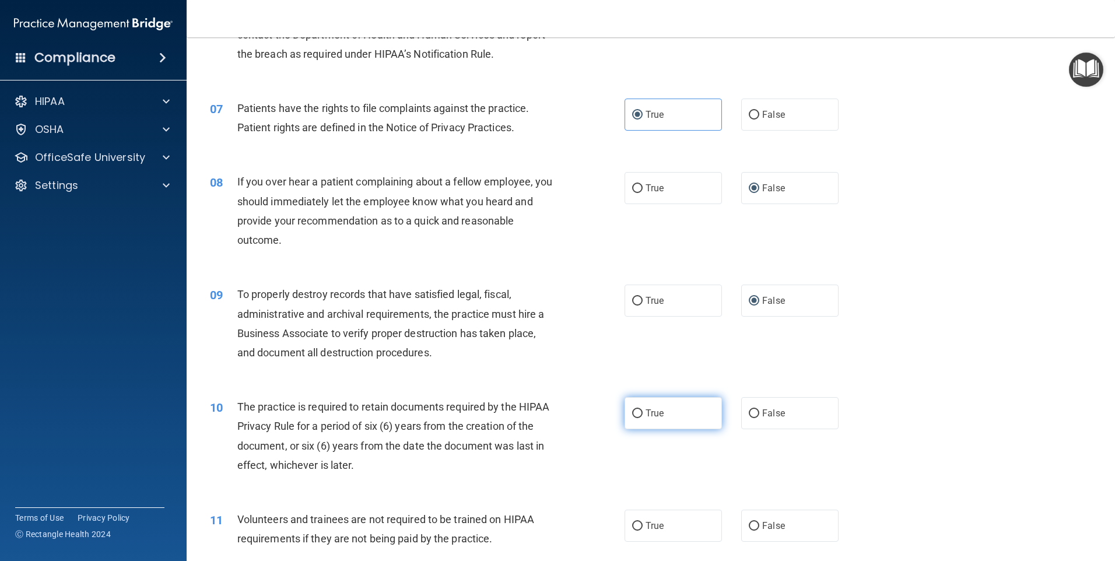
radio input "true"
click at [749, 524] on input "False" at bounding box center [754, 526] width 10 height 9
radio input "true"
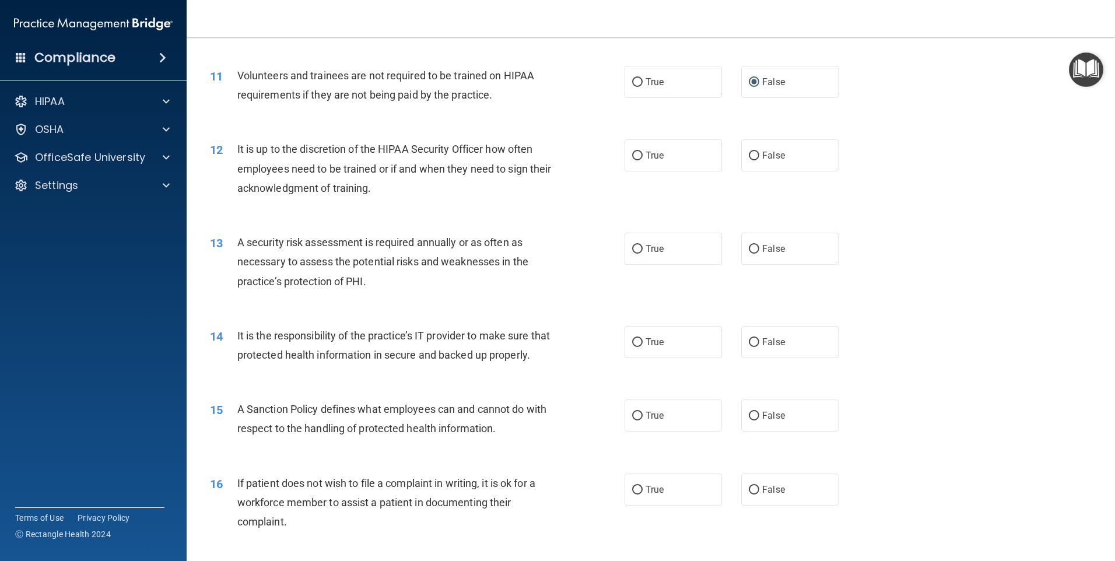
scroll to position [1058, 0]
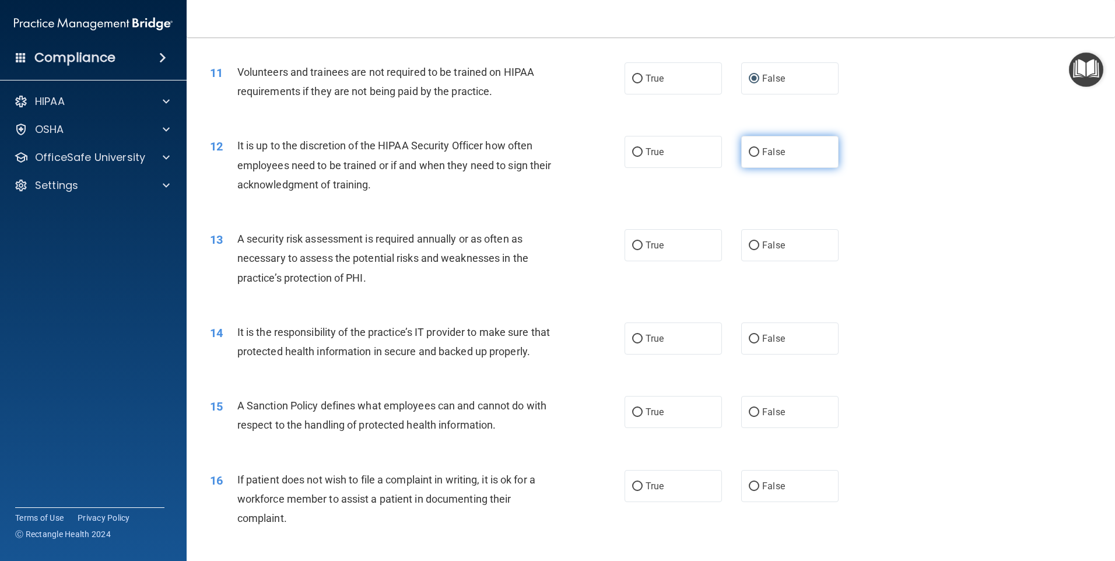
click at [749, 152] on input "False" at bounding box center [754, 152] width 10 height 9
radio input "true"
click at [632, 243] on input "True" at bounding box center [637, 245] width 10 height 9
radio input "true"
click at [633, 339] on input "True" at bounding box center [637, 339] width 10 height 9
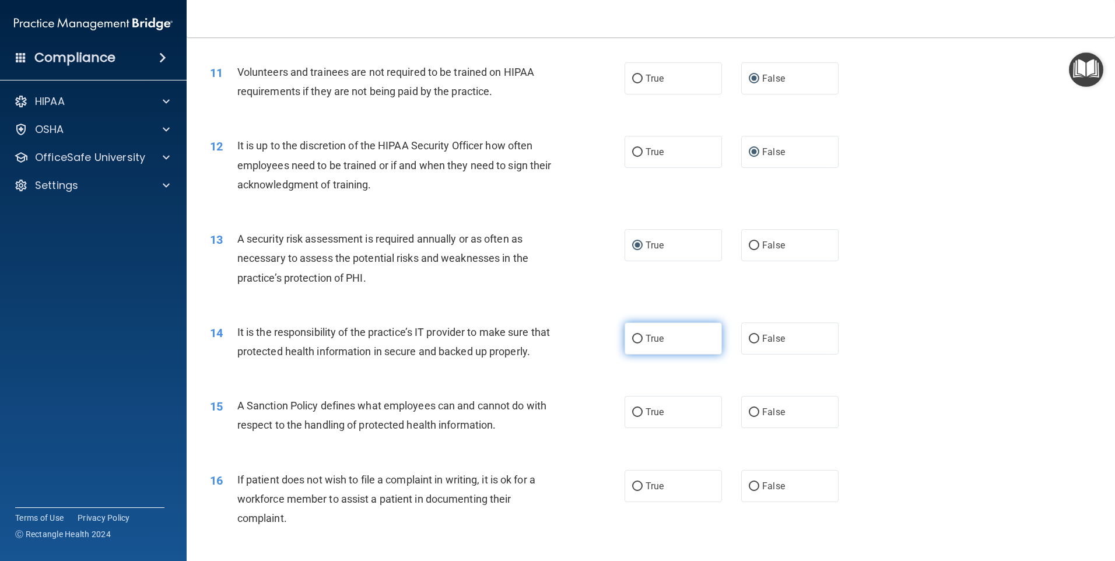
radio input "true"
click at [633, 417] on input "True" at bounding box center [637, 412] width 10 height 9
radio input "true"
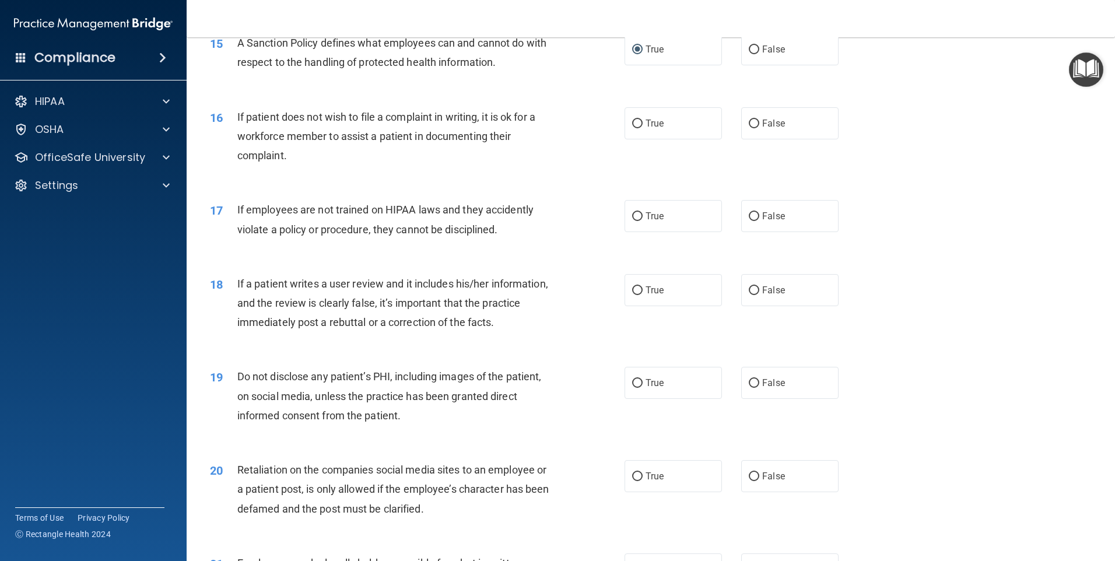
scroll to position [1438, 0]
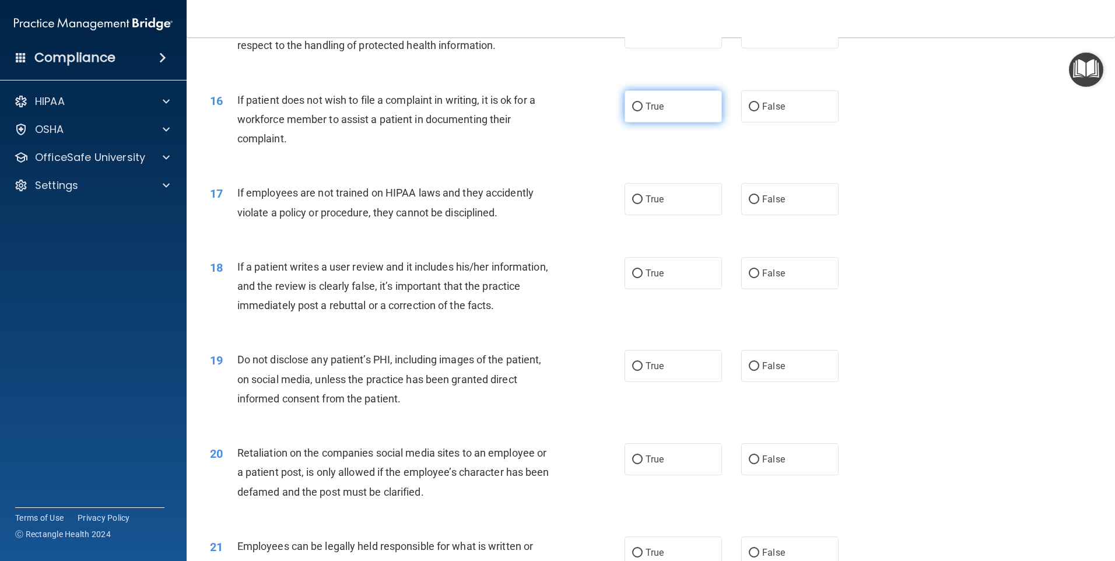
click at [633, 111] on input "True" at bounding box center [637, 107] width 10 height 9
radio input "true"
drag, startPoint x: 539, startPoint y: 241, endPoint x: 558, endPoint y: 236, distance: 19.9
click at [558, 227] on div "17 If employees are not trained on HIPAA laws and they accidently violate a pol…" at bounding box center [417, 205] width 450 height 44
click at [749, 204] on input "False" at bounding box center [754, 199] width 10 height 9
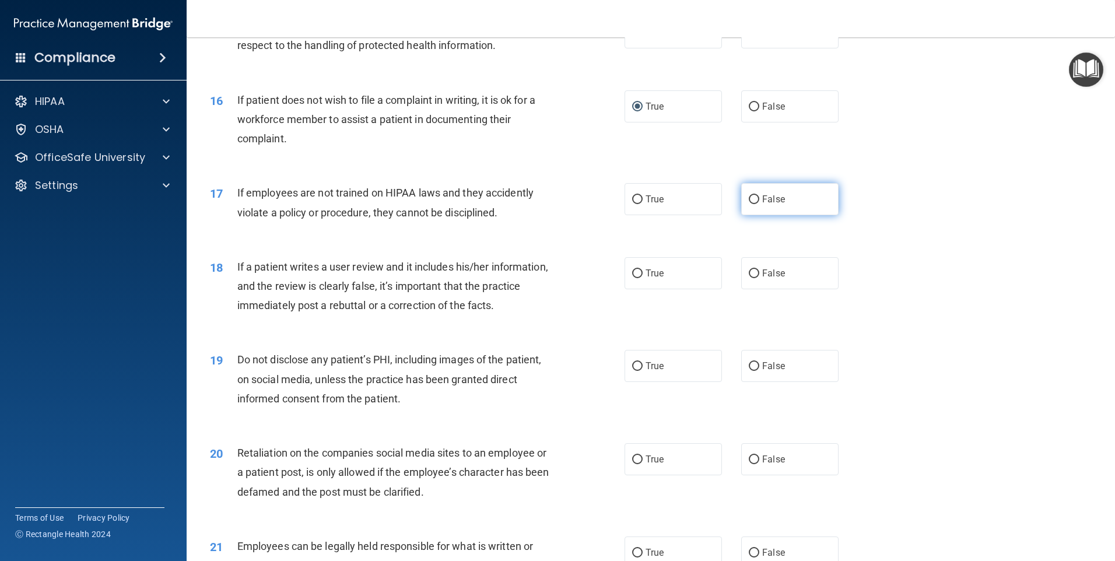
radio input "true"
click at [749, 278] on input "False" at bounding box center [754, 273] width 10 height 9
radio input "true"
click at [633, 371] on input "True" at bounding box center [637, 366] width 10 height 9
radio input "true"
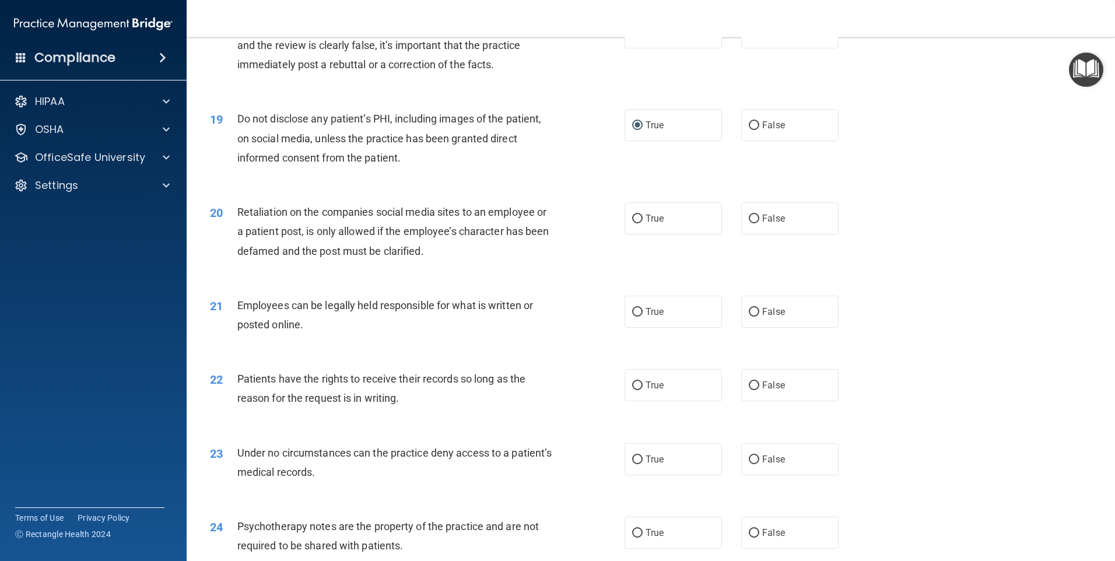
scroll to position [1682, 0]
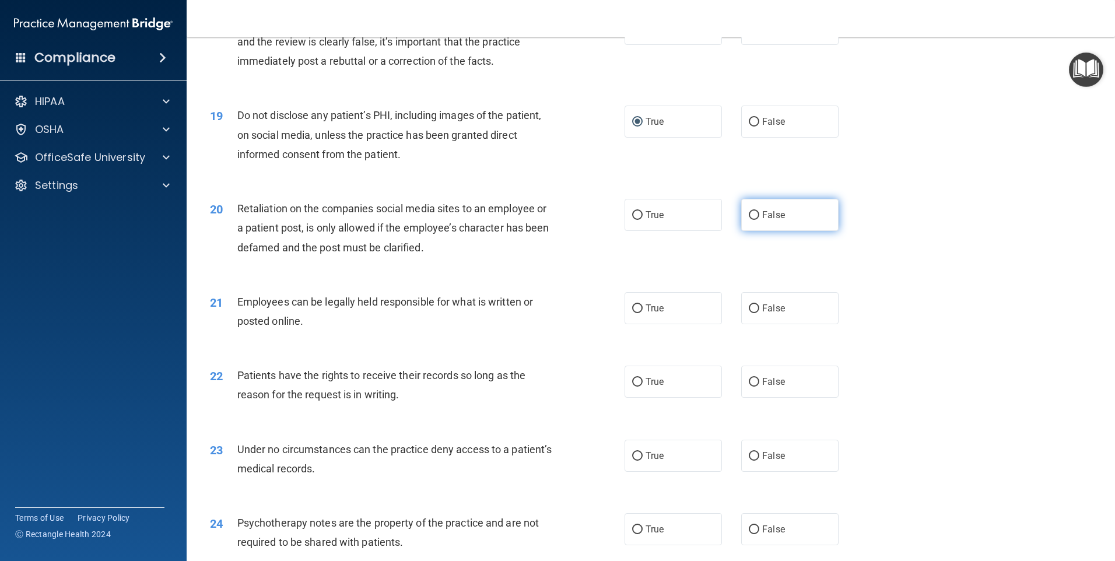
click at [749, 220] on input "False" at bounding box center [754, 215] width 10 height 9
radio input "true"
click at [632, 313] on input "True" at bounding box center [637, 308] width 10 height 9
radio input "true"
click at [633, 387] on input "True" at bounding box center [637, 382] width 10 height 9
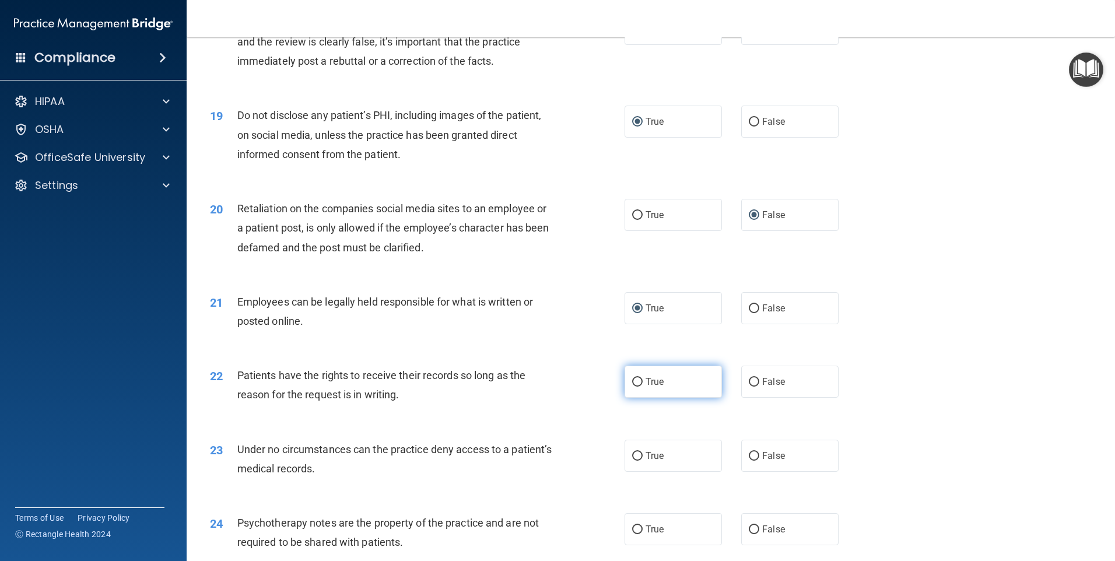
radio input "true"
click at [632, 387] on input "True" at bounding box center [637, 382] width 10 height 9
click at [749, 387] on input "False" at bounding box center [754, 382] width 10 height 9
radio input "true"
radio input "false"
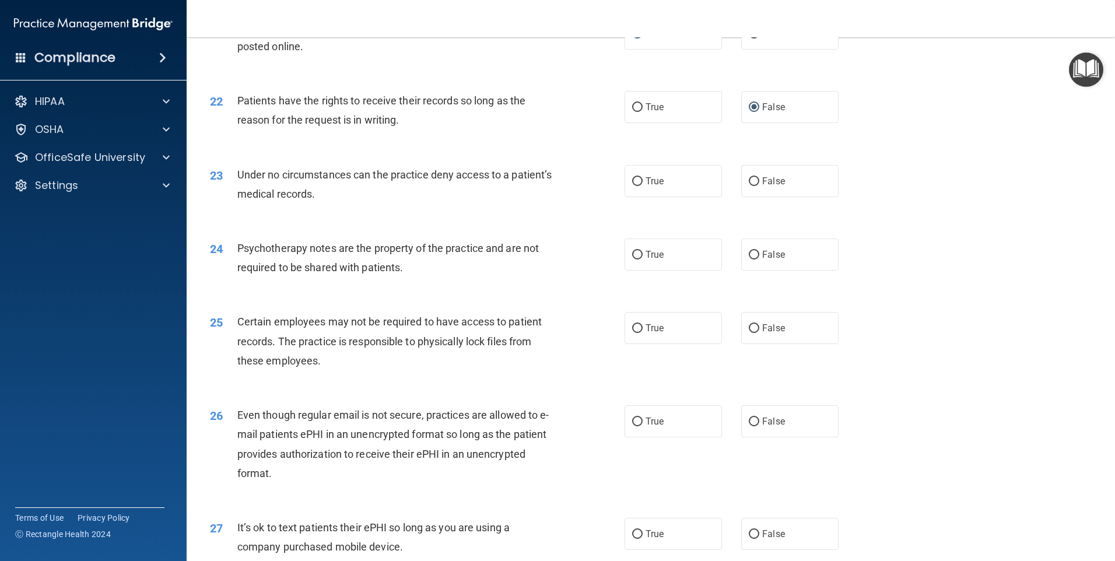
scroll to position [1963, 0]
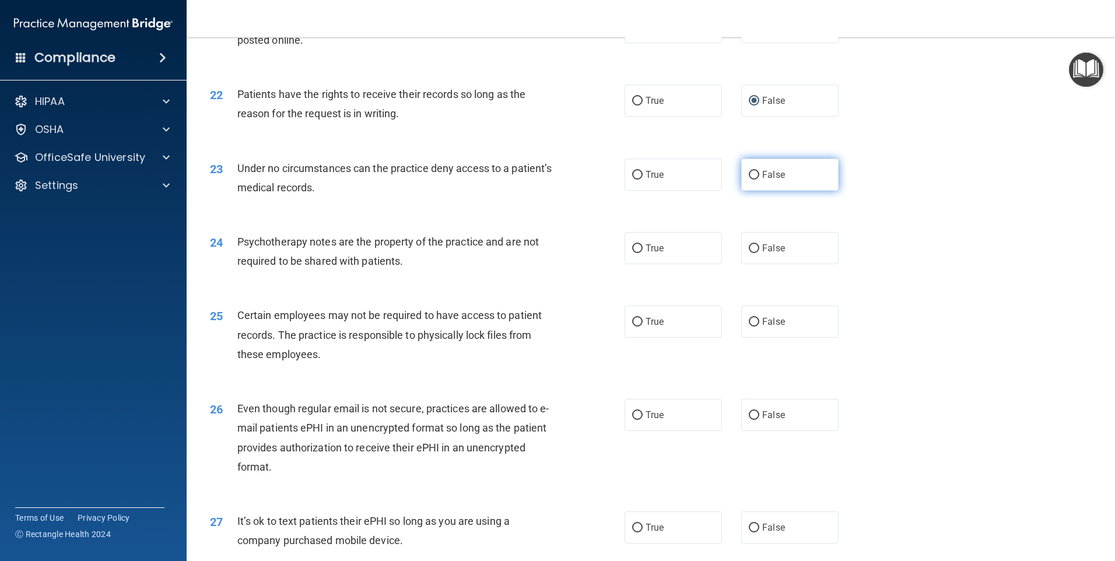
click at [749, 180] on input "False" at bounding box center [754, 175] width 10 height 9
radio input "true"
click at [750, 253] on input "False" at bounding box center [754, 248] width 10 height 9
radio input "true"
drag, startPoint x: 750, startPoint y: 271, endPoint x: 640, endPoint y: 301, distance: 113.8
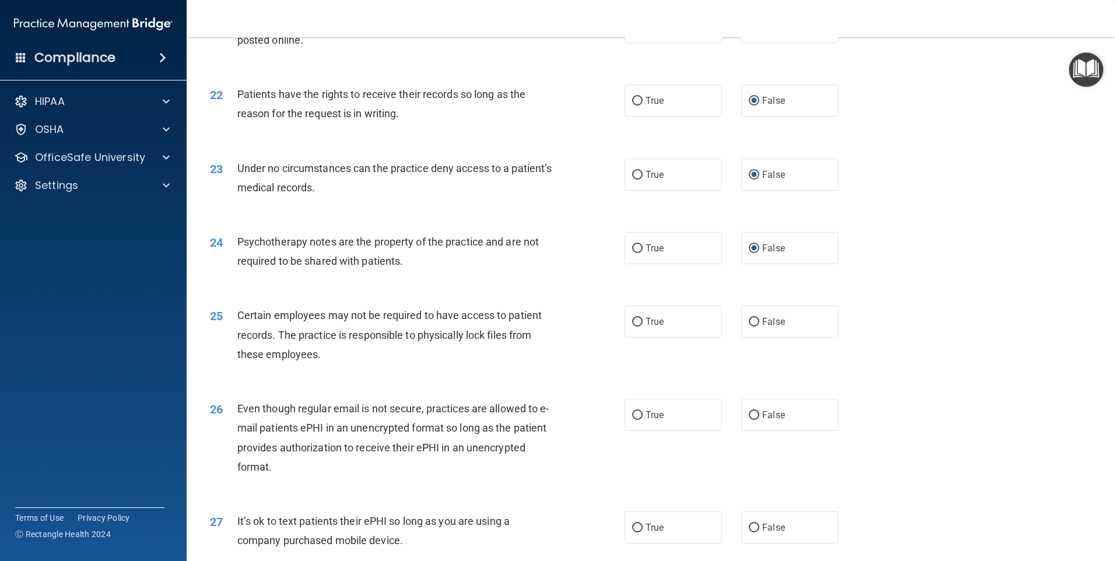
click at [640, 291] on div "24 Psychotherapy notes are the property of the practice and are not required to…" at bounding box center [650, 254] width 899 height 73
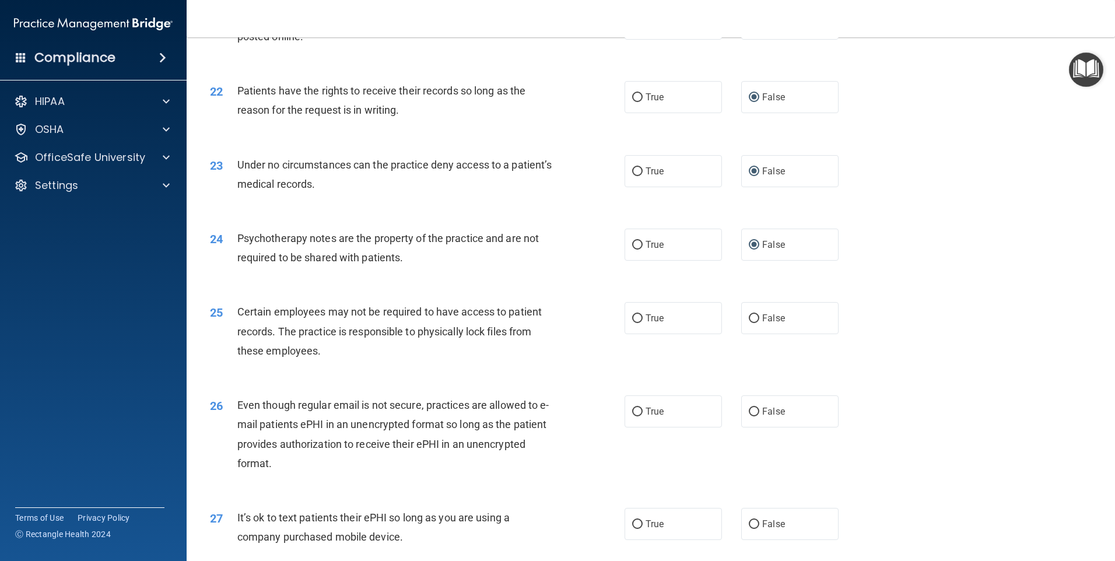
scroll to position [1970, 0]
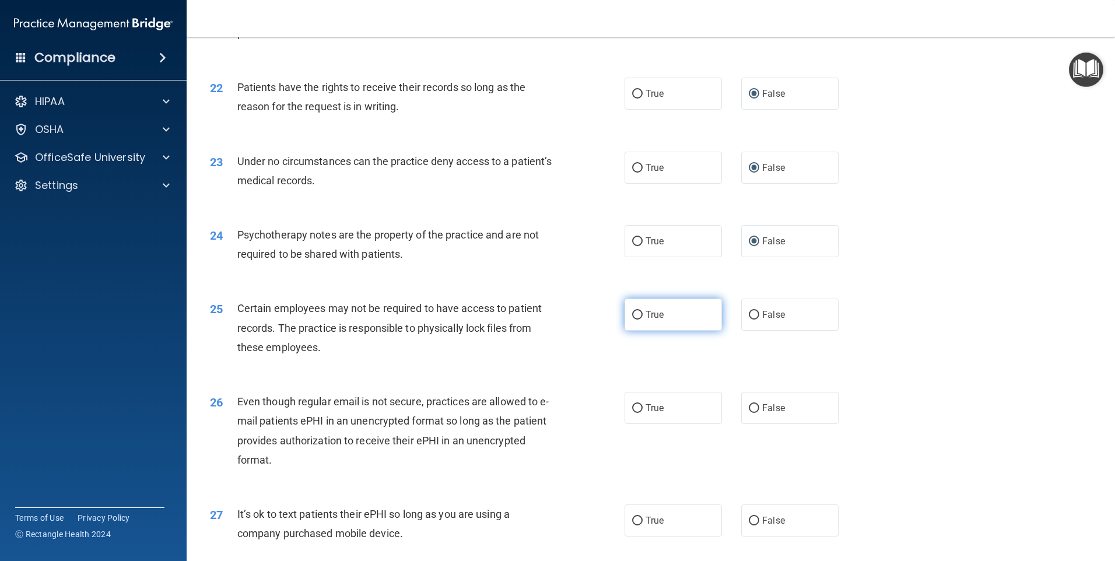
click at [632, 320] on input "True" at bounding box center [637, 315] width 10 height 9
radio input "true"
click at [839, 398] on div "26 Even though regular email is not secure, practices are allowed to e-mail pat…" at bounding box center [650, 433] width 899 height 113
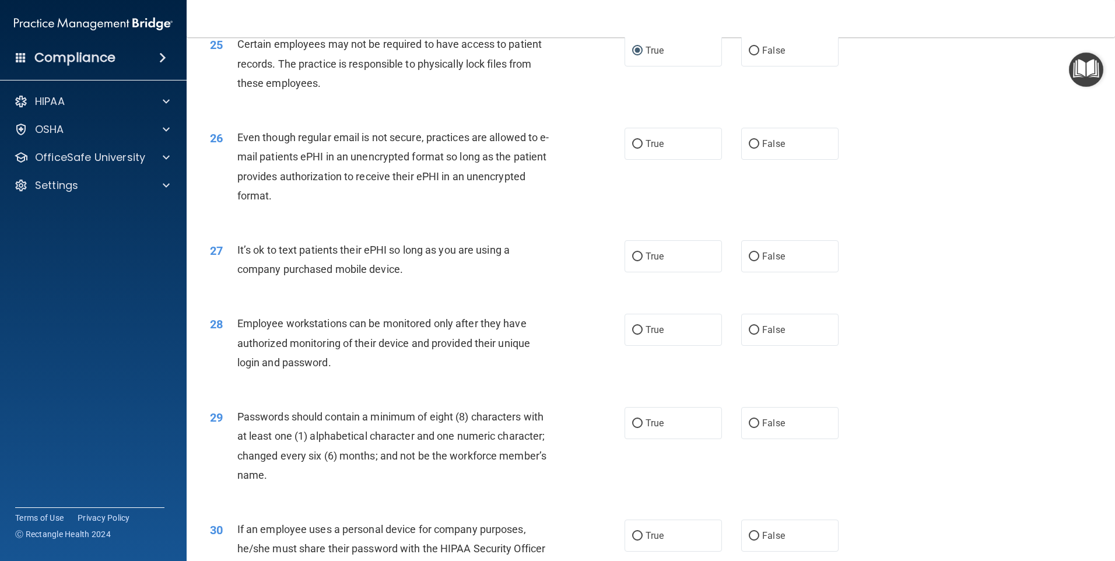
scroll to position [2241, 0]
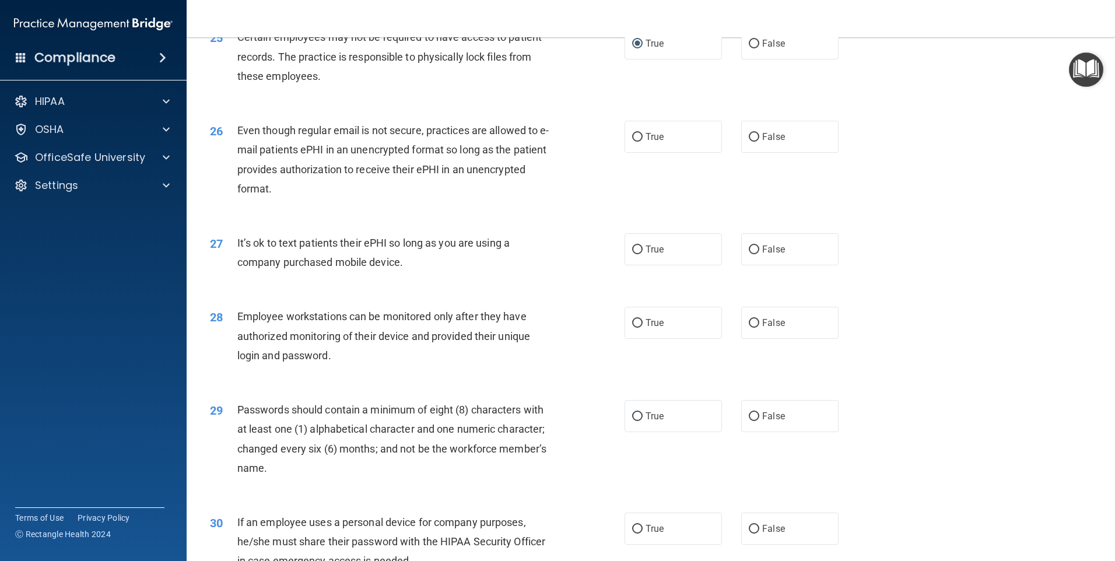
drag, startPoint x: 572, startPoint y: 220, endPoint x: 588, endPoint y: 204, distance: 22.3
click at [588, 204] on div "26 Even though regular email is not secure, practices are allowed to e-mail pat…" at bounding box center [417, 162] width 450 height 83
click at [749, 142] on input "False" at bounding box center [754, 137] width 10 height 9
radio input "true"
click at [749, 254] on input "False" at bounding box center [754, 250] width 10 height 9
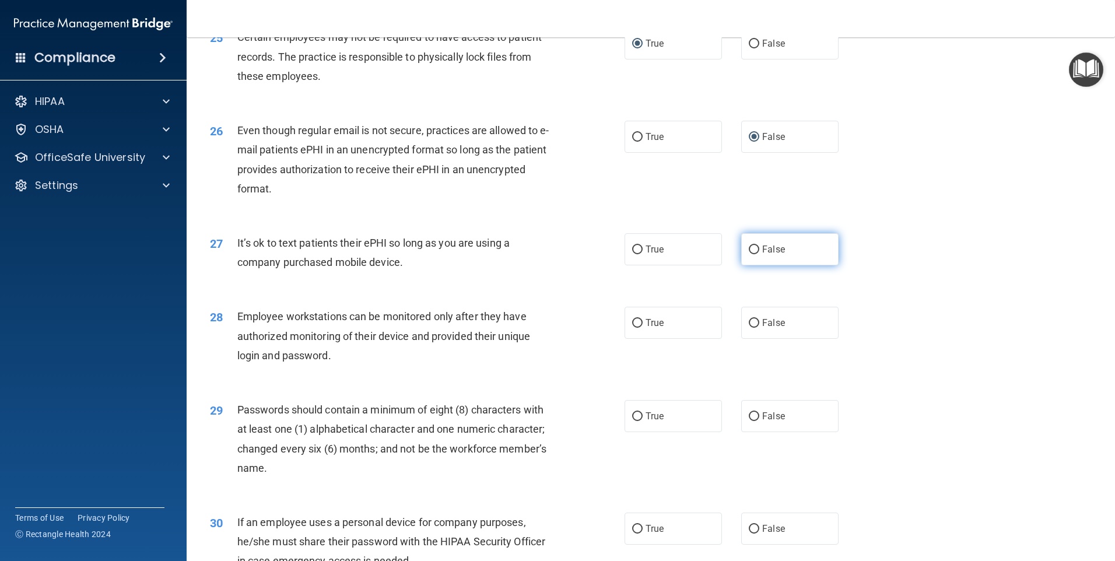
radio input "true"
click at [632, 328] on input "True" at bounding box center [637, 323] width 10 height 9
radio input "true"
click at [748, 429] on label "False" at bounding box center [789, 416] width 97 height 32
click at [749, 421] on input "False" at bounding box center [754, 416] width 10 height 9
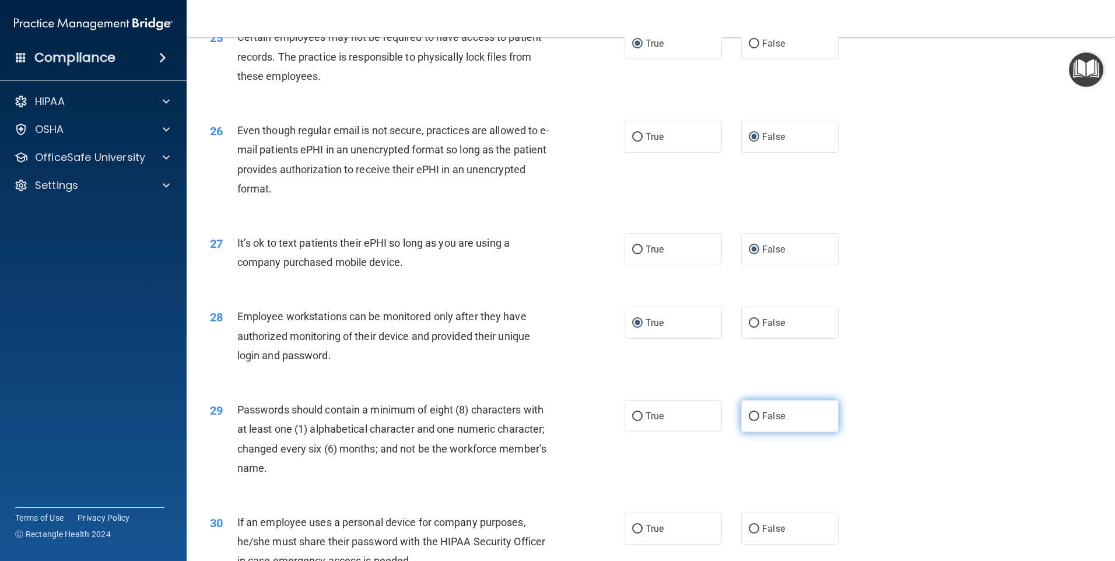
radio input "true"
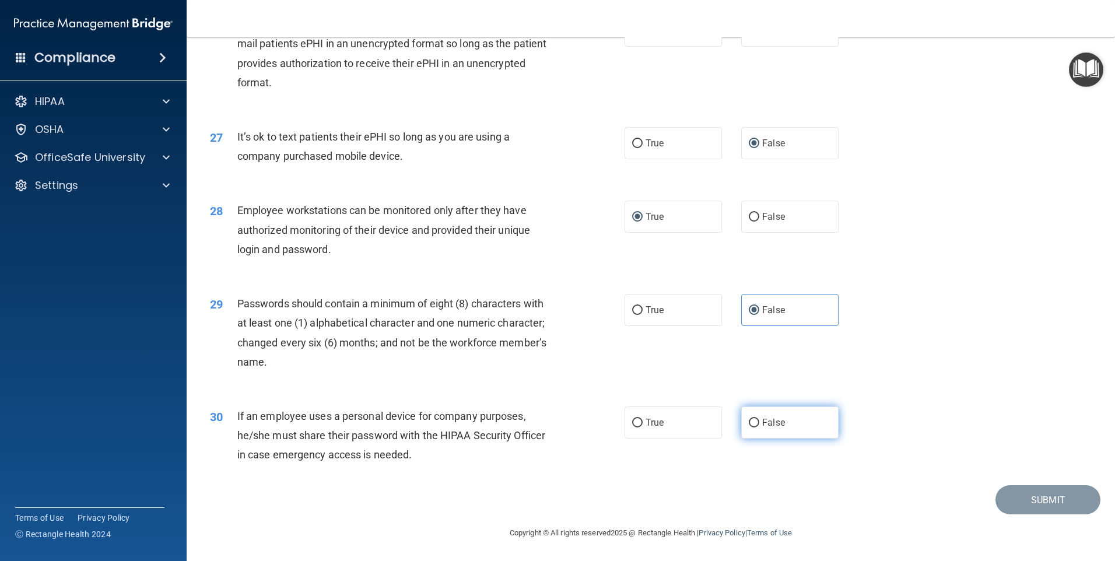
click at [749, 422] on input "False" at bounding box center [754, 423] width 10 height 9
radio input "true"
click at [1035, 499] on button "Submit" at bounding box center [1048, 500] width 105 height 30
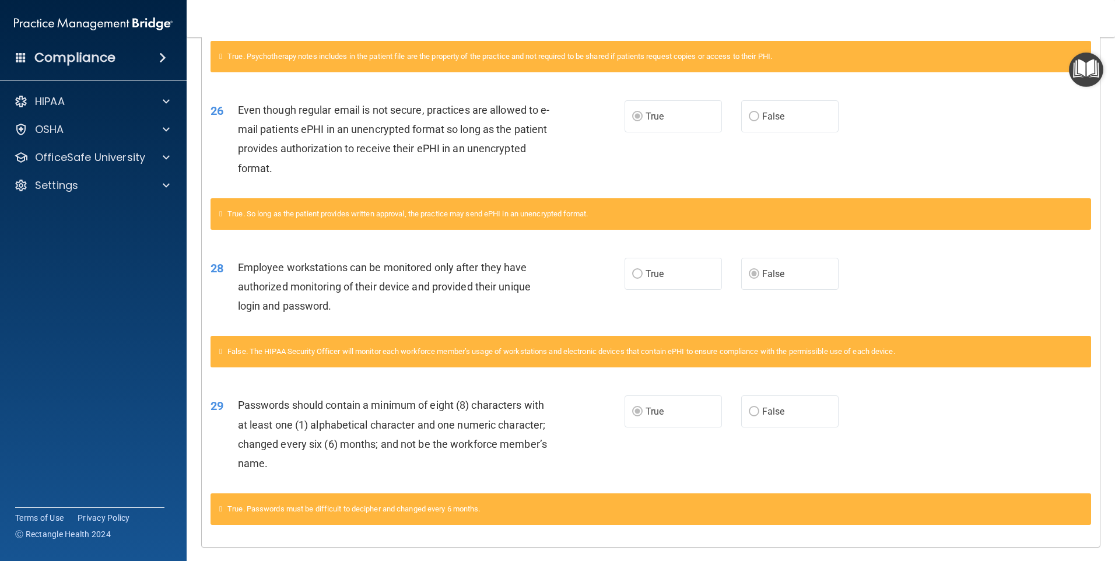
scroll to position [636, 0]
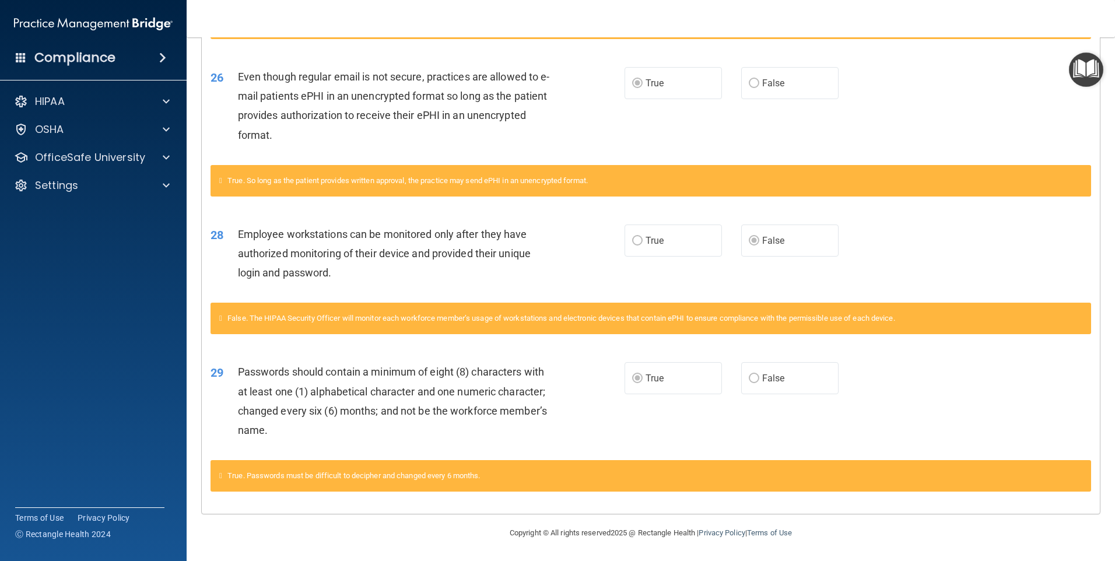
click at [956, 394] on div "29 Passwords should contain a minimum of eight (8) characters with at least one…" at bounding box center [651, 404] width 898 height 113
click at [83, 102] on div "HIPAA" at bounding box center [77, 101] width 145 height 14
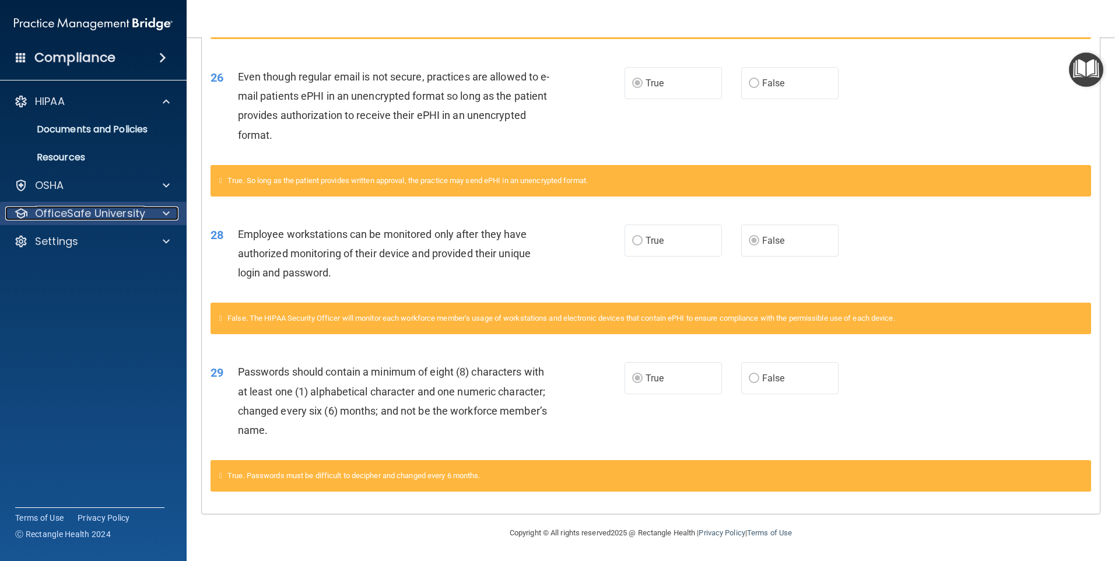
click at [111, 217] on p "OfficeSafe University" at bounding box center [90, 213] width 110 height 14
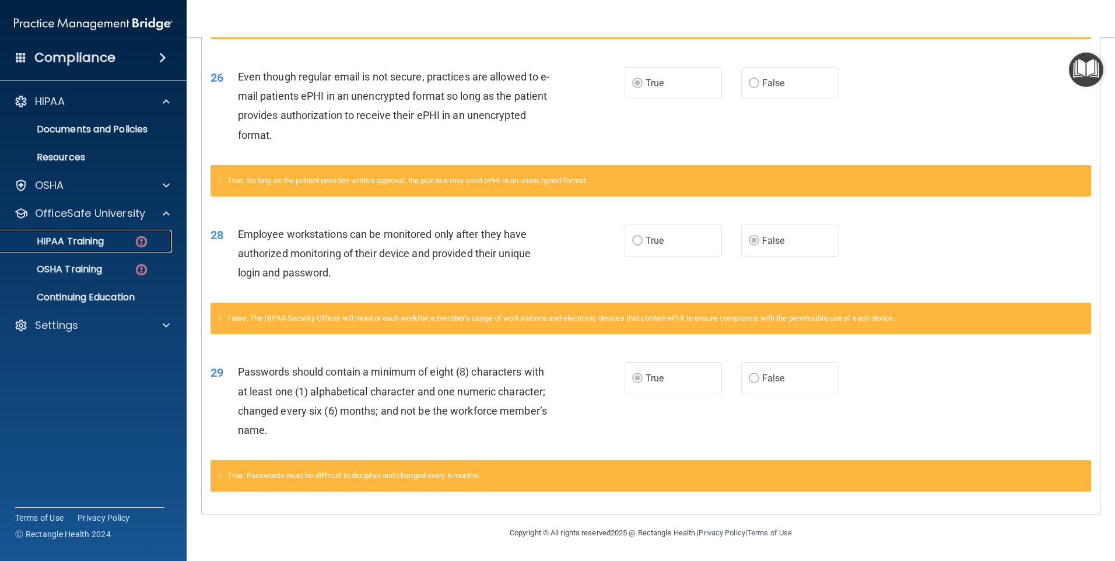
click at [112, 238] on div "HIPAA Training" at bounding box center [87, 242] width 159 height 12
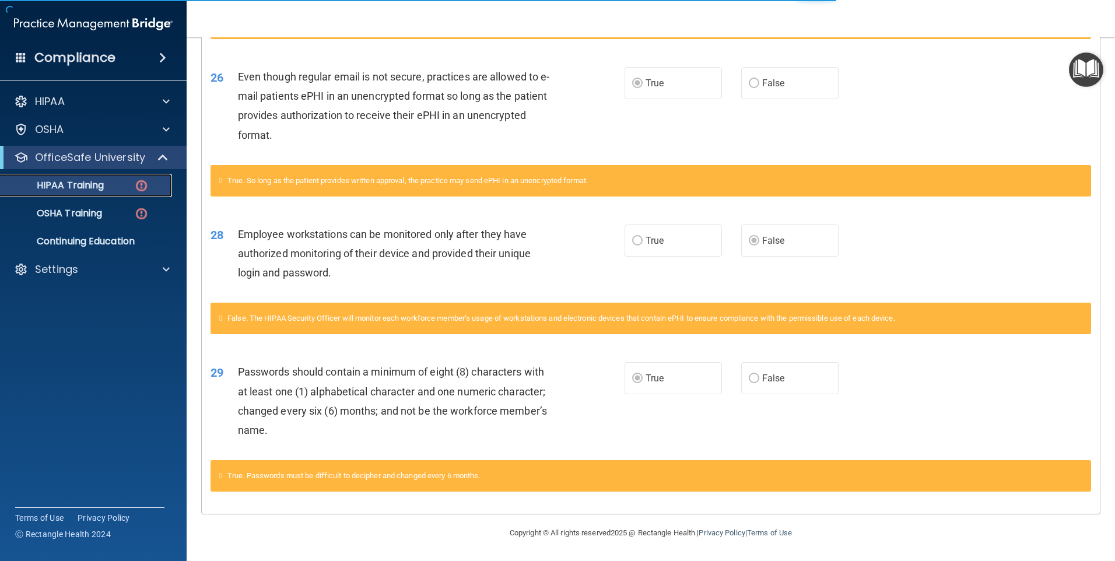
scroll to position [317, 0]
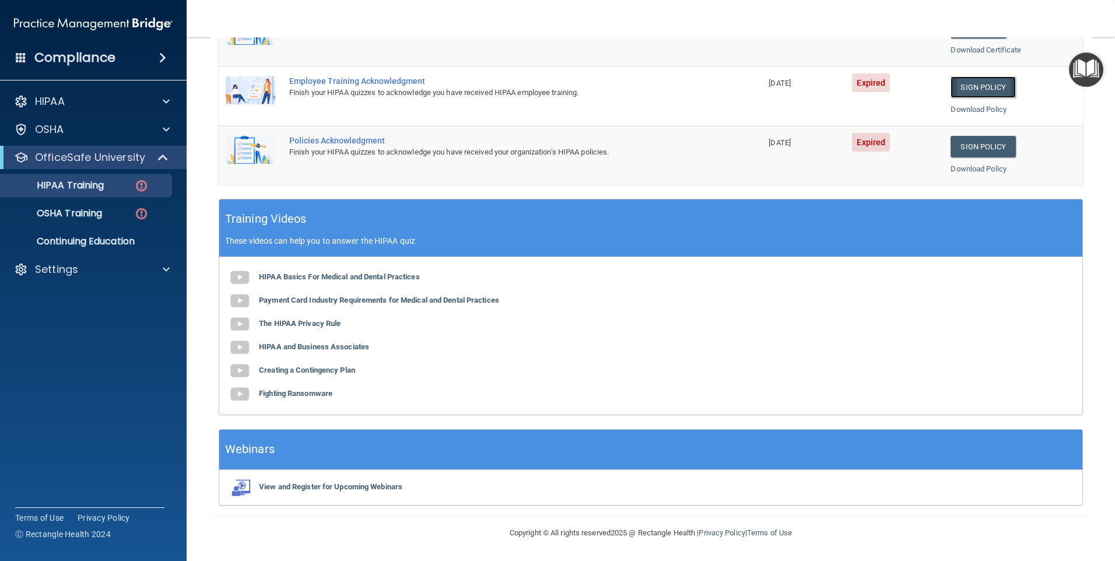
click at [976, 86] on link "Sign Policy" at bounding box center [983, 87] width 65 height 22
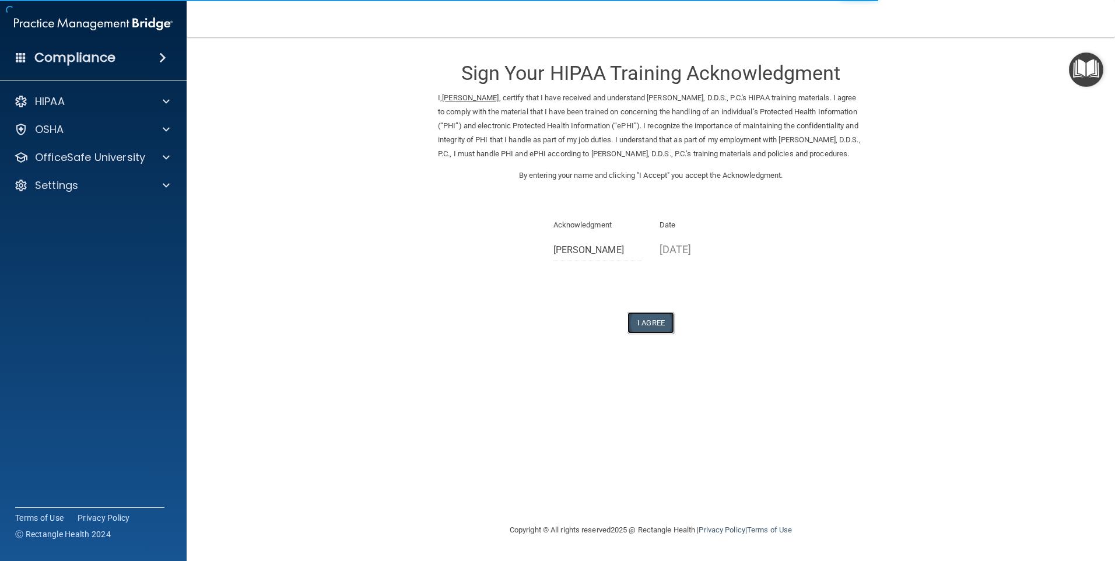
click at [659, 334] on button "I Agree" at bounding box center [651, 323] width 47 height 22
drag, startPoint x: 659, startPoint y: 334, endPoint x: 734, endPoint y: 325, distance: 75.2
click at [734, 325] on div "Sign Your HIPAA Training Acknowledgment I, Cheri Strauch , certify that I have …" at bounding box center [651, 191] width 426 height 285
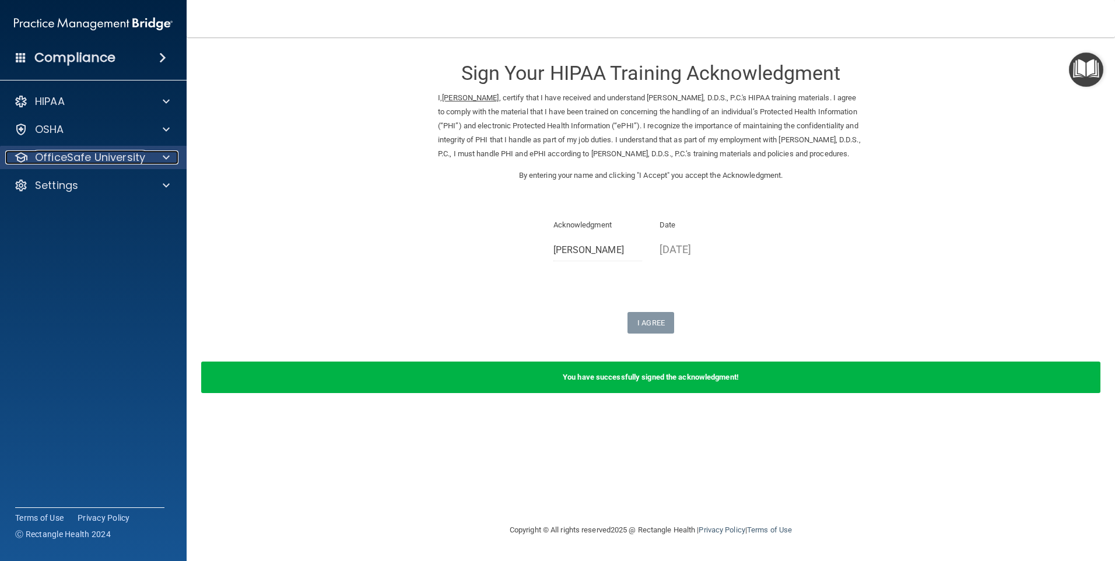
click at [159, 154] on div at bounding box center [164, 157] width 29 height 14
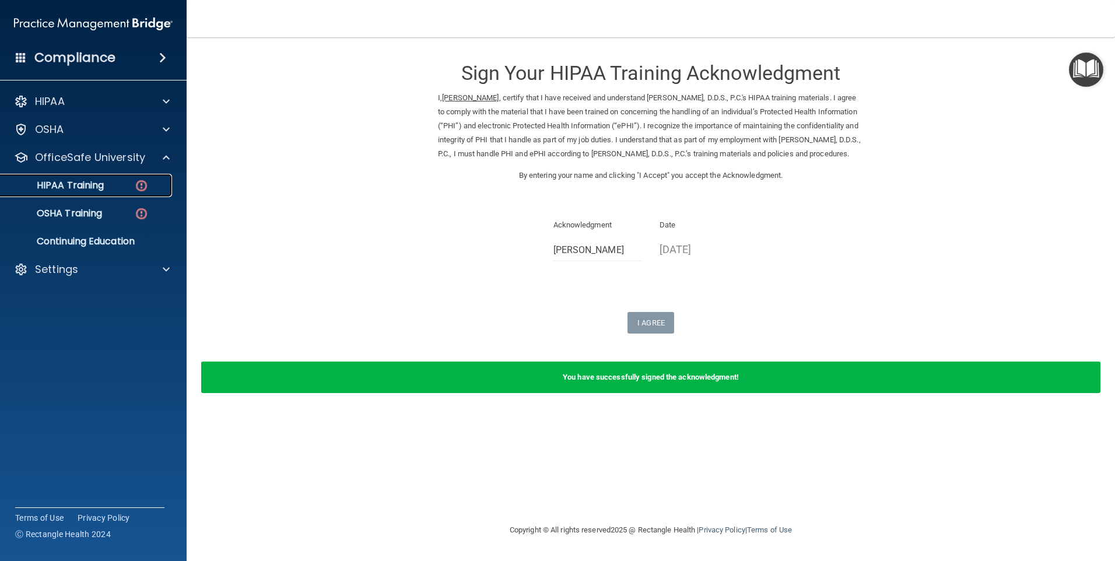
click at [159, 182] on div "HIPAA Training" at bounding box center [87, 186] width 159 height 12
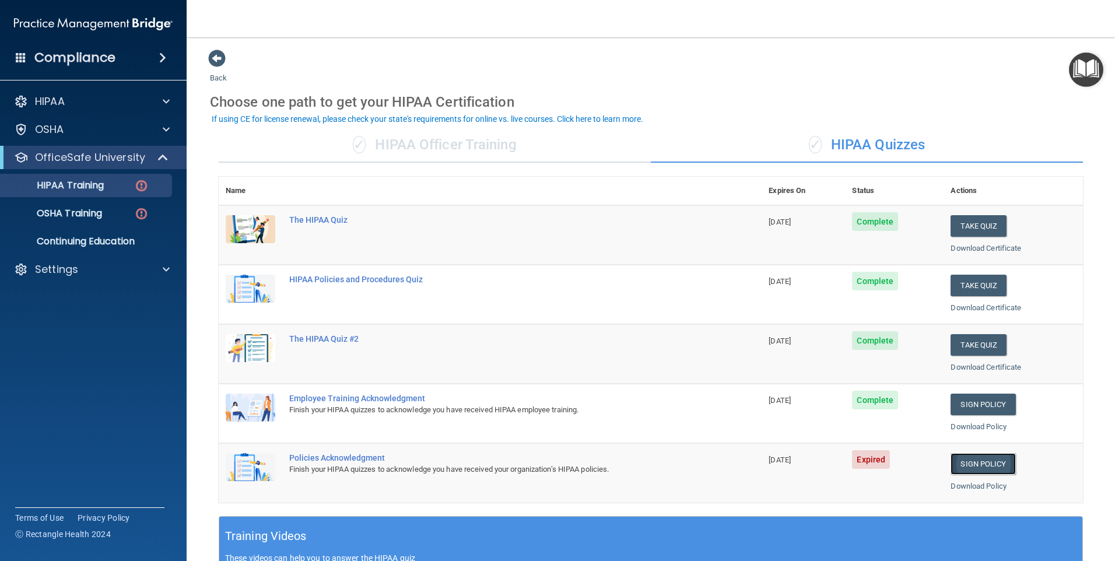
click at [976, 463] on link "Sign Policy" at bounding box center [983, 464] width 65 height 22
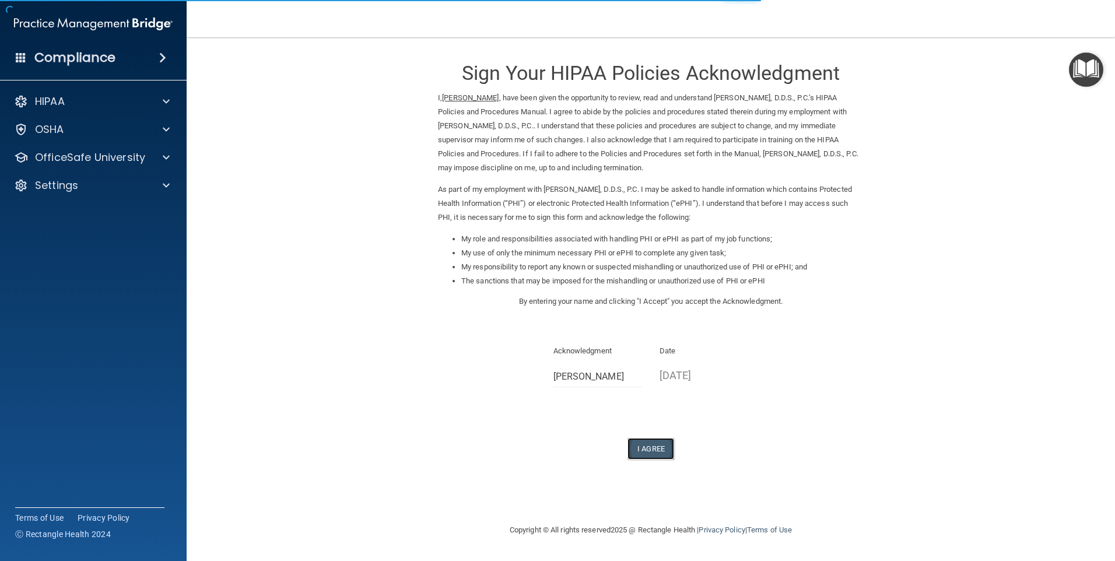
click at [647, 450] on button "I Agree" at bounding box center [651, 449] width 47 height 22
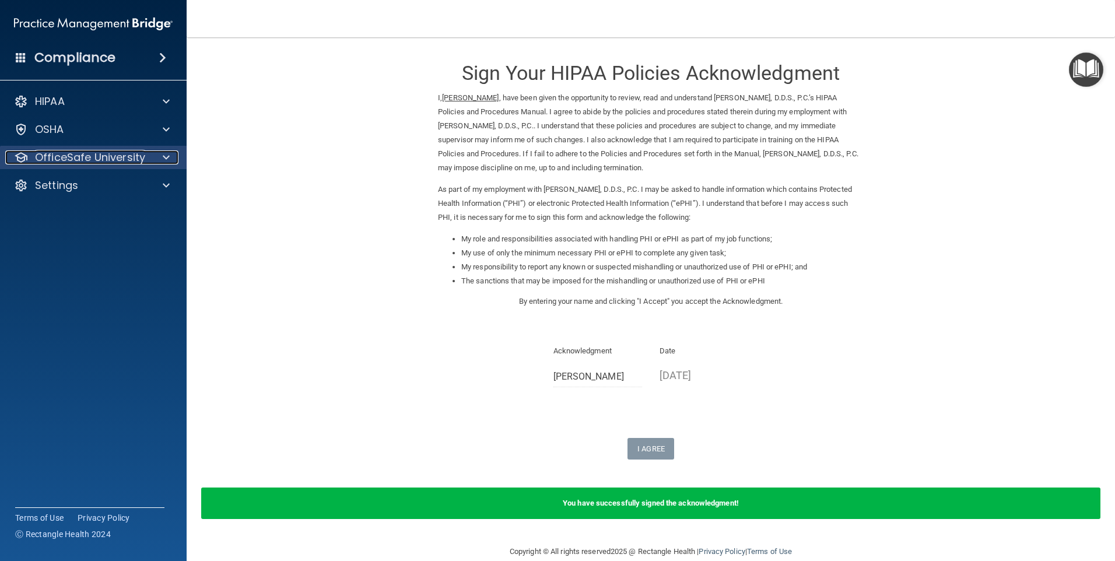
click at [141, 155] on p "OfficeSafe University" at bounding box center [90, 157] width 110 height 14
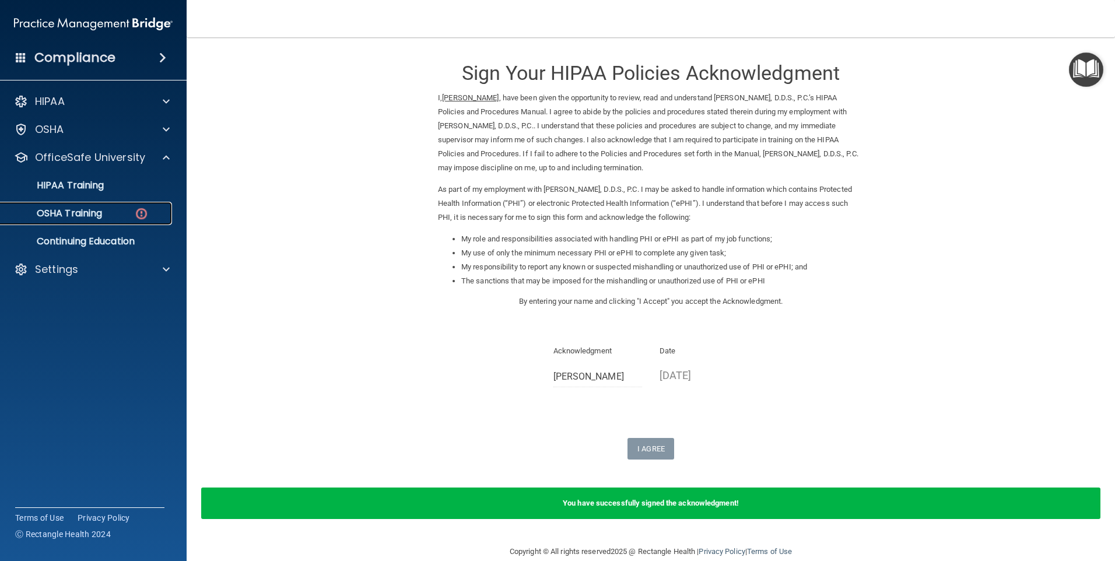
click at [125, 217] on div "OSHA Training" at bounding box center [87, 214] width 159 height 12
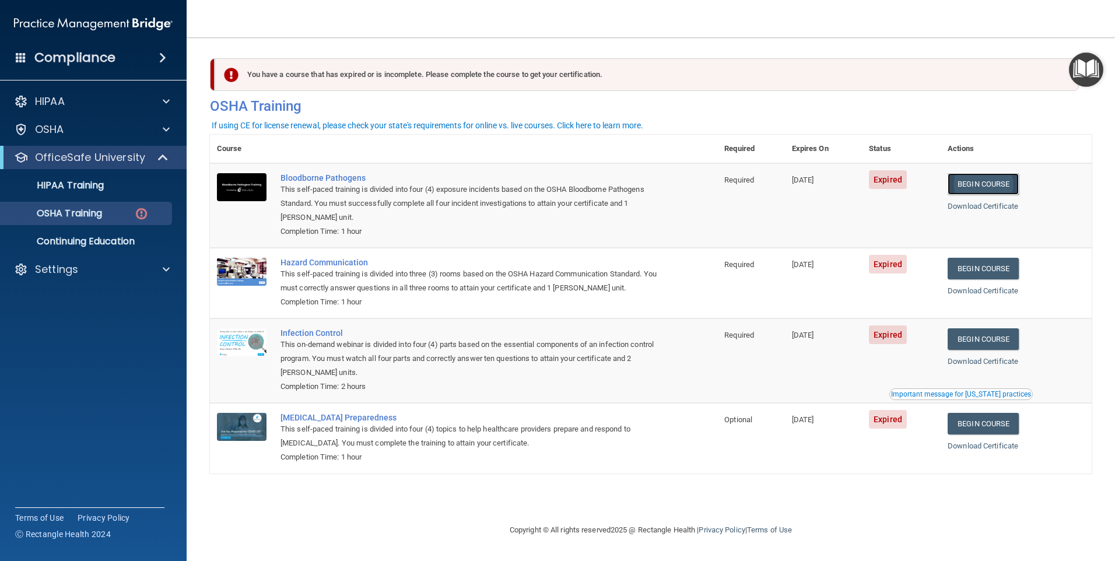
click at [978, 186] on link "Begin Course" at bounding box center [983, 184] width 71 height 22
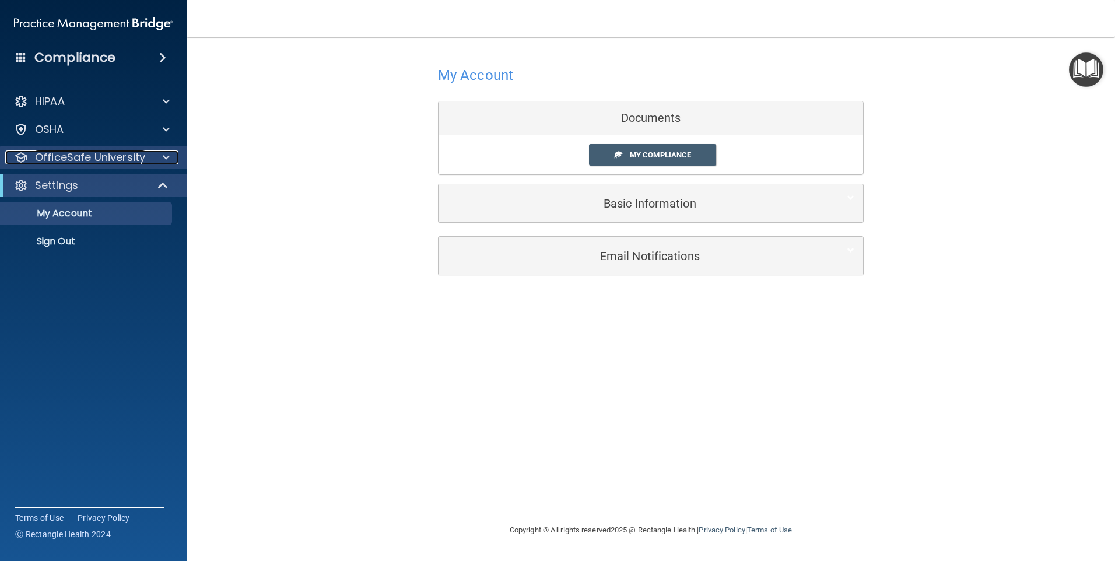
click at [156, 155] on div at bounding box center [164, 157] width 29 height 14
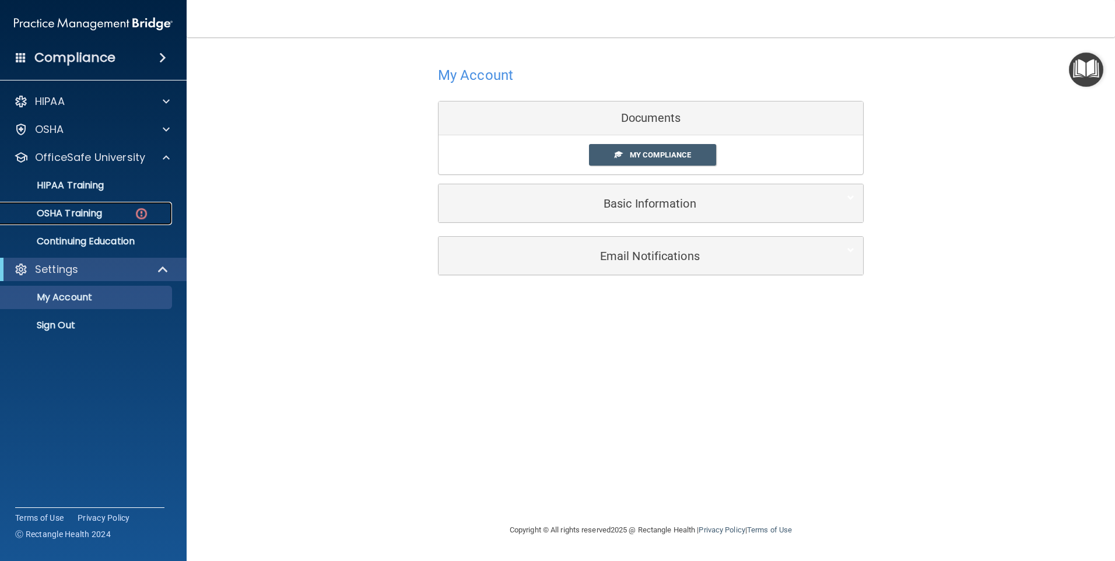
click at [136, 209] on img at bounding box center [141, 213] width 15 height 15
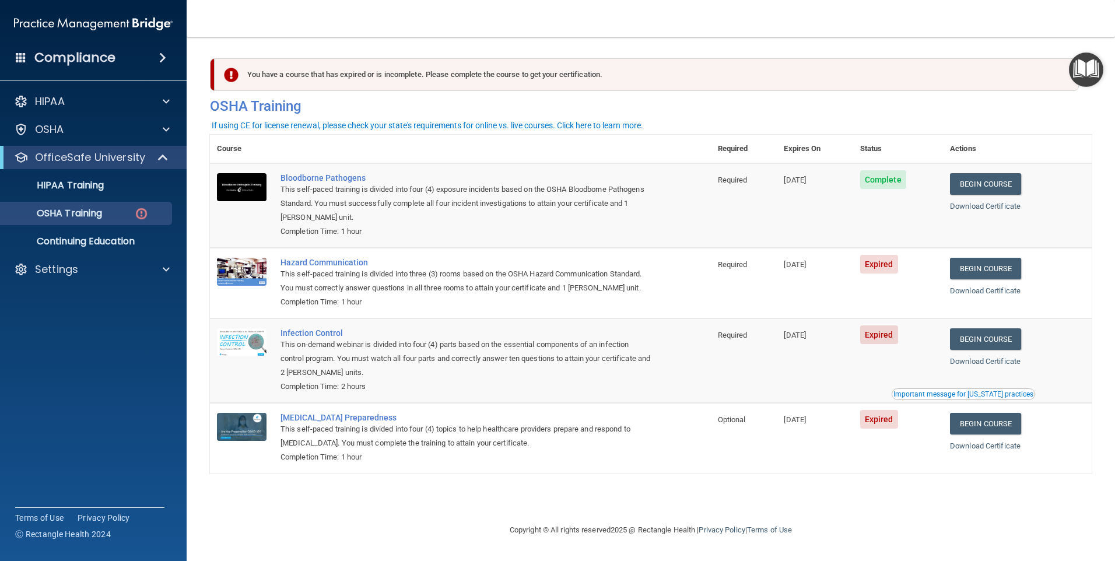
click at [705, 349] on td "Infection Control This on-demand webinar is divided into four (4) parts based o…" at bounding box center [492, 360] width 437 height 85
click at [978, 263] on link "Begin Course" at bounding box center [985, 269] width 71 height 22
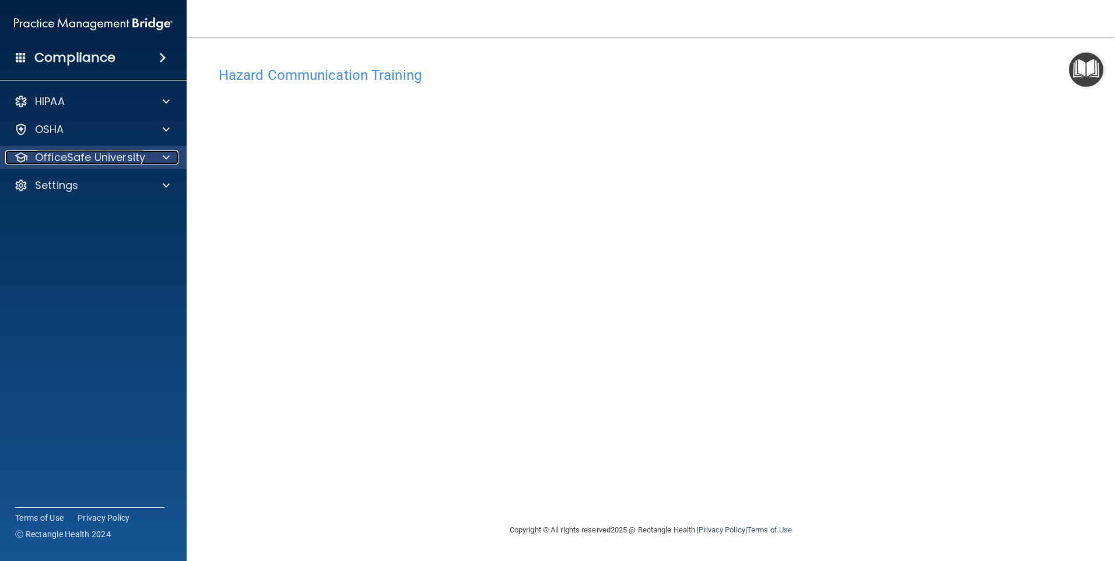
click at [108, 155] on p "OfficeSafe University" at bounding box center [90, 157] width 110 height 14
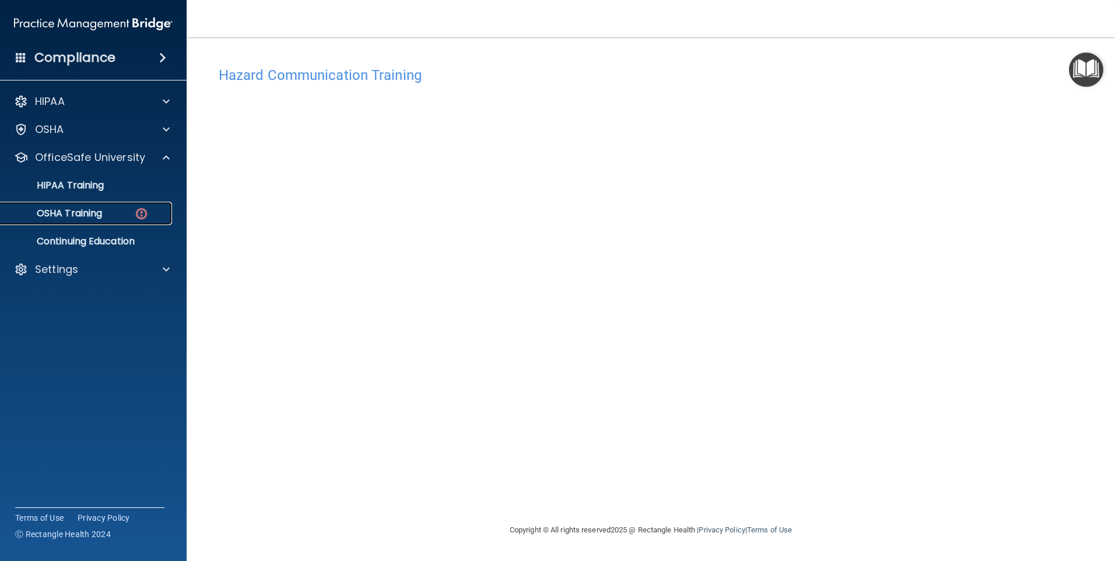
click at [127, 216] on div "OSHA Training" at bounding box center [87, 214] width 159 height 12
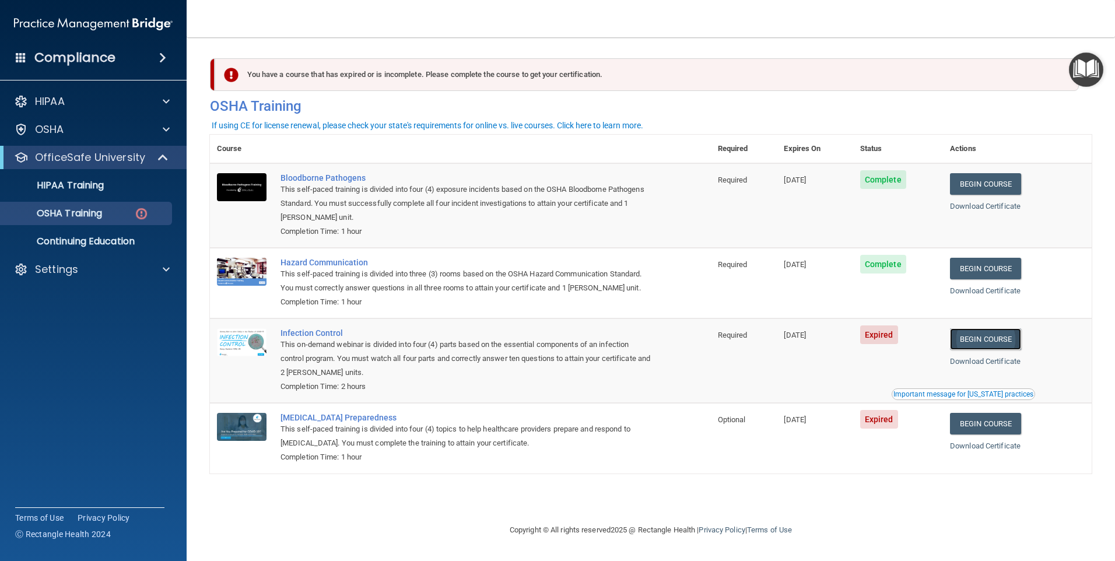
click at [996, 339] on link "Begin Course" at bounding box center [985, 339] width 71 height 22
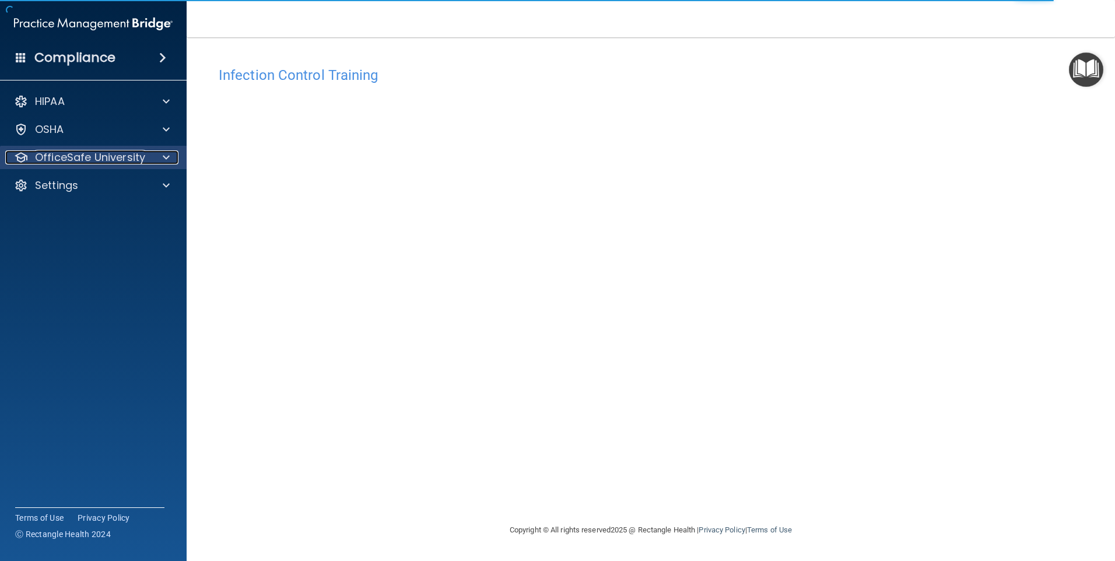
click at [160, 159] on div at bounding box center [164, 157] width 29 height 14
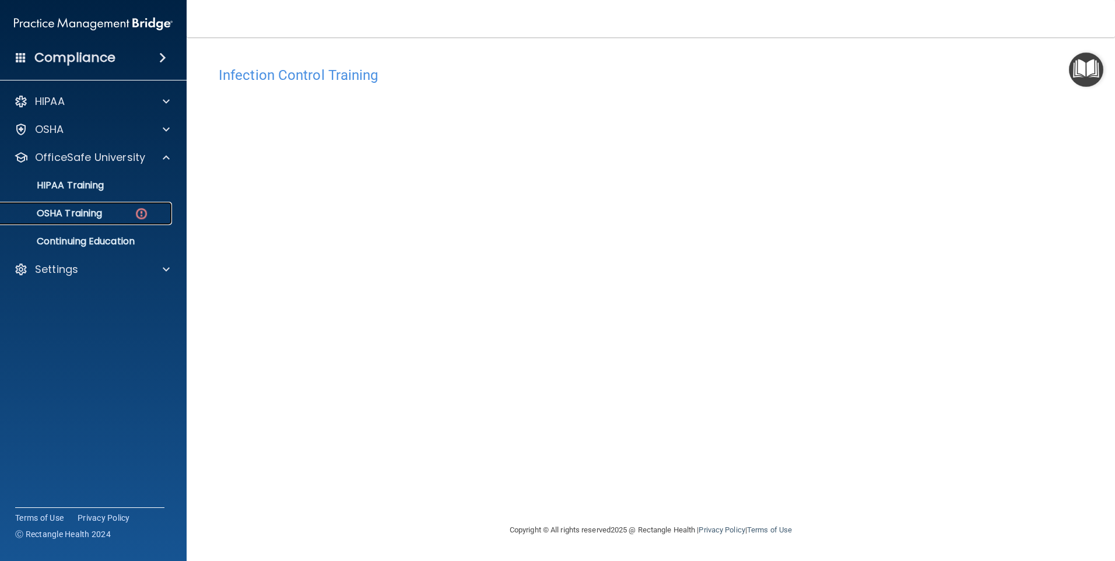
click at [145, 211] on img at bounding box center [141, 213] width 15 height 15
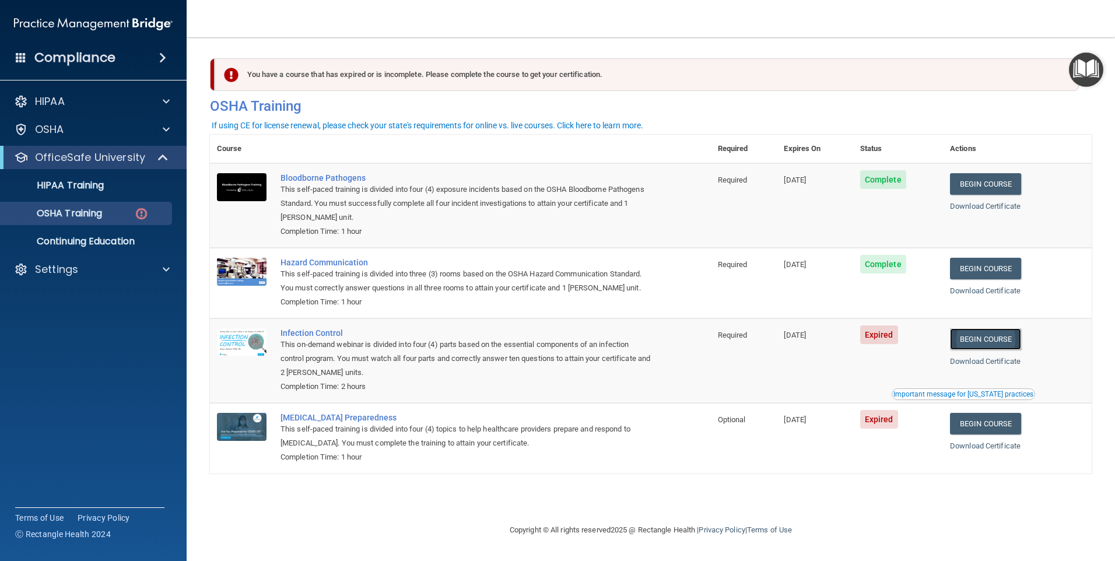
click at [976, 339] on link "Begin Course" at bounding box center [985, 339] width 71 height 22
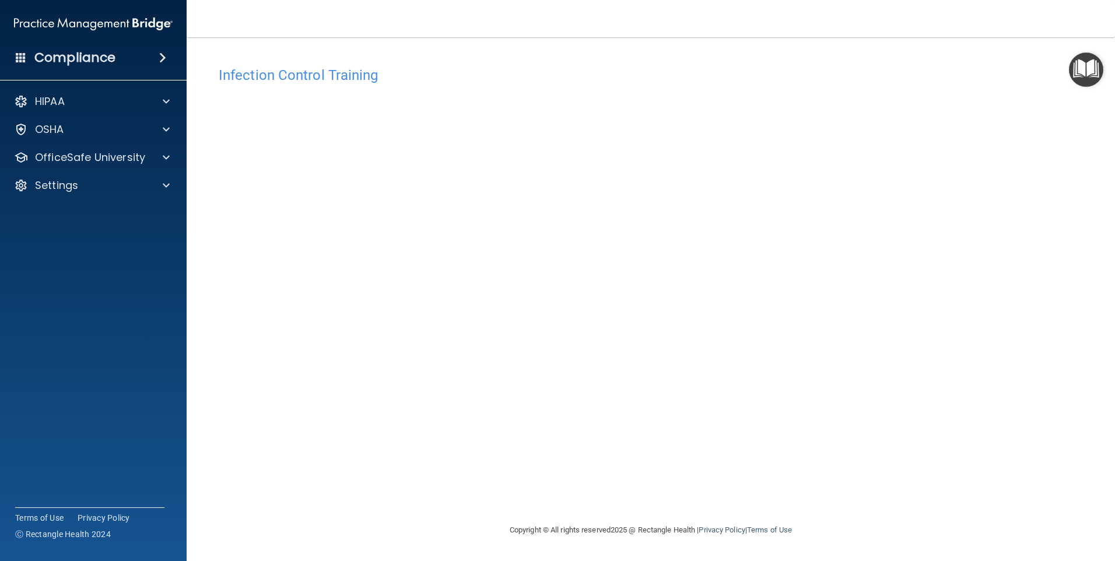
click at [466, 461] on div "Infection Control Training This course doesn’t expire until [DATE]. Are you sur…" at bounding box center [651, 292] width 882 height 462
click at [77, 153] on p "OfficeSafe University" at bounding box center [90, 157] width 110 height 14
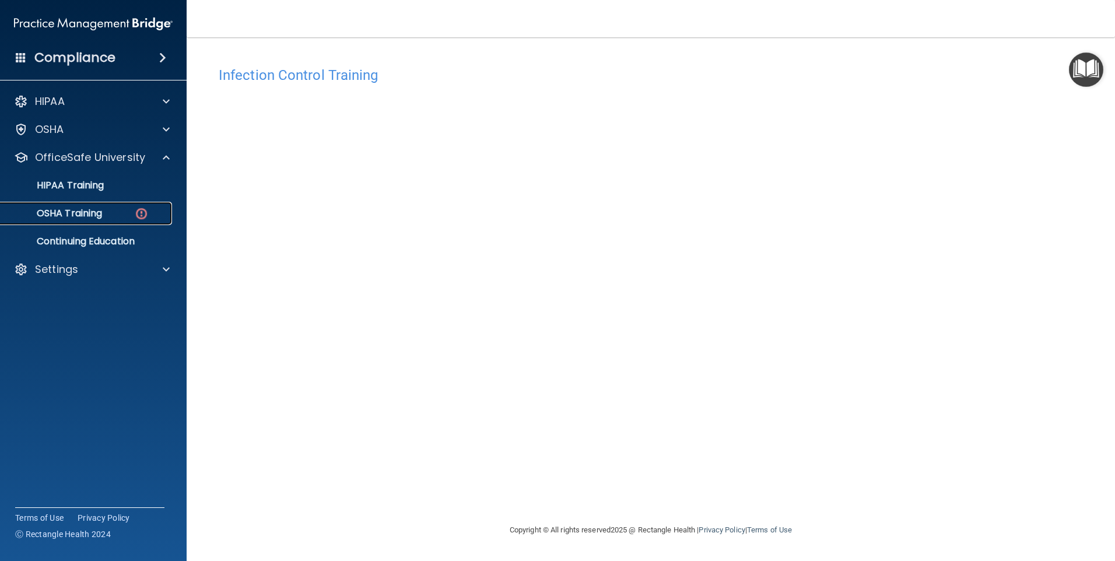
click at [152, 211] on div "OSHA Training" at bounding box center [87, 214] width 159 height 12
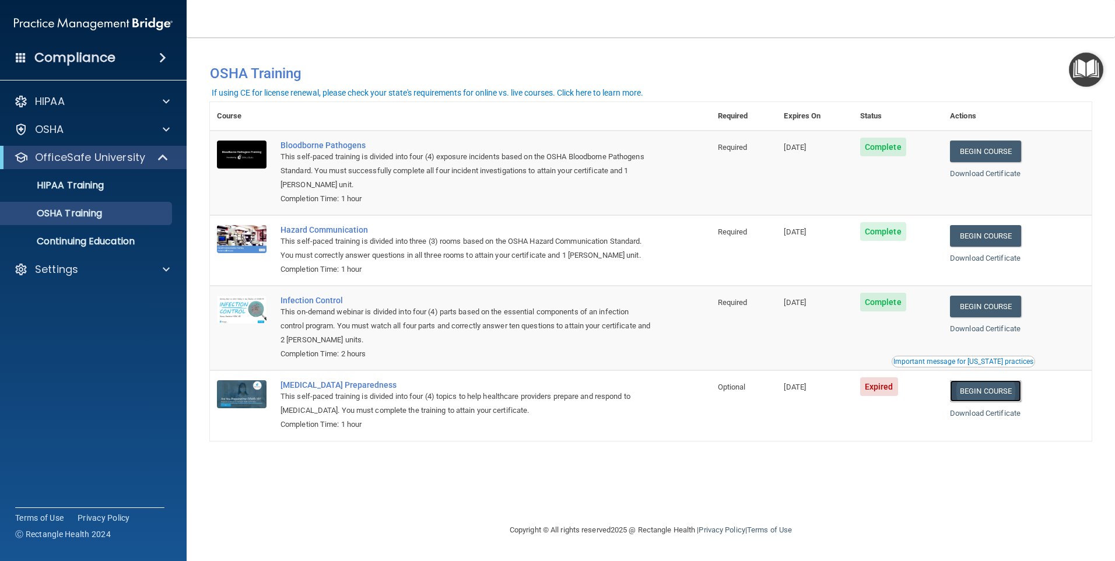
click at [981, 386] on link "Begin Course" at bounding box center [985, 391] width 71 height 22
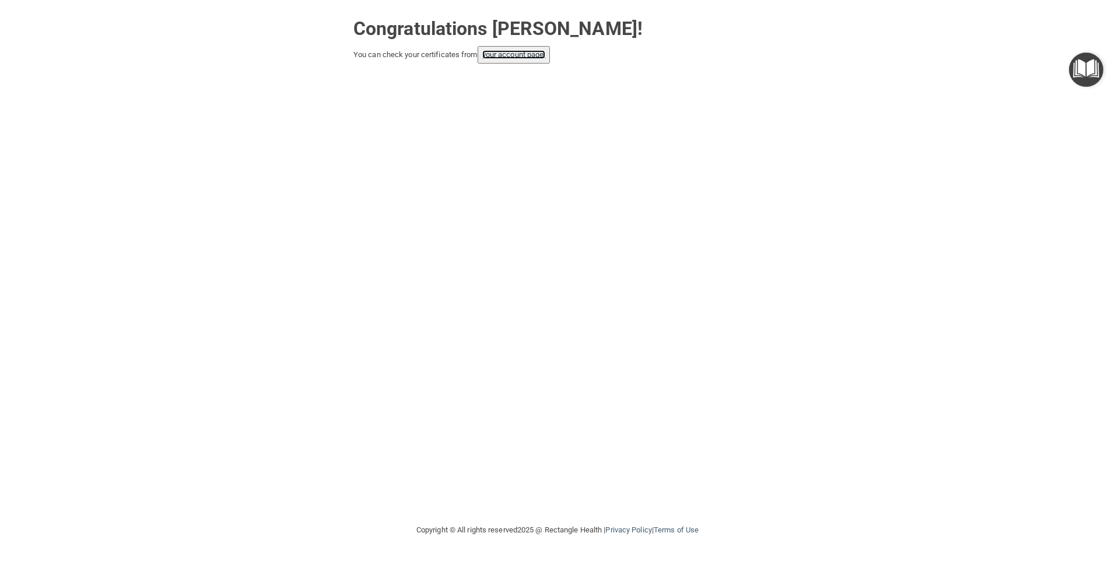
click at [515, 55] on link "your account page!" at bounding box center [514, 54] width 64 height 9
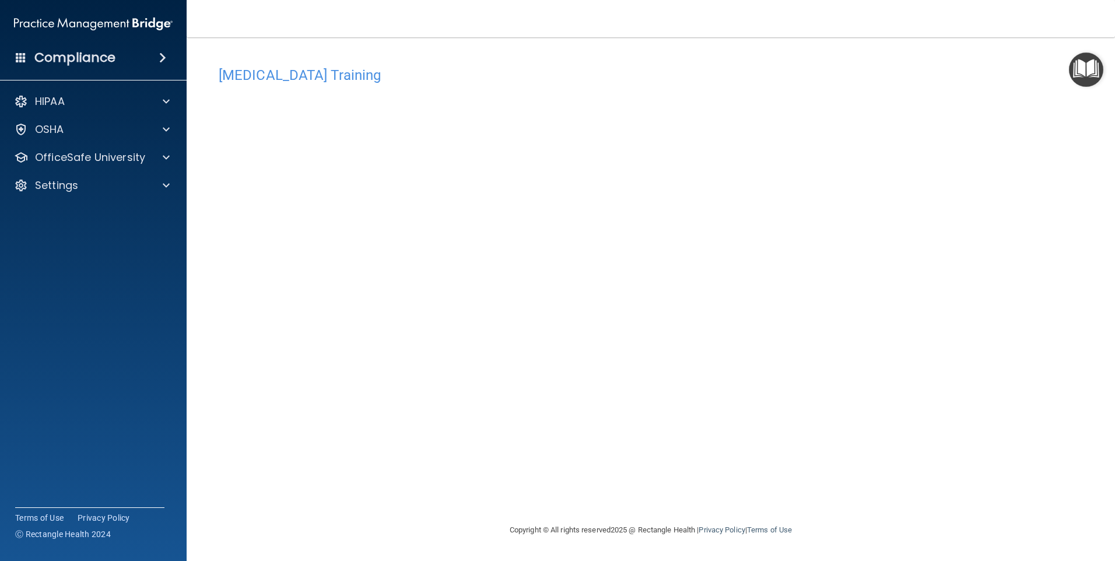
drag, startPoint x: 526, startPoint y: 450, endPoint x: 905, endPoint y: 490, distance: 380.6
click at [905, 490] on div "COVID-19 Training This course doesn’t expire until 07/18/2025. Are you sure you…" at bounding box center [651, 292] width 882 height 462
click at [150, 155] on div at bounding box center [164, 157] width 29 height 14
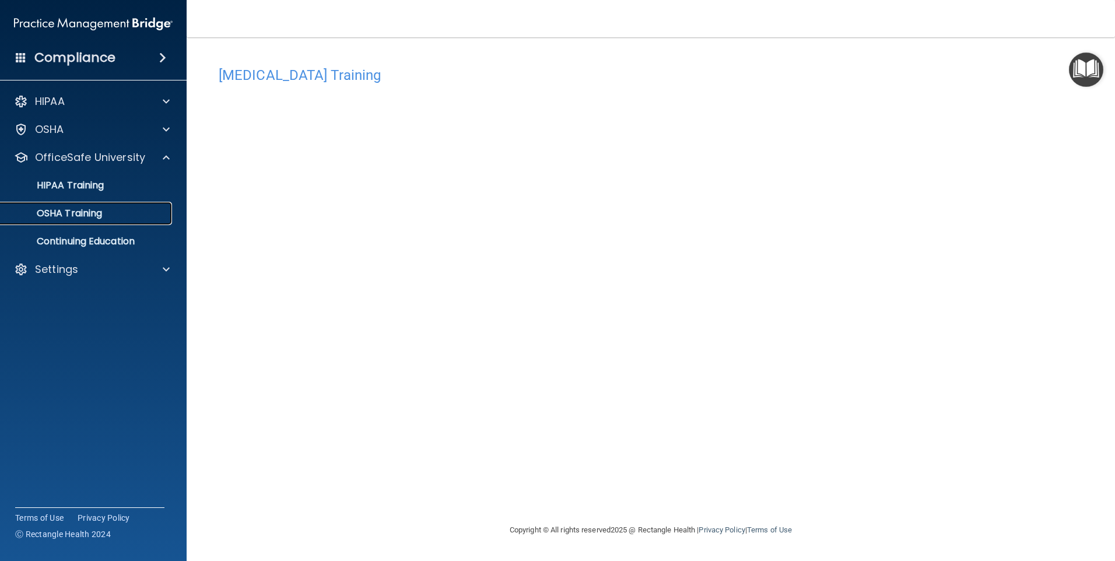
click at [138, 216] on div "OSHA Training" at bounding box center [87, 214] width 159 height 12
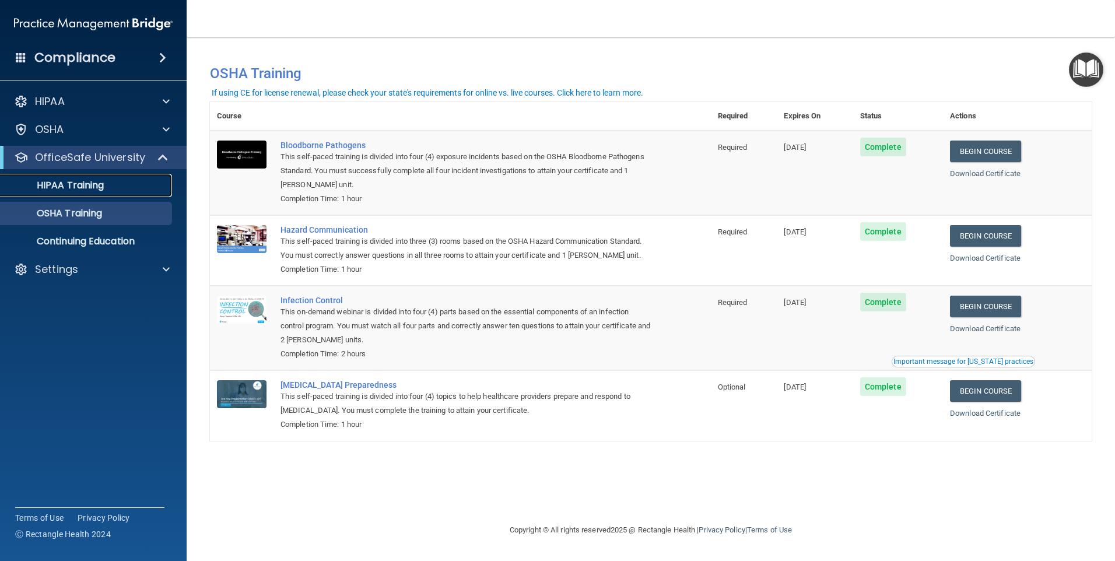
click at [132, 189] on div "HIPAA Training" at bounding box center [87, 186] width 159 height 12
